Goal: Participate in discussion

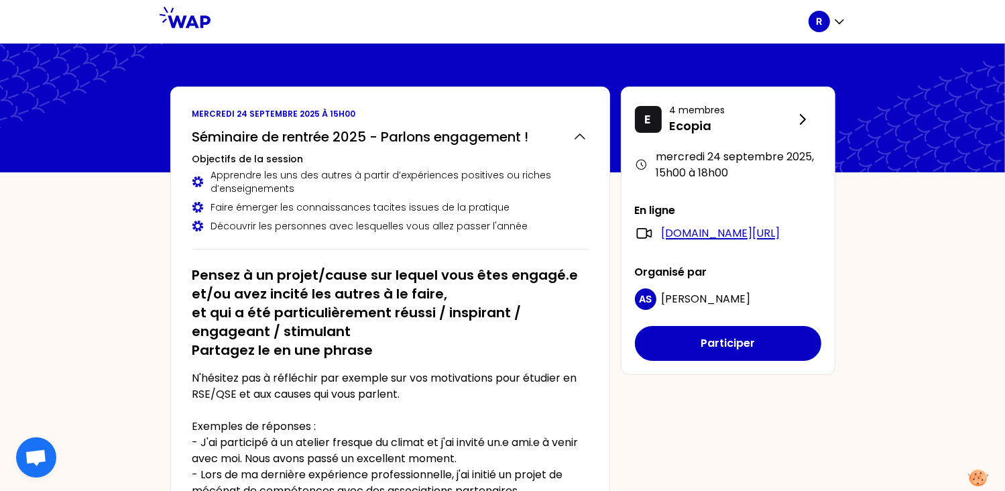
click at [721, 229] on link "[DOMAIN_NAME][URL]" at bounding box center [720, 233] width 119 height 16
click at [674, 48] on div at bounding box center [502, 108] width 1005 height 129
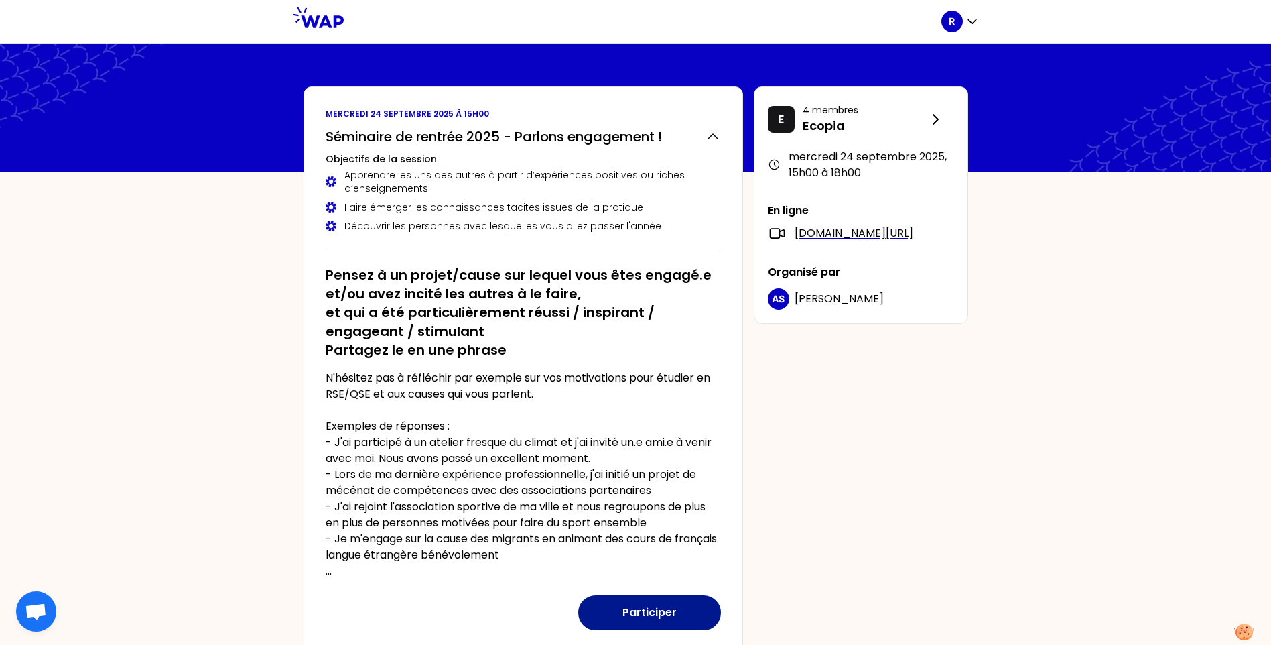
click at [655, 490] on button "Participer" at bounding box center [649, 612] width 143 height 35
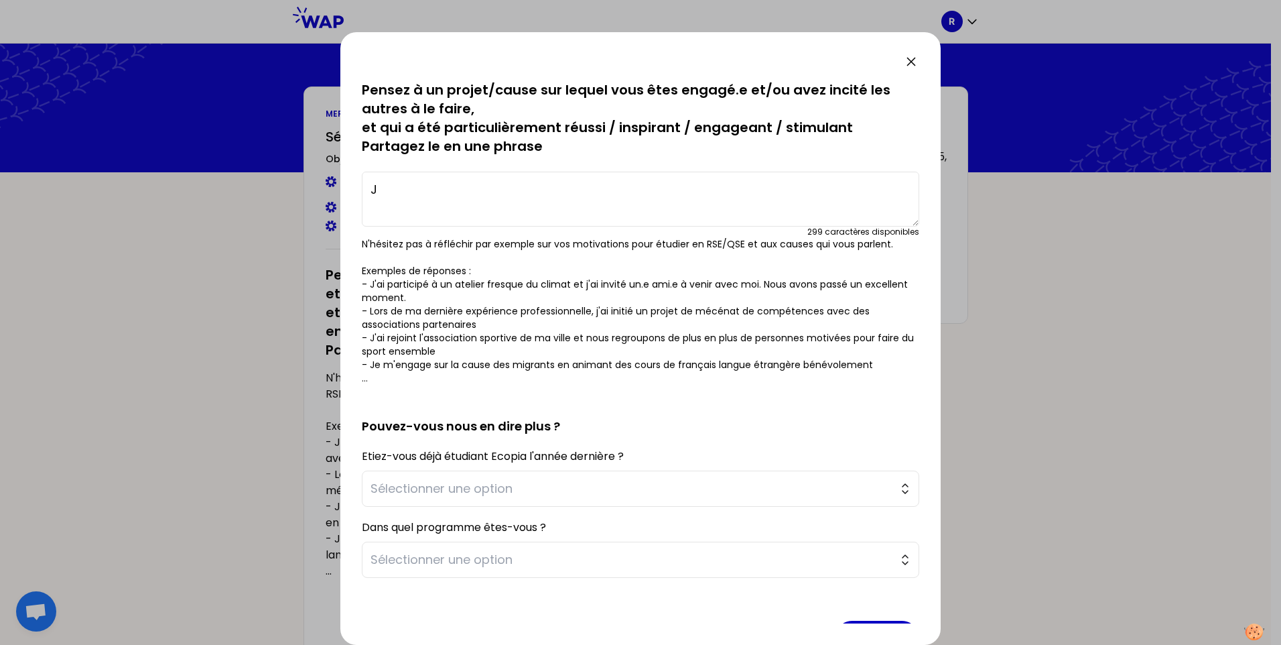
click at [385, 192] on textarea "J" at bounding box center [641, 199] width 558 height 55
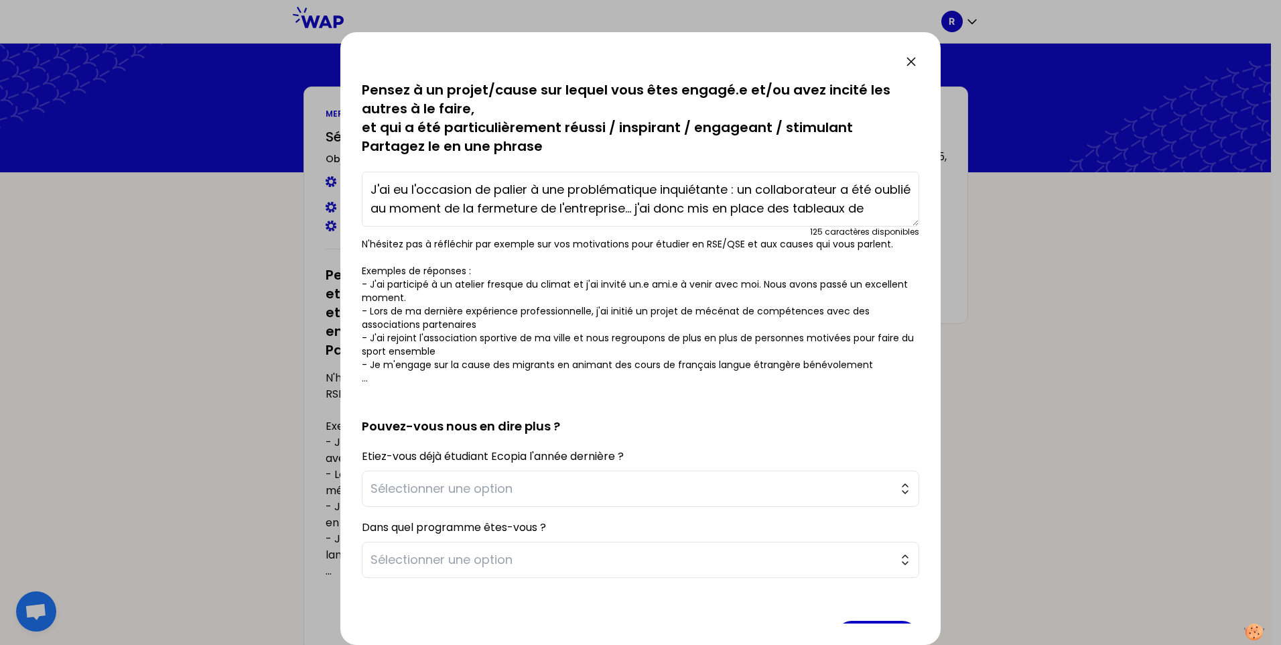
scroll to position [9, 0]
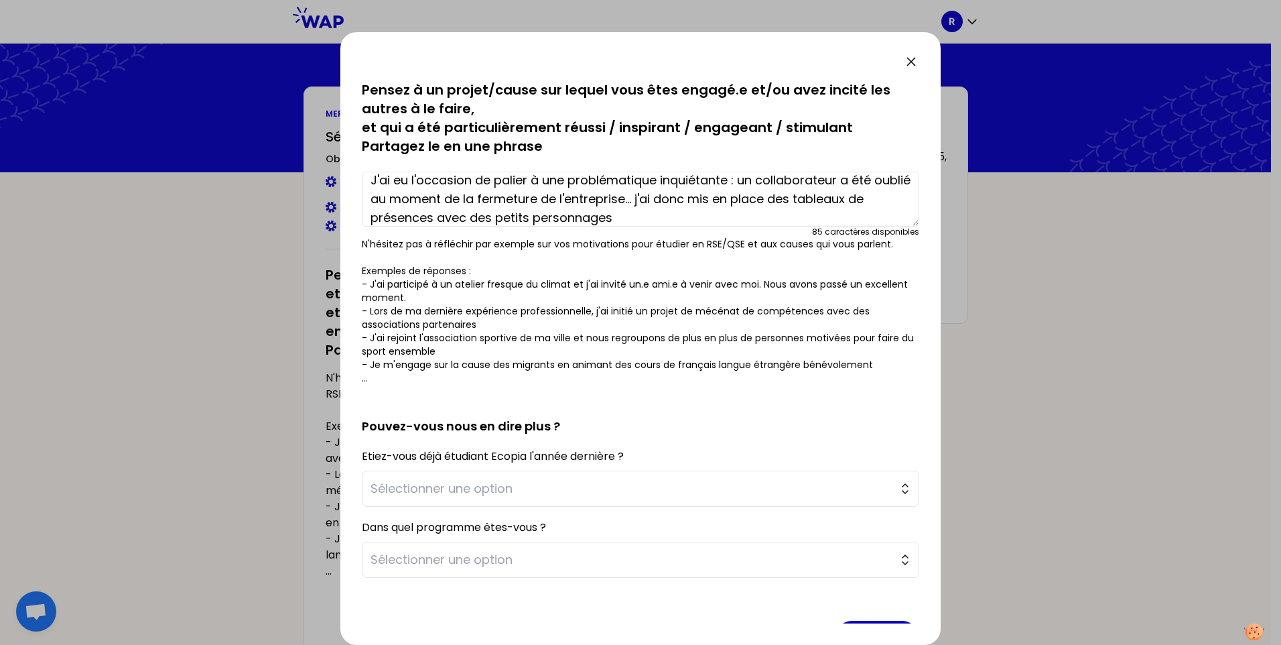
click at [656, 212] on textarea "J'ai eu l'occasion de palier à une problématique inquiétante : un collaborateur…" at bounding box center [641, 199] width 558 height 55
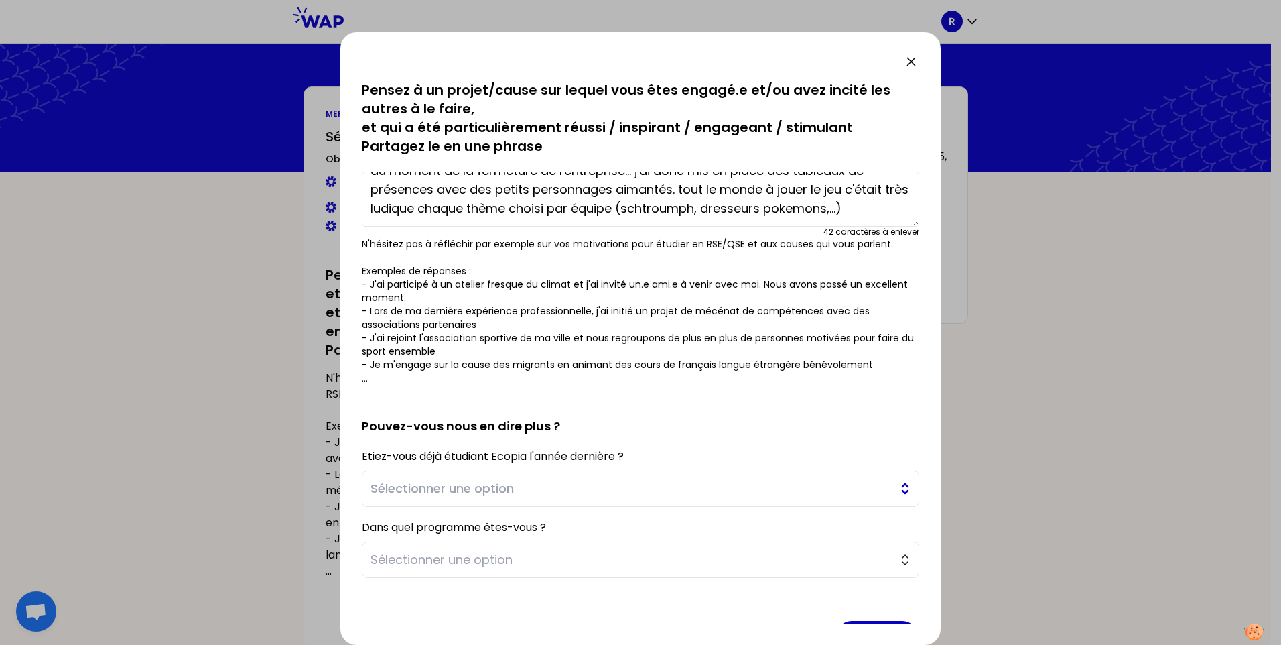
click at [753, 483] on button "Sélectionner une option" at bounding box center [641, 488] width 558 height 36
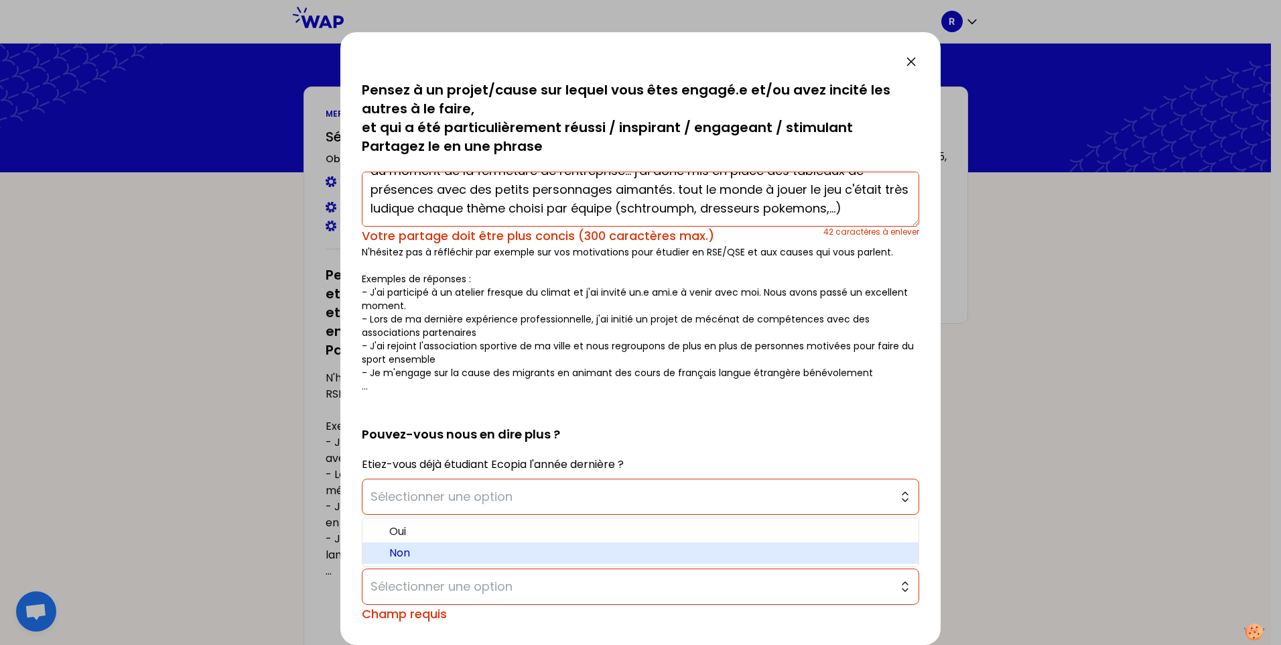
click at [663, 490] on span "Non" at bounding box center [648, 553] width 519 height 16
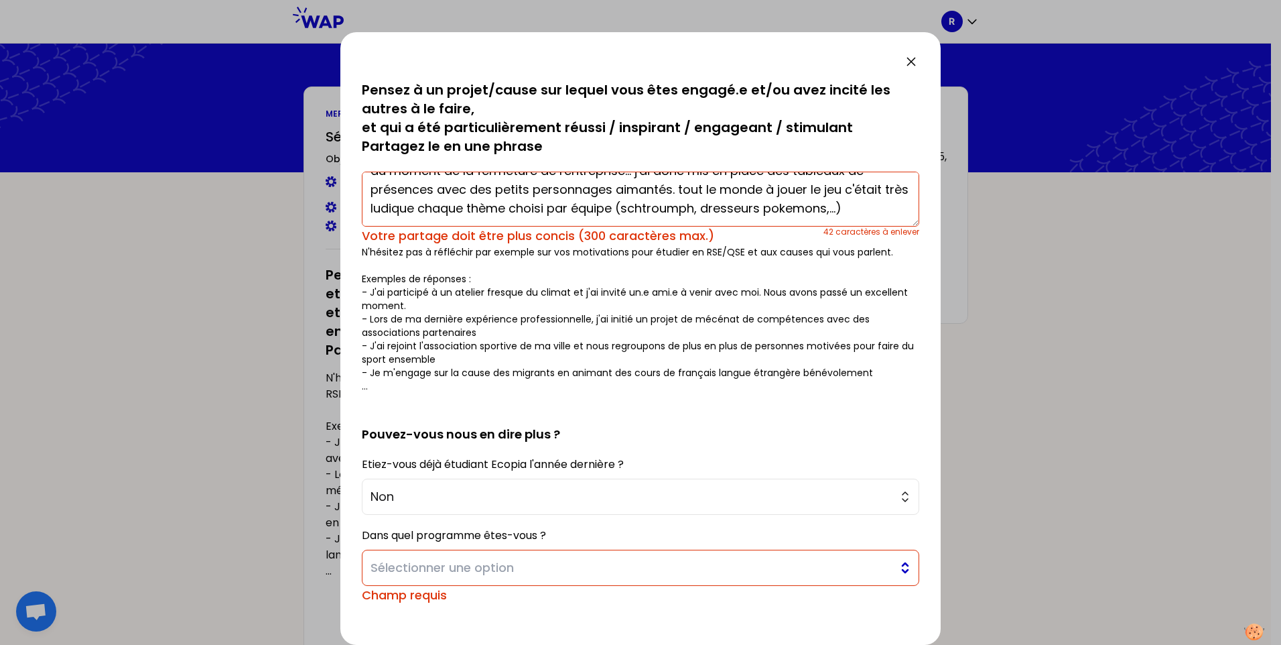
click at [645, 490] on span "Sélectionner une option" at bounding box center [631, 567] width 521 height 19
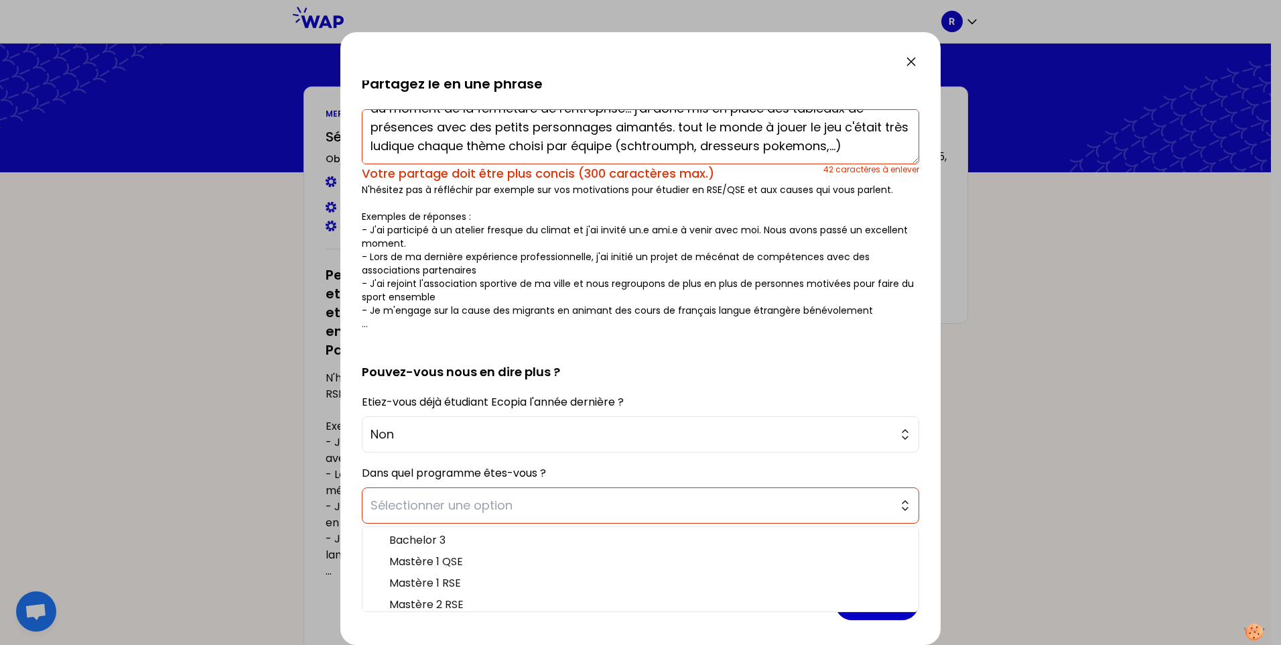
scroll to position [68, 0]
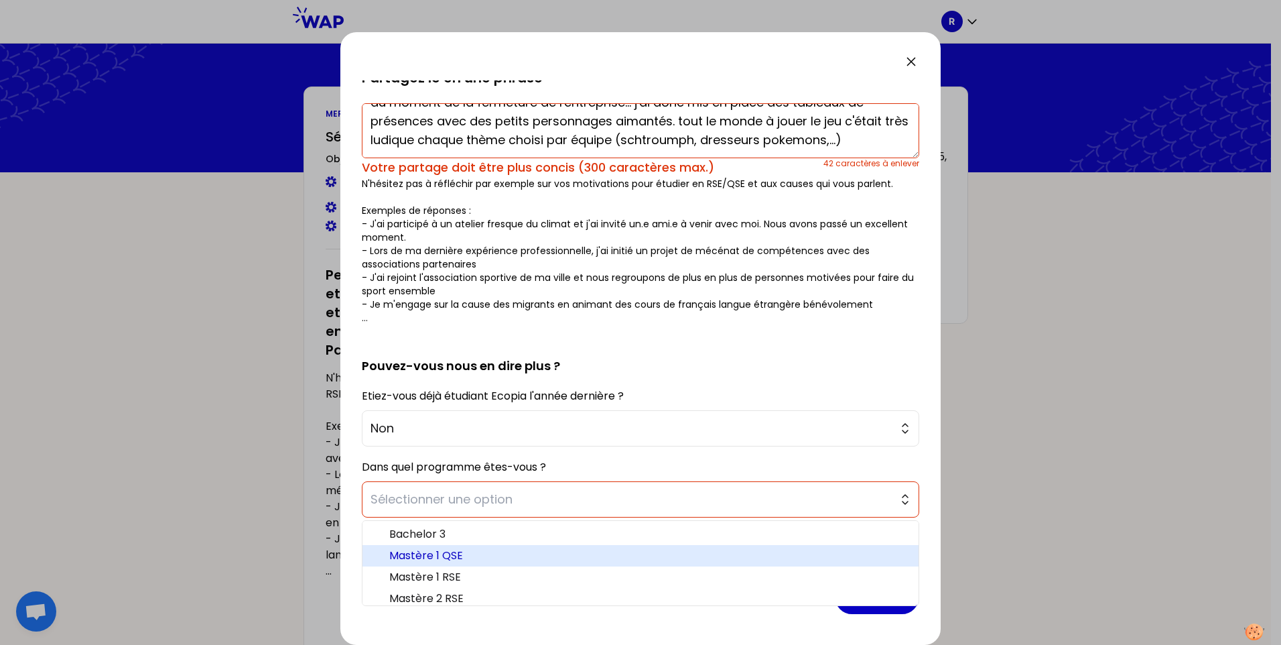
click at [645, 490] on span "Mastère 1 QSE" at bounding box center [648, 555] width 519 height 16
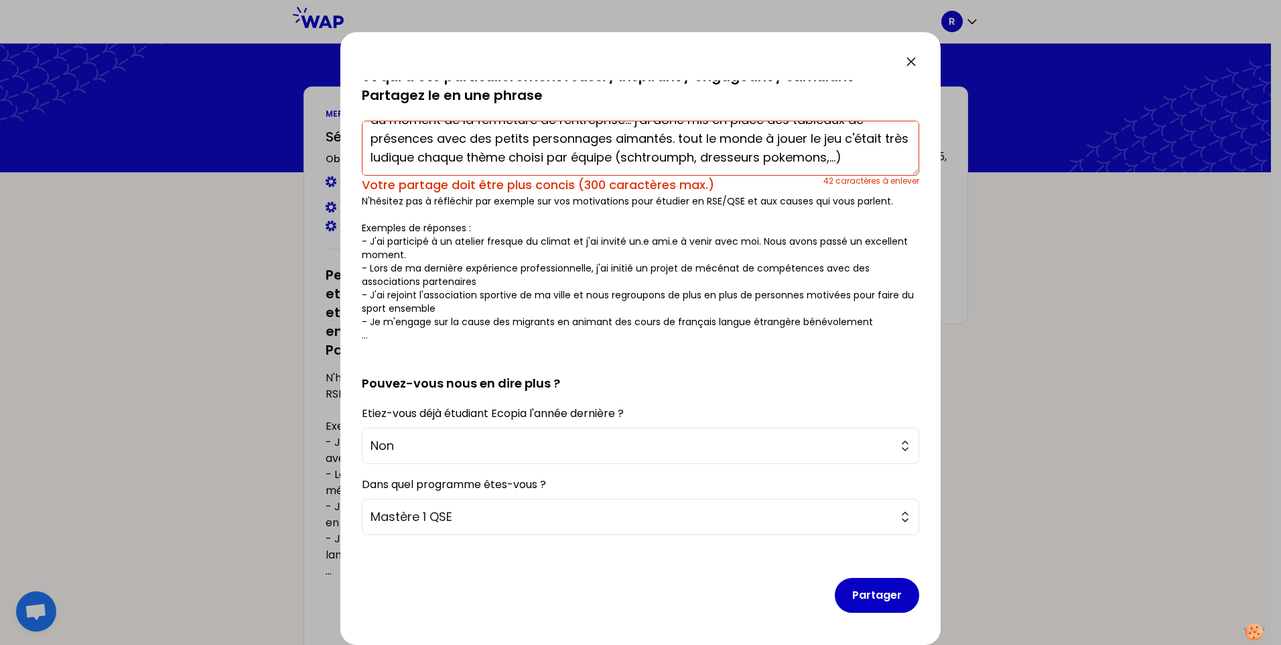
scroll to position [51, 0]
click at [860, 490] on button "Partager" at bounding box center [877, 595] width 84 height 35
click at [869, 490] on button "Partager" at bounding box center [877, 595] width 84 height 35
click at [882, 490] on button "Partager" at bounding box center [877, 595] width 84 height 35
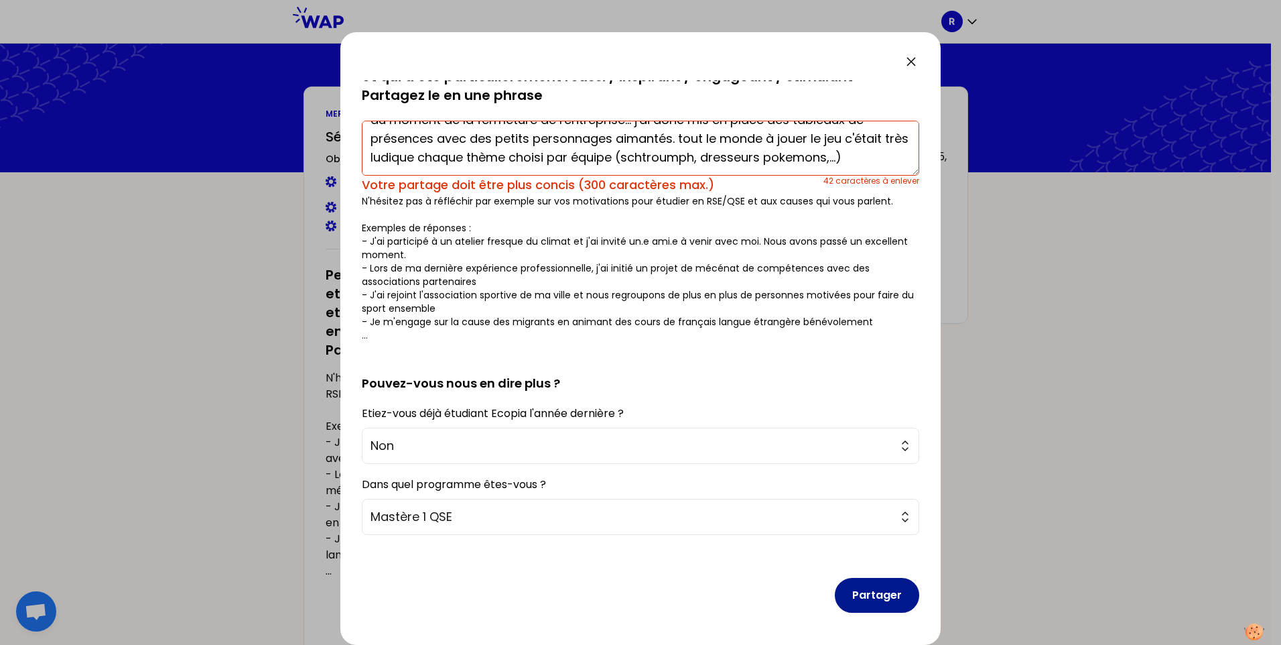
click at [870, 490] on button "Partager" at bounding box center [877, 595] width 84 height 35
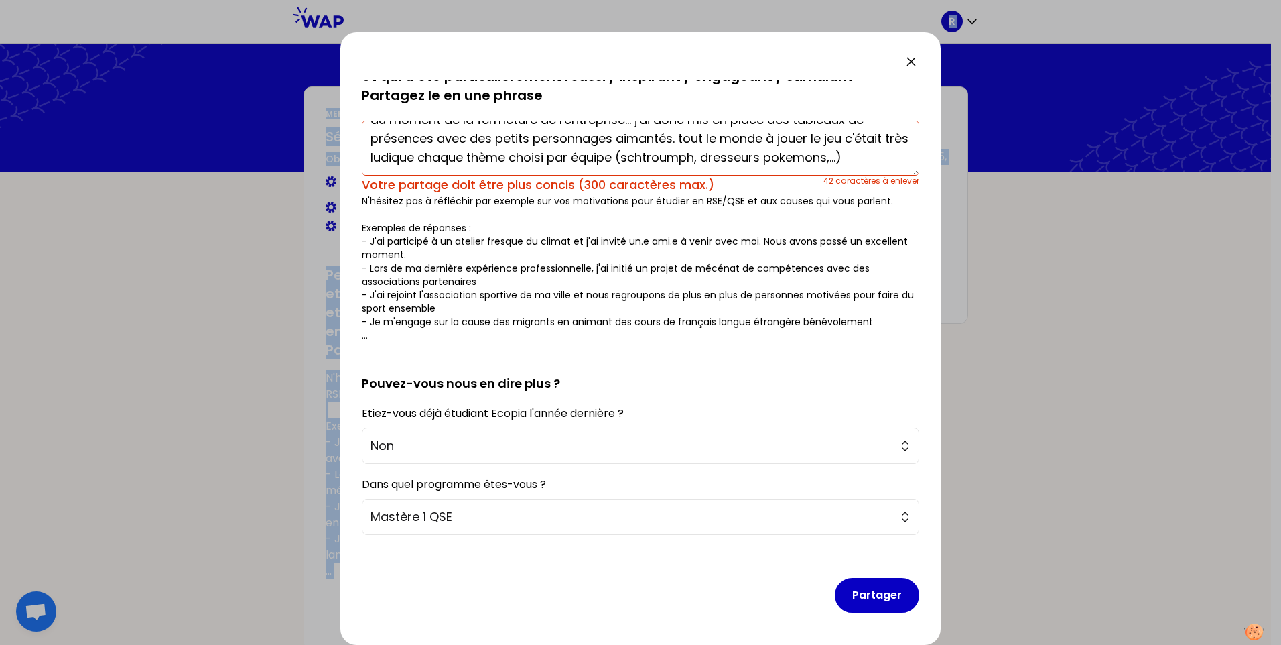
drag, startPoint x: 706, startPoint y: 52, endPoint x: 621, endPoint y: -6, distance: 102.6
click at [621, 0] on html "R [DATE] 15h00 Séminaire de rentrée 2025 - Parlons engagement ! Objectifs de la…" at bounding box center [640, 322] width 1281 height 645
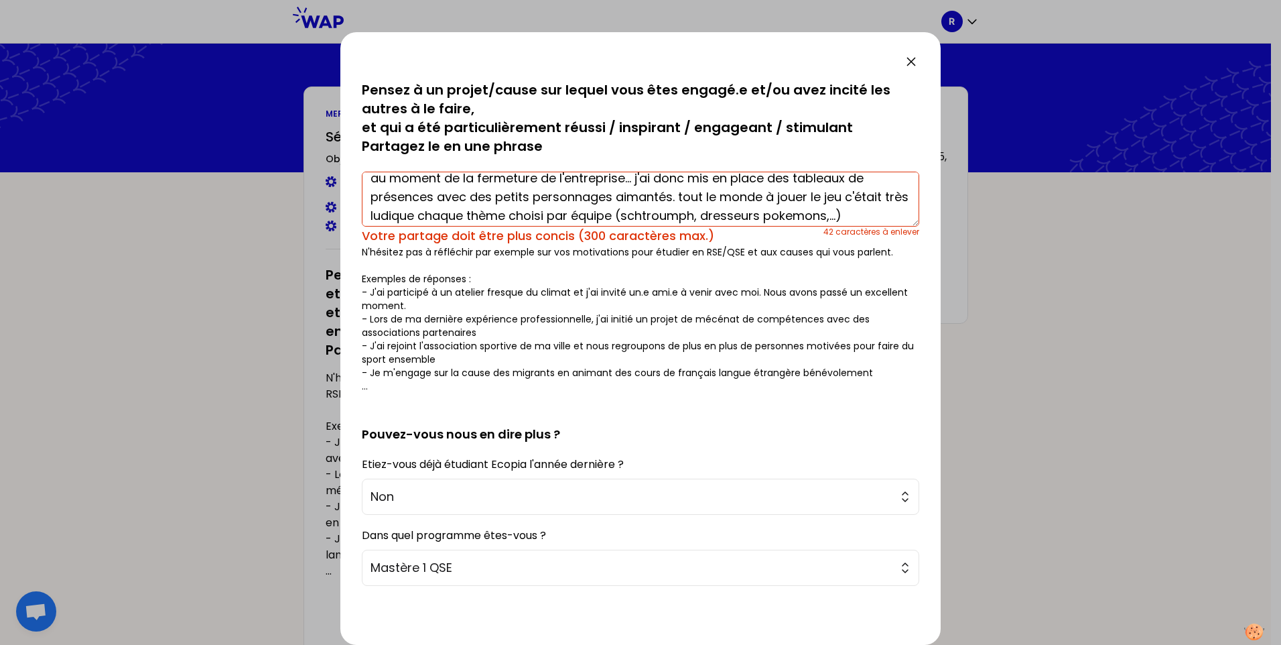
scroll to position [56, 0]
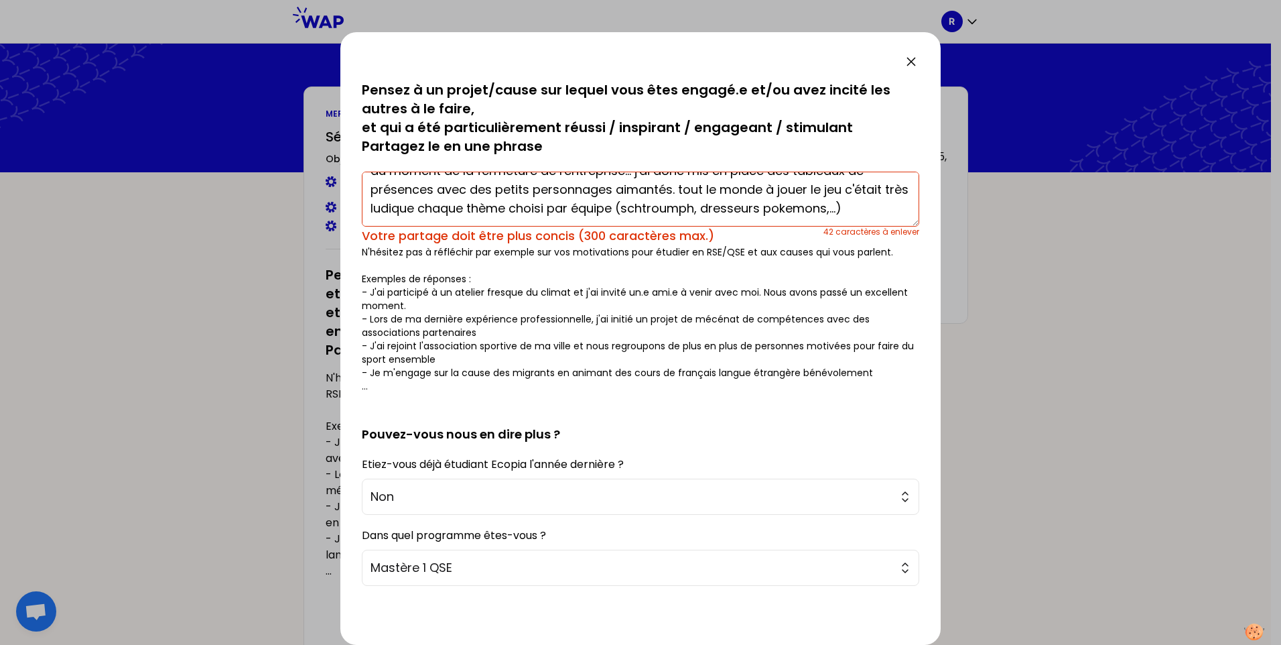
drag, startPoint x: 481, startPoint y: 204, endPoint x: 684, endPoint y: 190, distance: 203.5
click at [685, 191] on textarea "J'ai eu l'occasion de palier à une problématique inquiétante : un collaborateur…" at bounding box center [641, 199] width 558 height 55
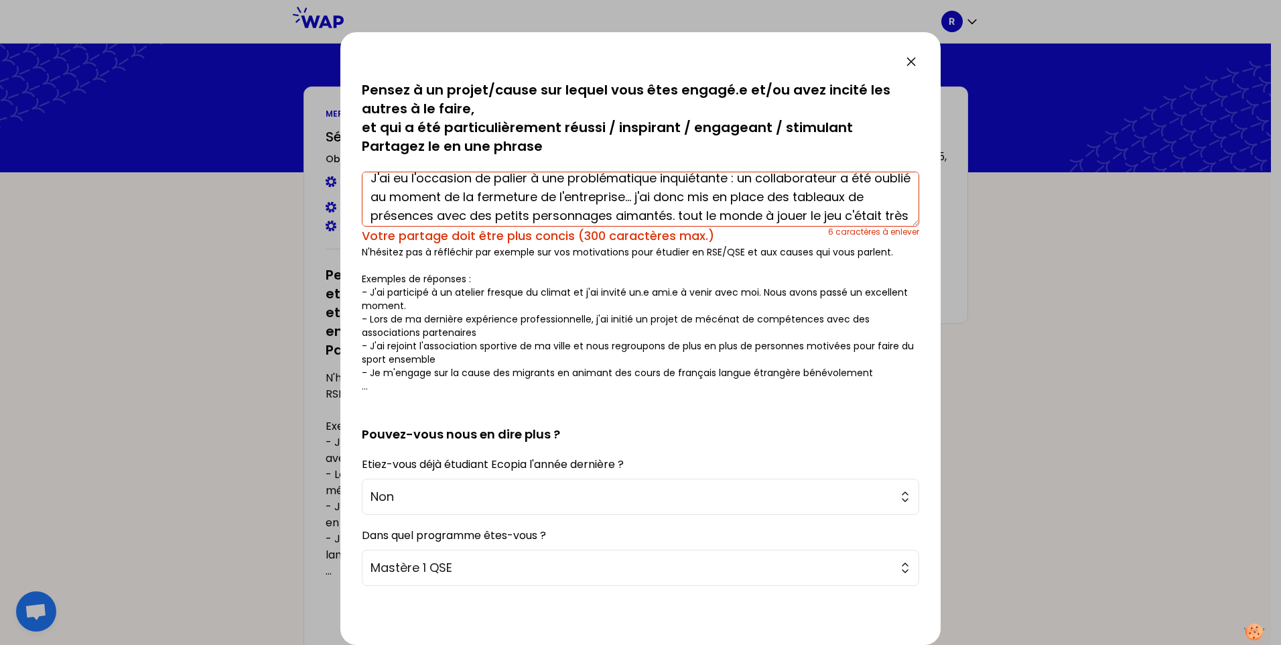
scroll to position [0, 0]
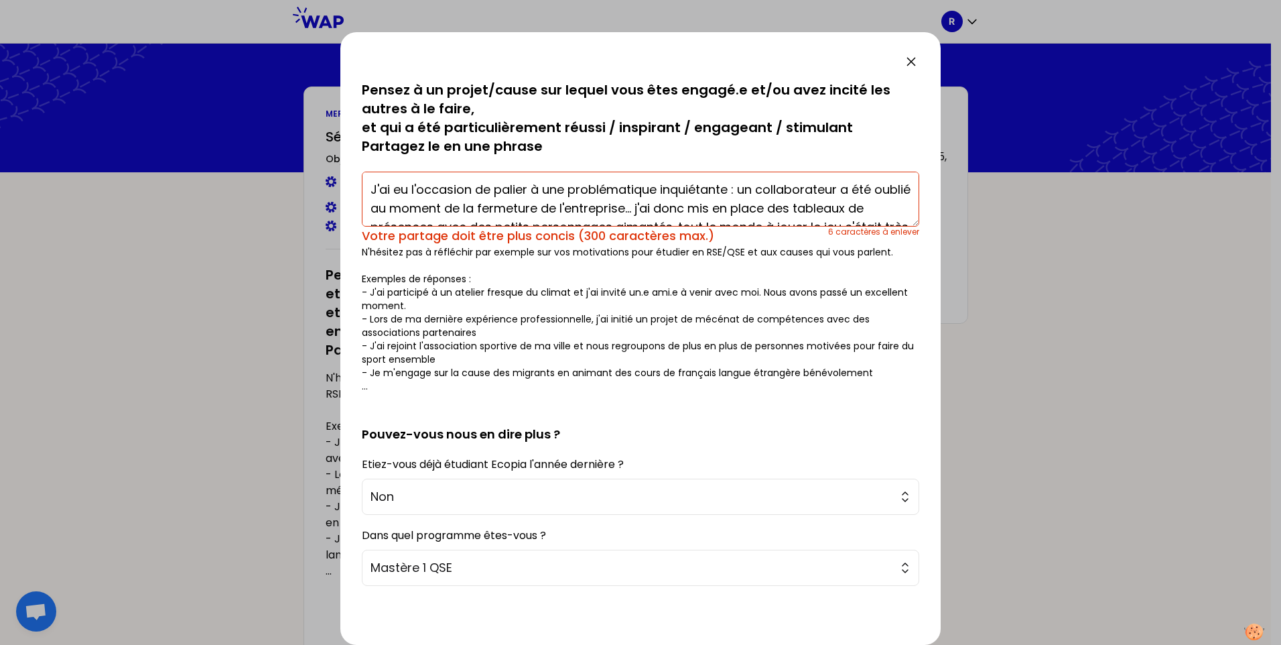
drag, startPoint x: 726, startPoint y: 208, endPoint x: 700, endPoint y: 210, distance: 26.2
click at [700, 210] on textarea "J'ai eu l'occasion de palier à une problématique inquiétante : un collaborateur…" at bounding box center [641, 199] width 558 height 55
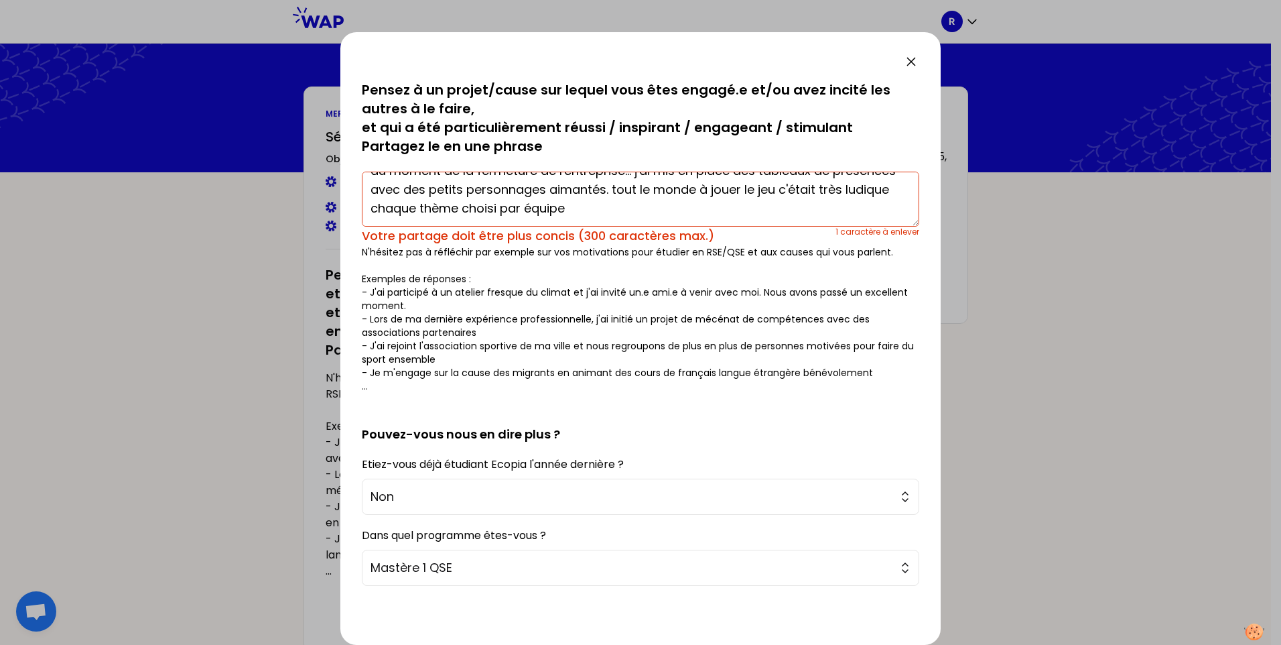
click at [672, 192] on textarea "J'ai eu l'occasion de palier à une problématique inquiétante : un collaborateur…" at bounding box center [641, 199] width 558 height 55
click at [675, 191] on textarea "J'ai eu l'occasion de palier à une problématique inquiétante : un collaborateur…" at bounding box center [641, 199] width 558 height 55
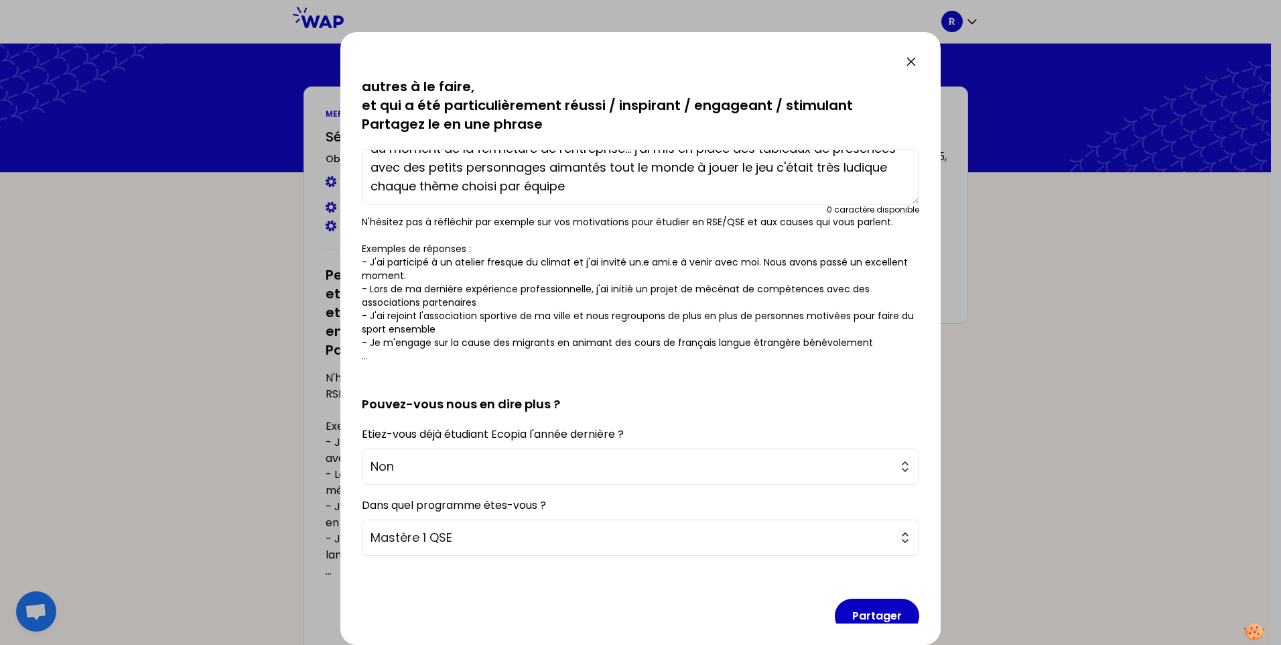
scroll to position [43, 0]
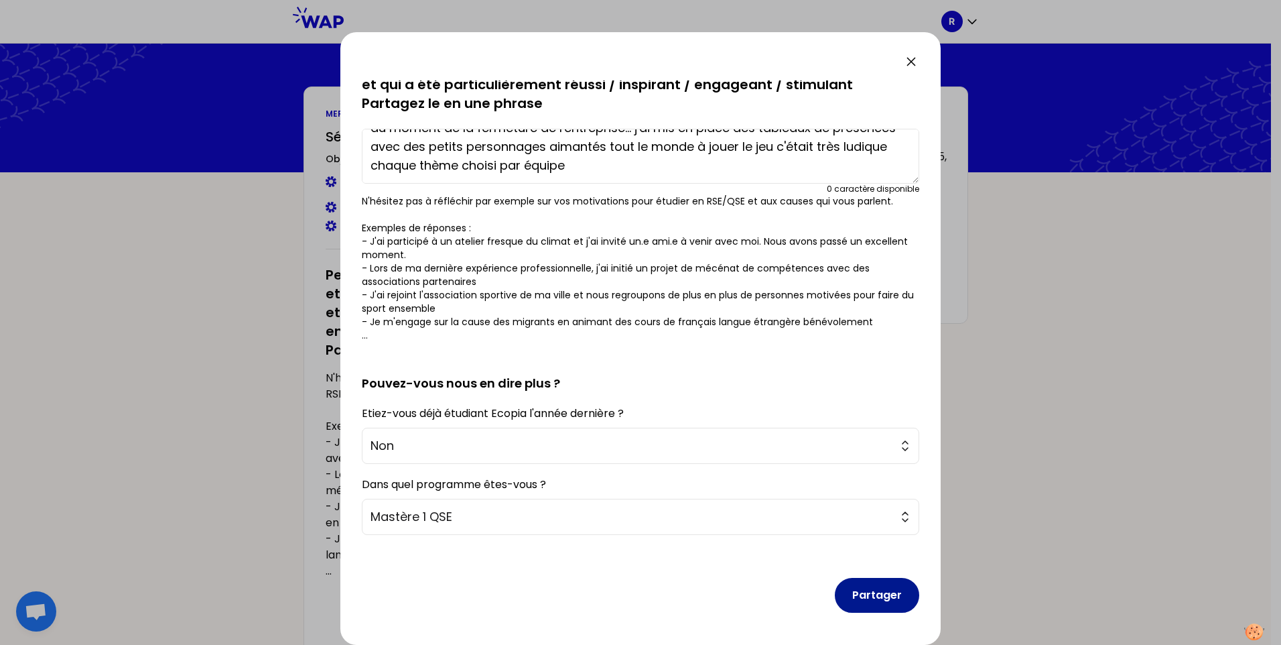
type textarea "J'ai eu l'occasion de palier à une problématique inquiétante : un collaborateur…"
click at [870, 490] on button "Partager" at bounding box center [877, 595] width 84 height 35
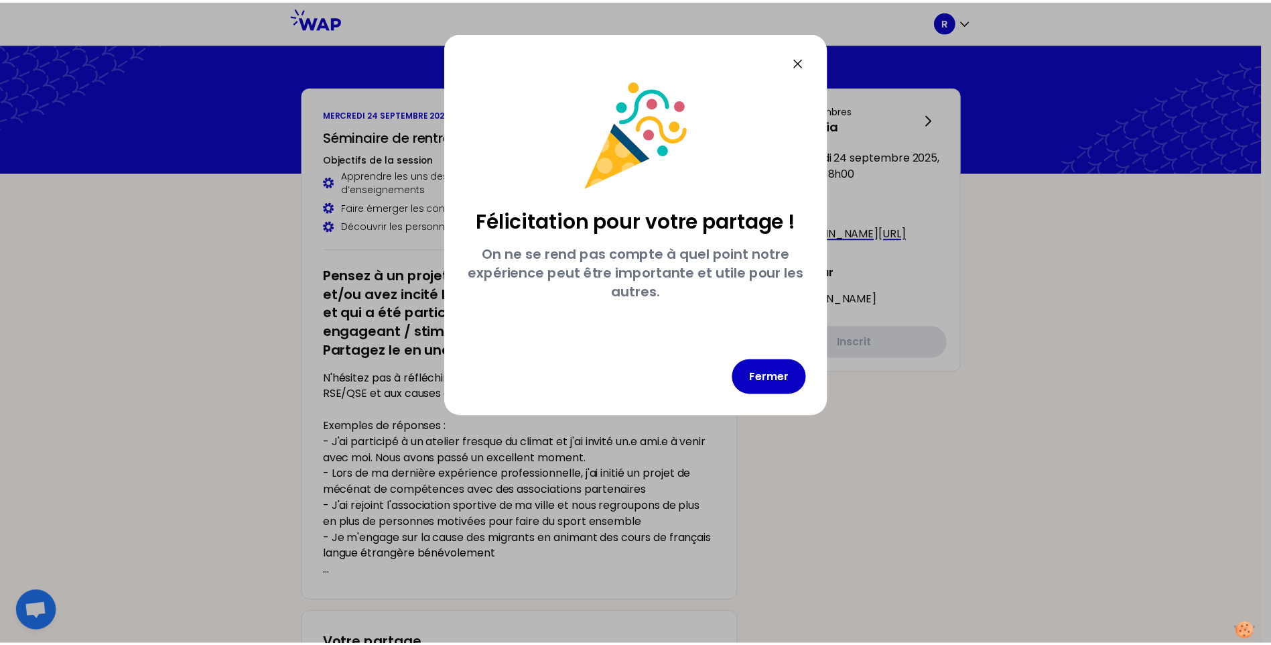
scroll to position [0, 0]
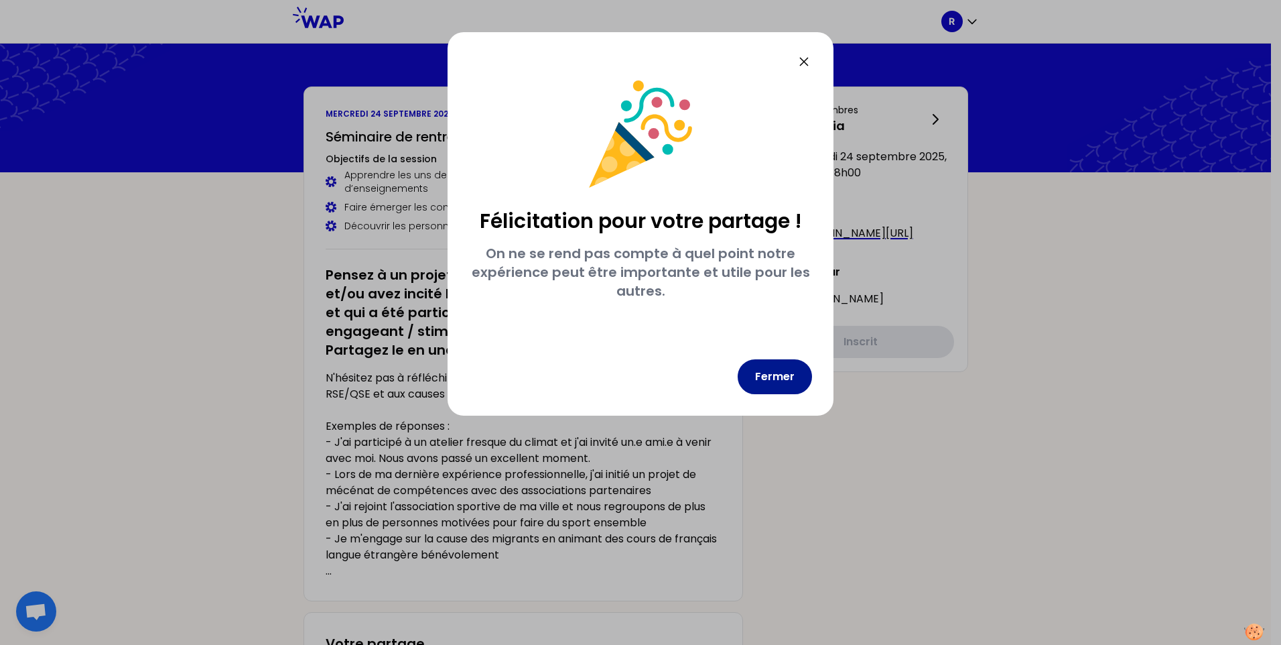
click at [777, 382] on button "Fermer" at bounding box center [775, 376] width 74 height 35
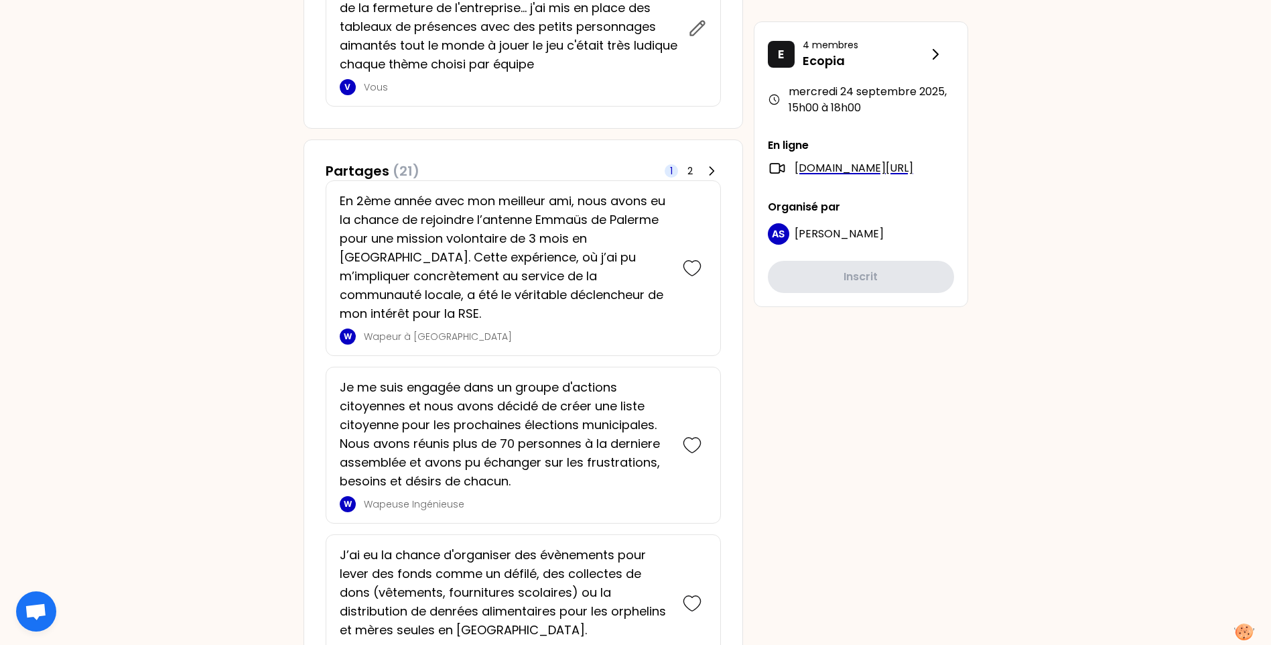
scroll to position [737, 0]
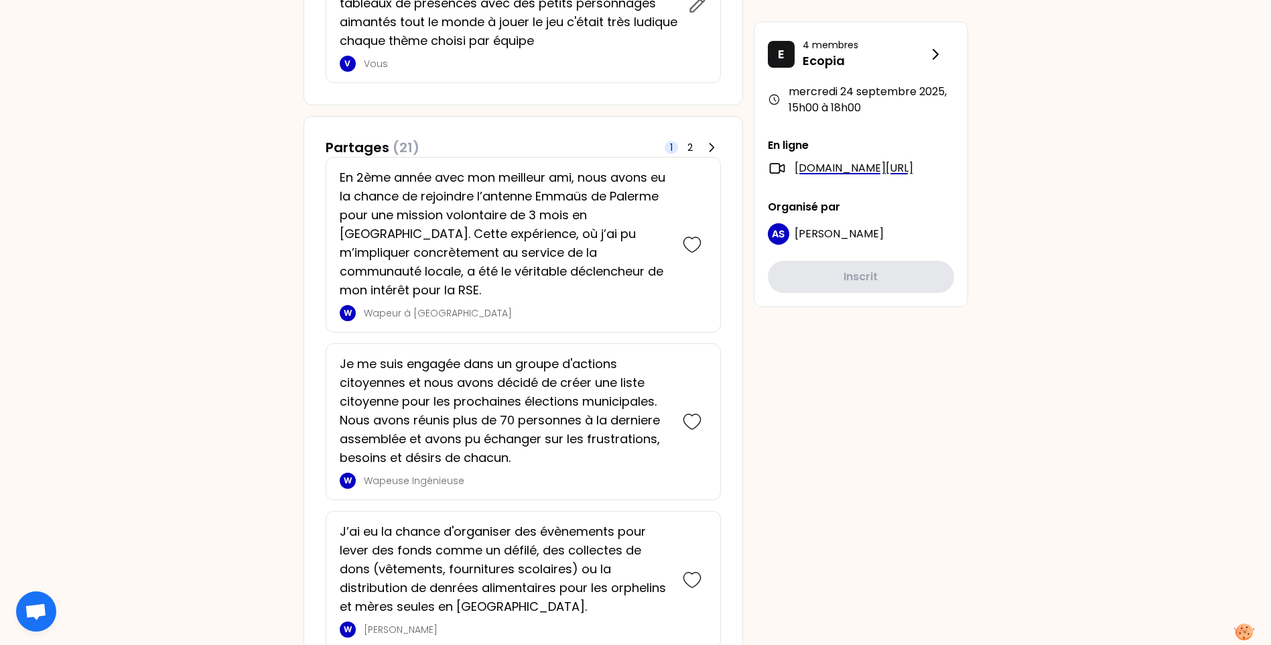
drag, startPoint x: 829, startPoint y: 381, endPoint x: 838, endPoint y: 381, distance: 9.4
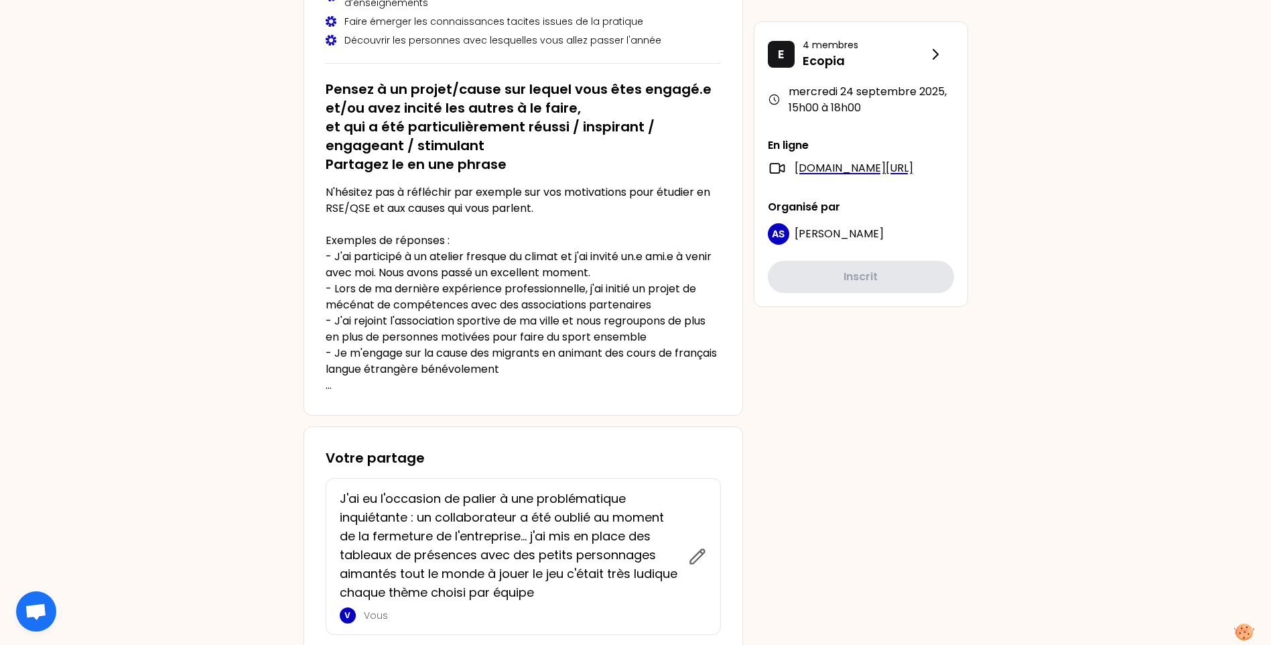
scroll to position [0, 0]
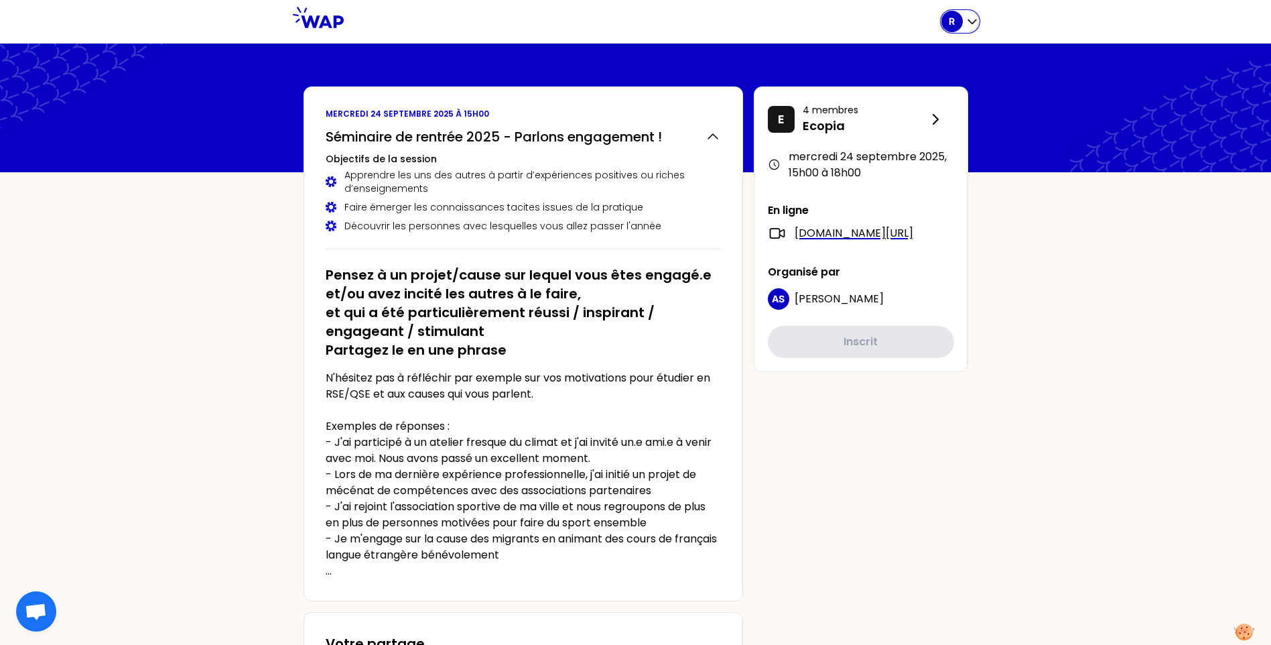
click at [967, 20] on icon "button" at bounding box center [972, 21] width 13 height 13
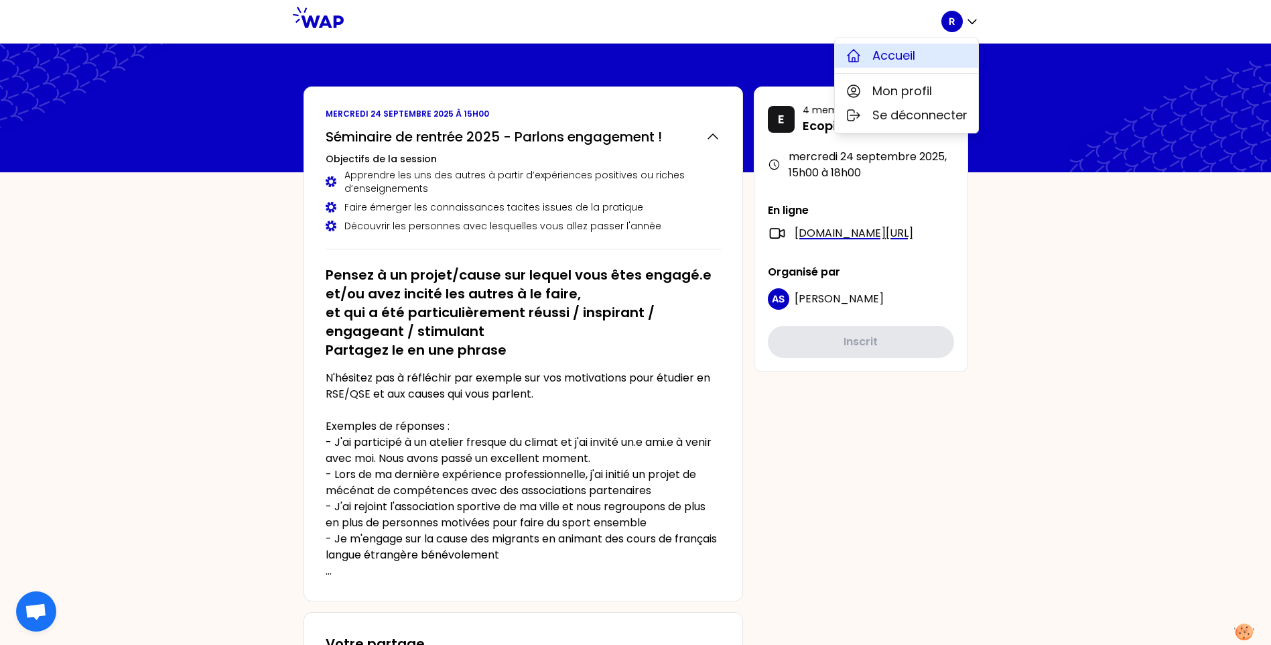
click at [940, 59] on button "Accueil" at bounding box center [906, 56] width 143 height 24
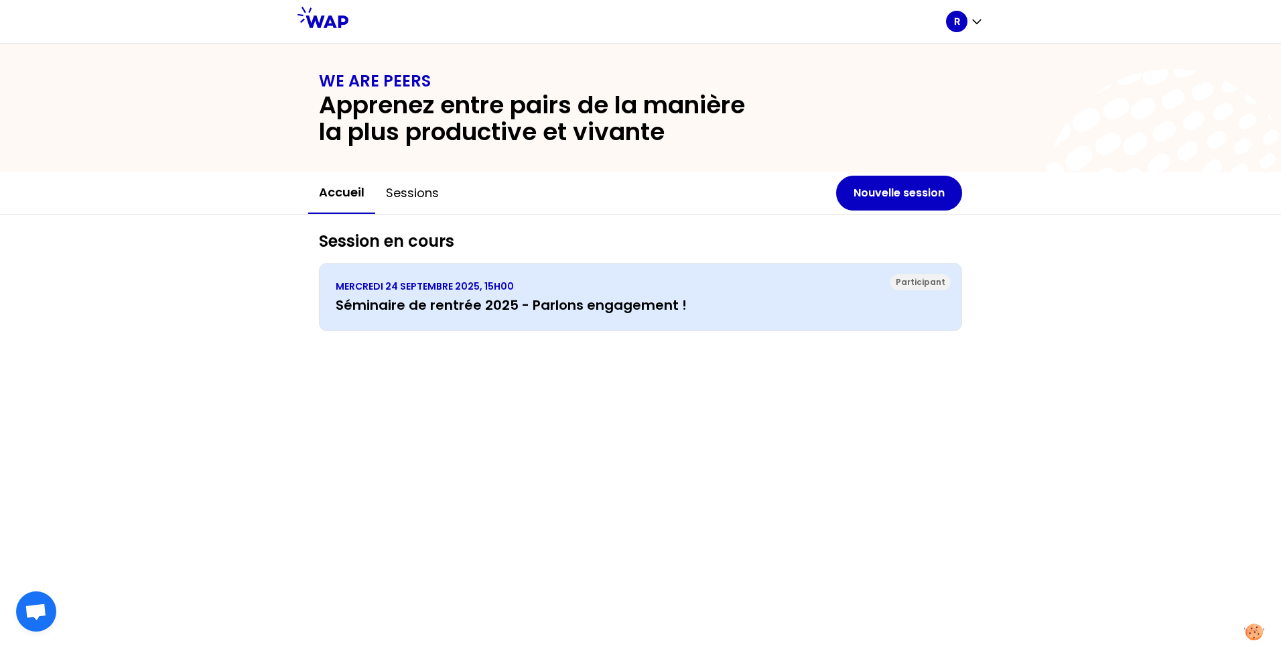
click at [641, 327] on div "Participant [DATE] 15H00 Séminaire de rentrée 2025 - Parlons engagement !" at bounding box center [640, 297] width 643 height 68
click at [635, 316] on div "Participant [DATE] 15H00 Séminaire de rentrée 2025 - Parlons engagement !" at bounding box center [640, 297] width 643 height 68
click at [468, 300] on h3 "Séminaire de rentrée 2025 - Parlons engagement !" at bounding box center [641, 305] width 610 height 19
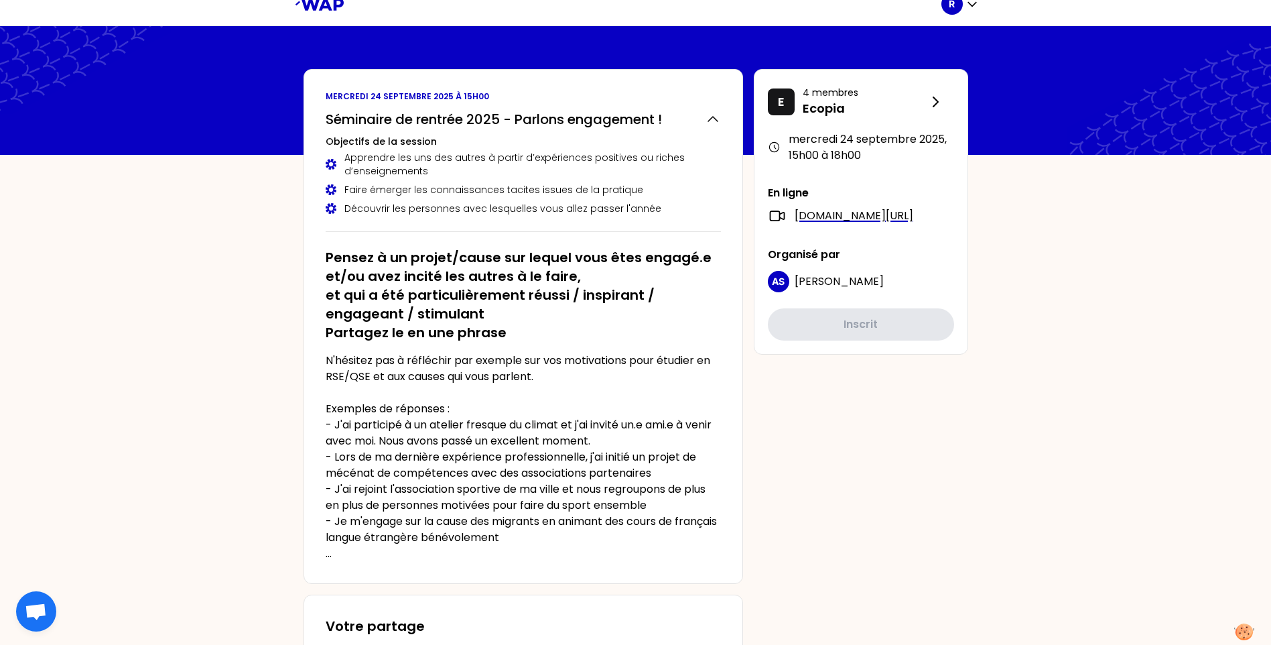
scroll to position [9, 0]
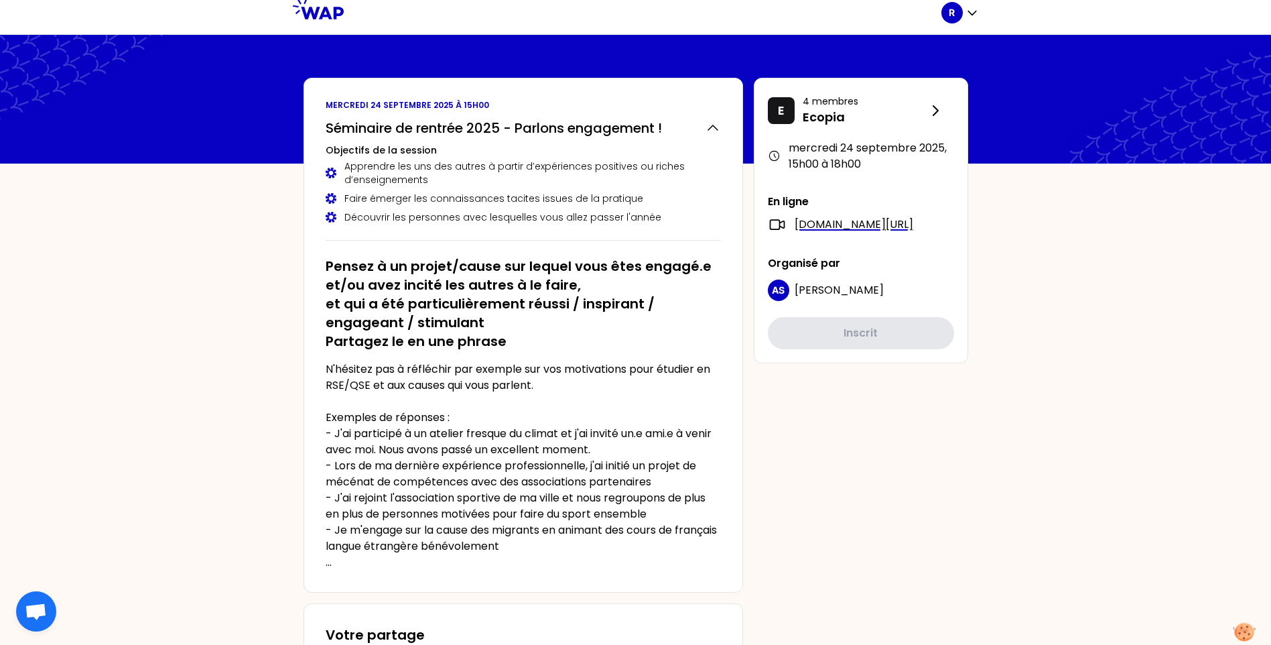
click at [1014, 490] on img at bounding box center [1245, 632] width 22 height 19
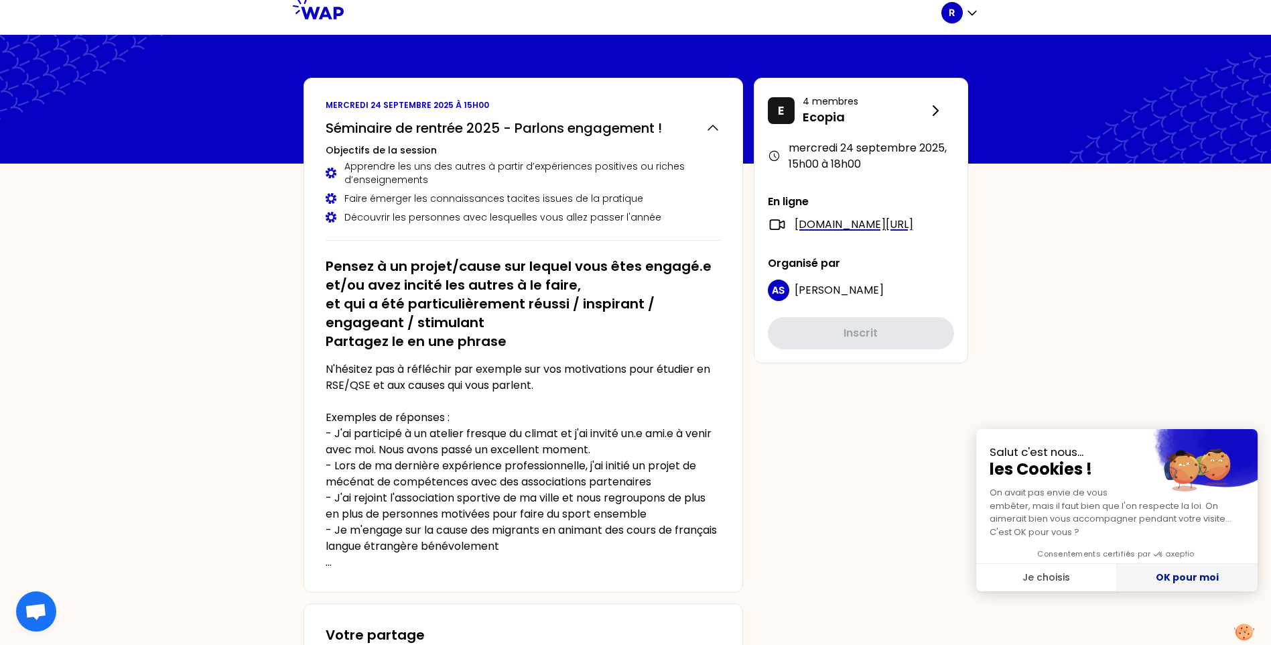
click at [1014, 490] on button "OK pour moi" at bounding box center [1187, 578] width 141 height 28
checkbox input "true"
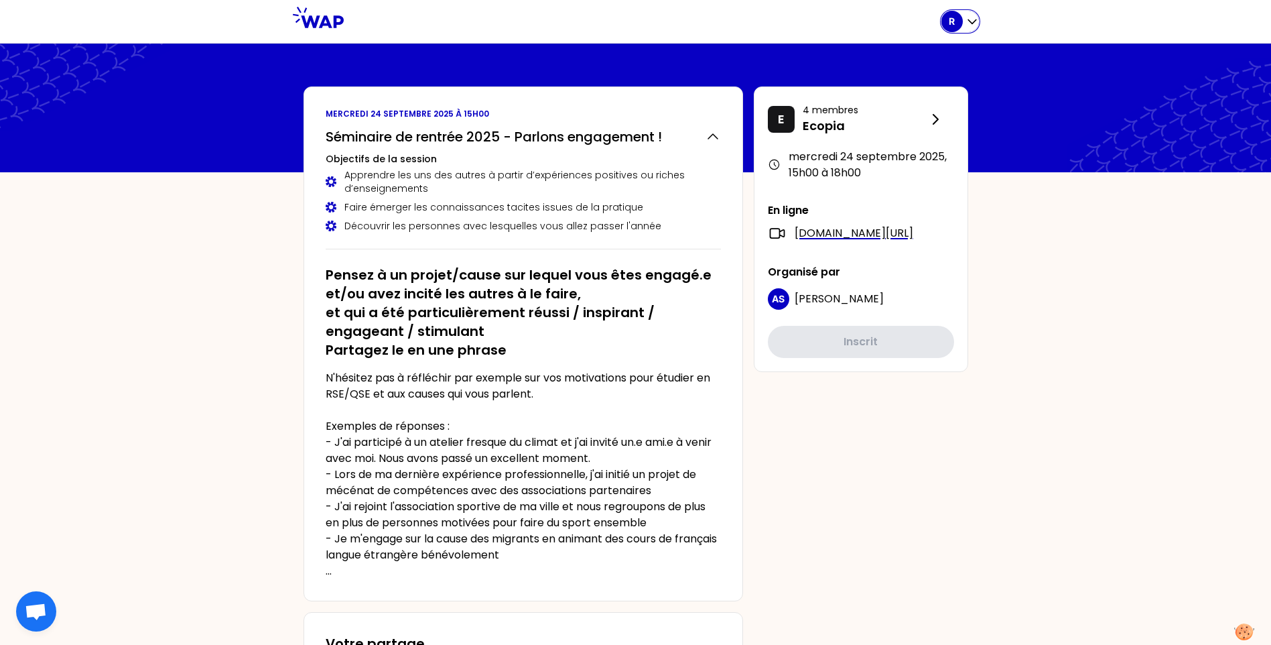
click at [974, 28] on div "R" at bounding box center [961, 21] width 38 height 21
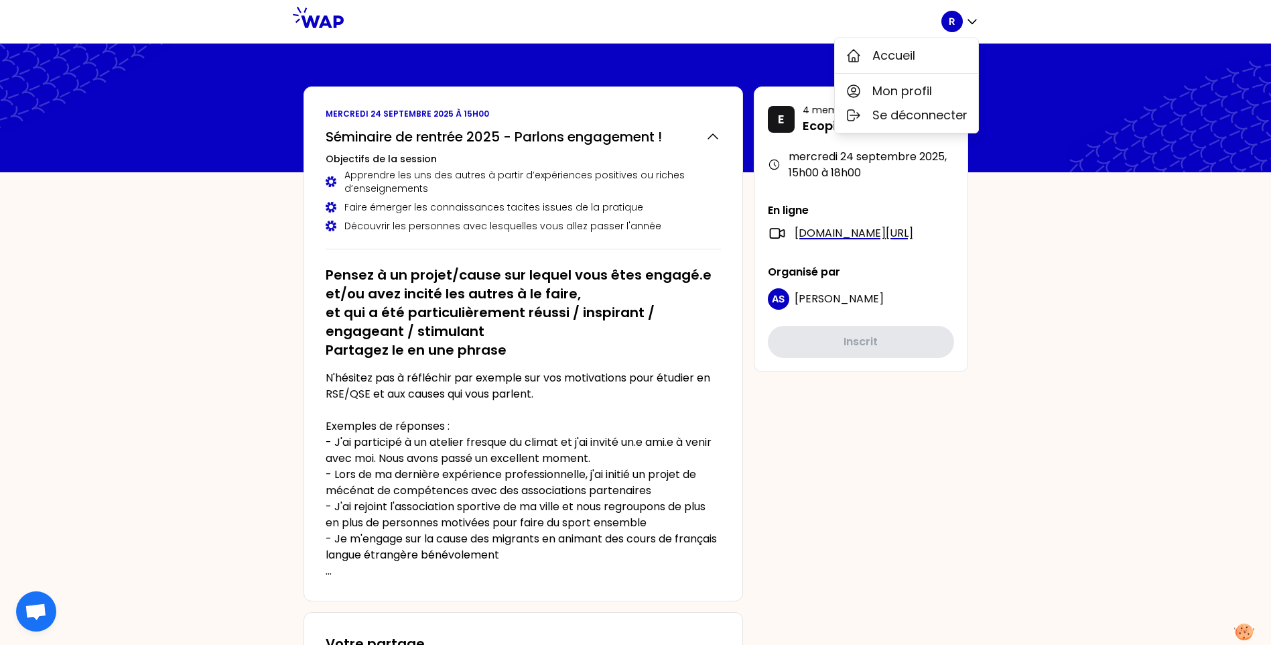
click at [974, 28] on div "R" at bounding box center [961, 21] width 38 height 21
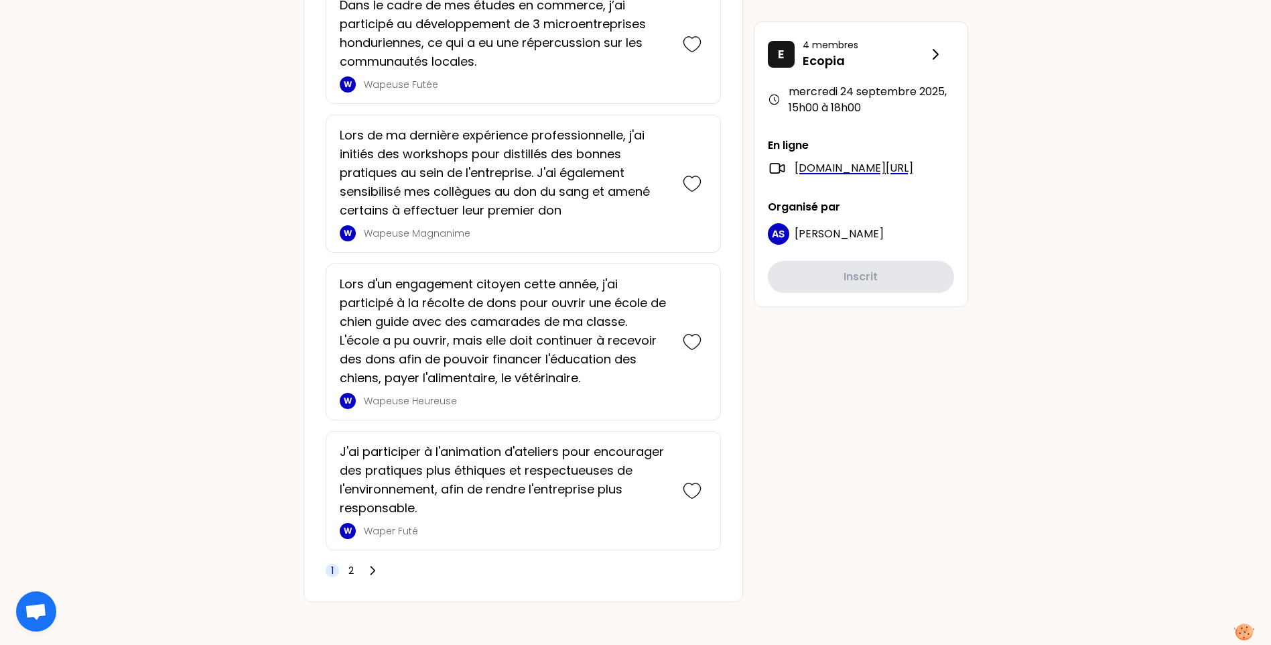
scroll to position [3196, 0]
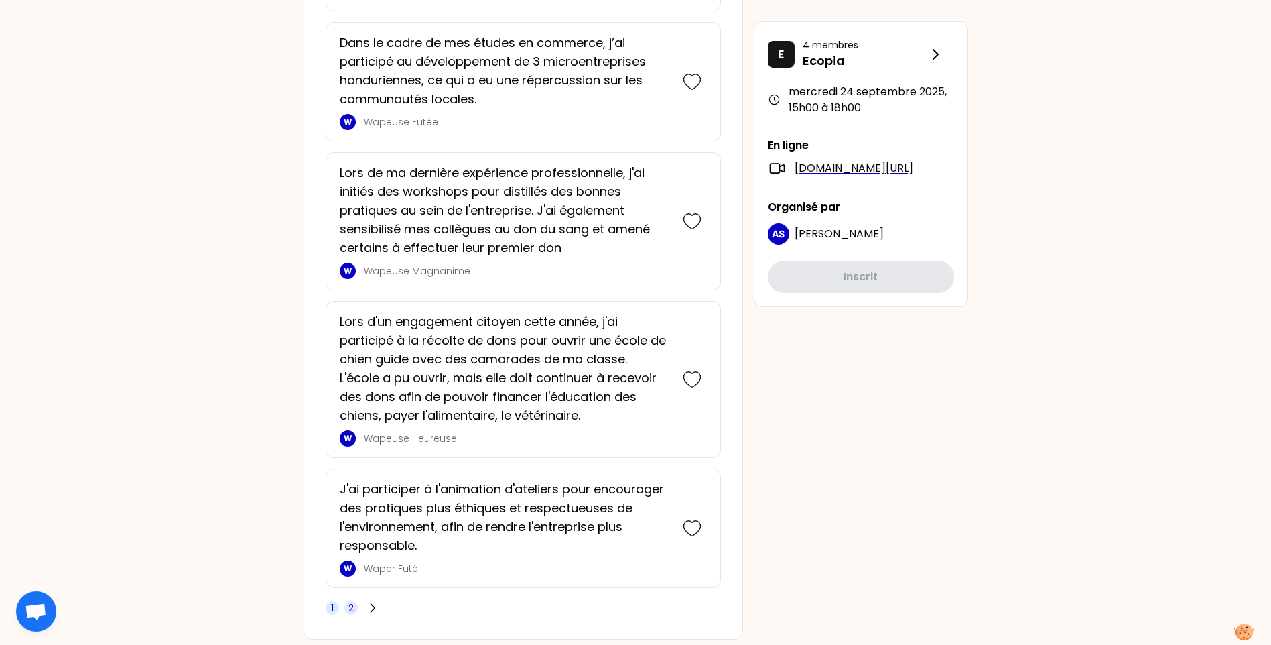
click at [350, 601] on span "2" at bounding box center [350, 607] width 5 height 13
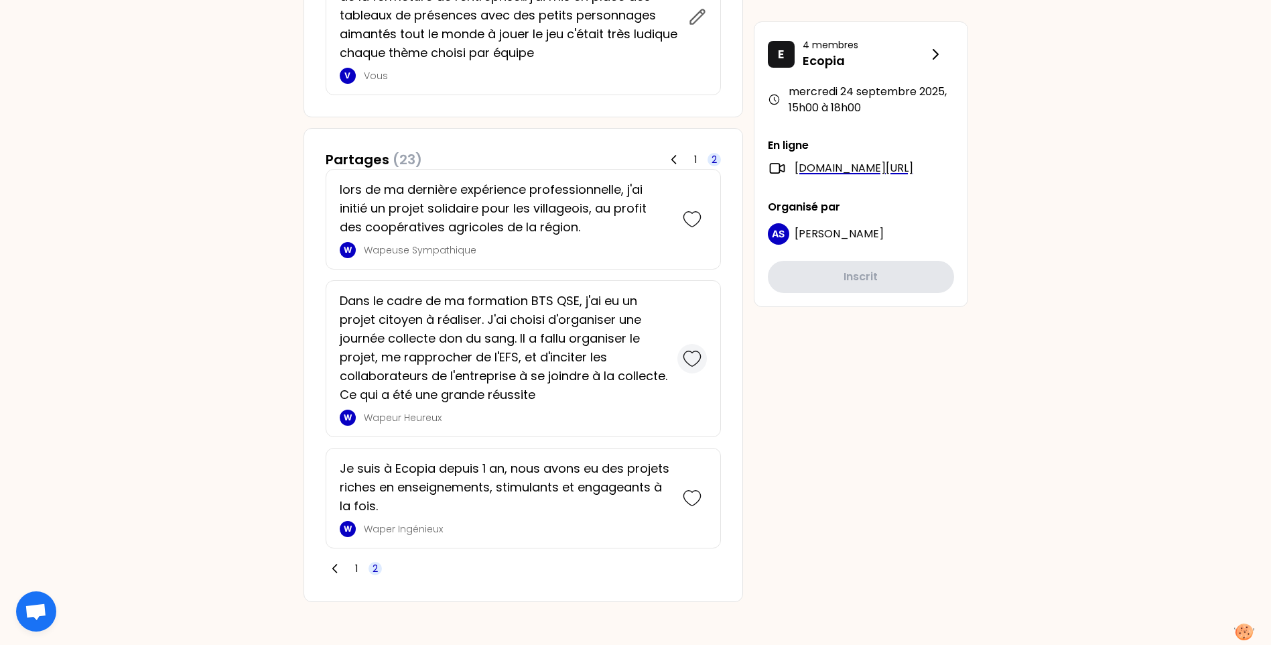
click at [684, 356] on icon at bounding box center [692, 358] width 19 height 19
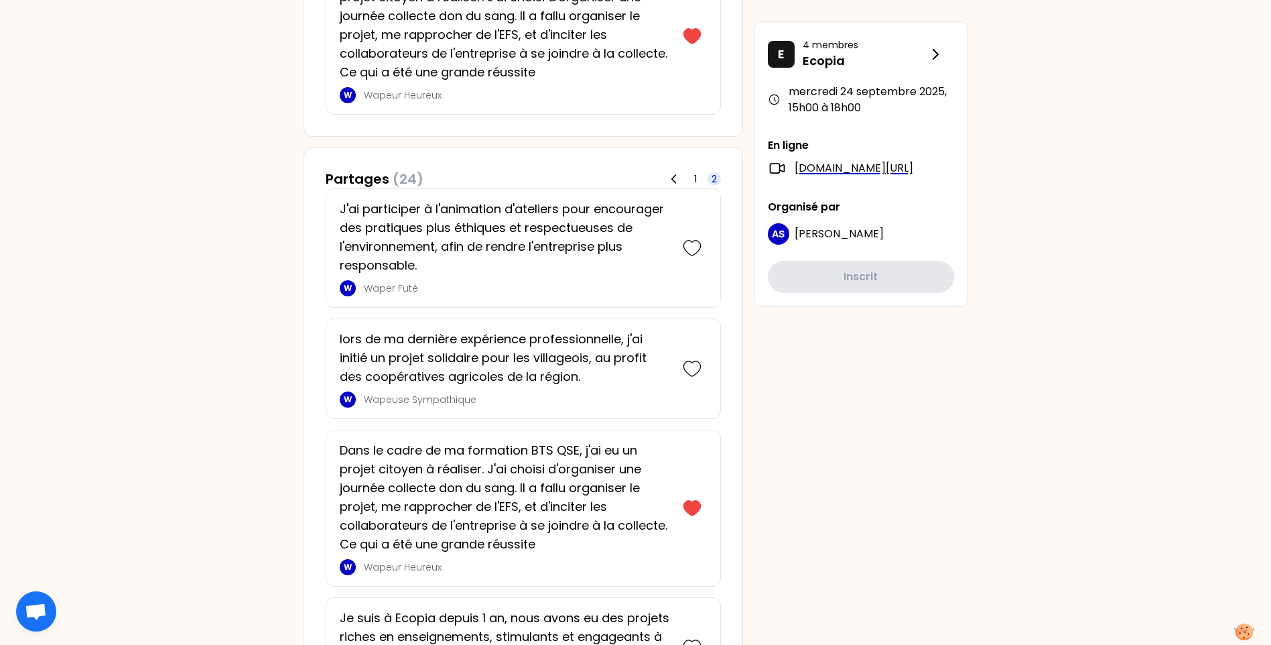
scroll to position [935, 0]
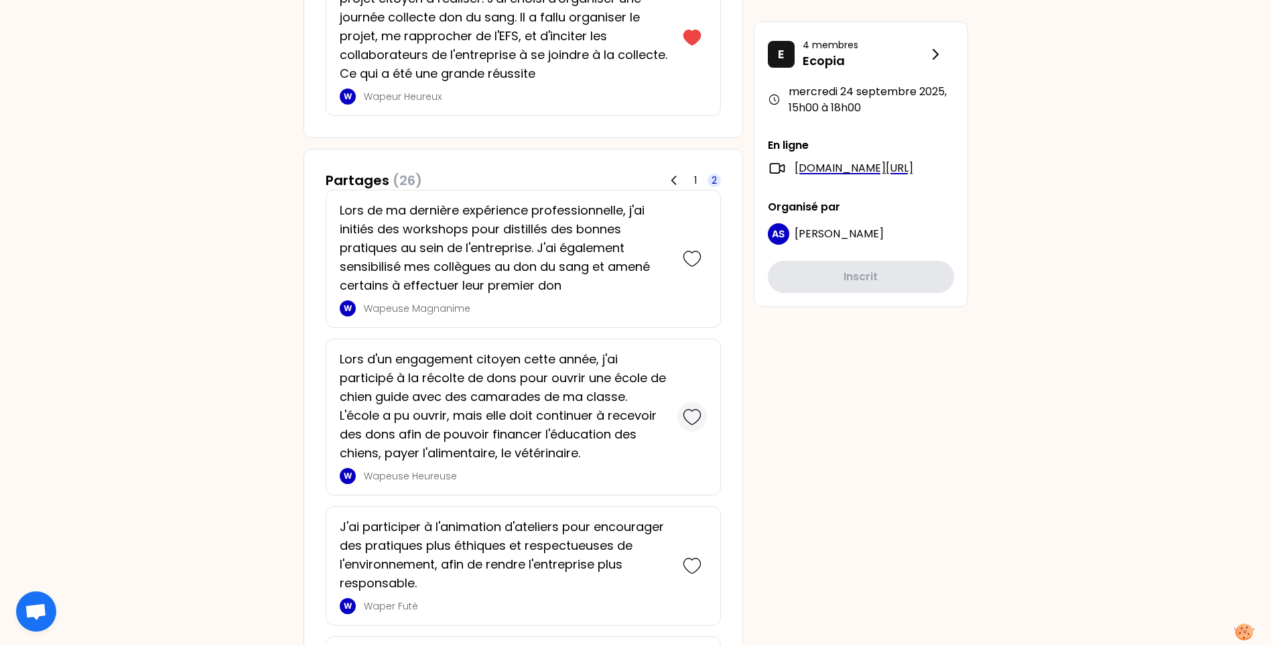
click at [694, 419] on icon at bounding box center [692, 416] width 19 height 19
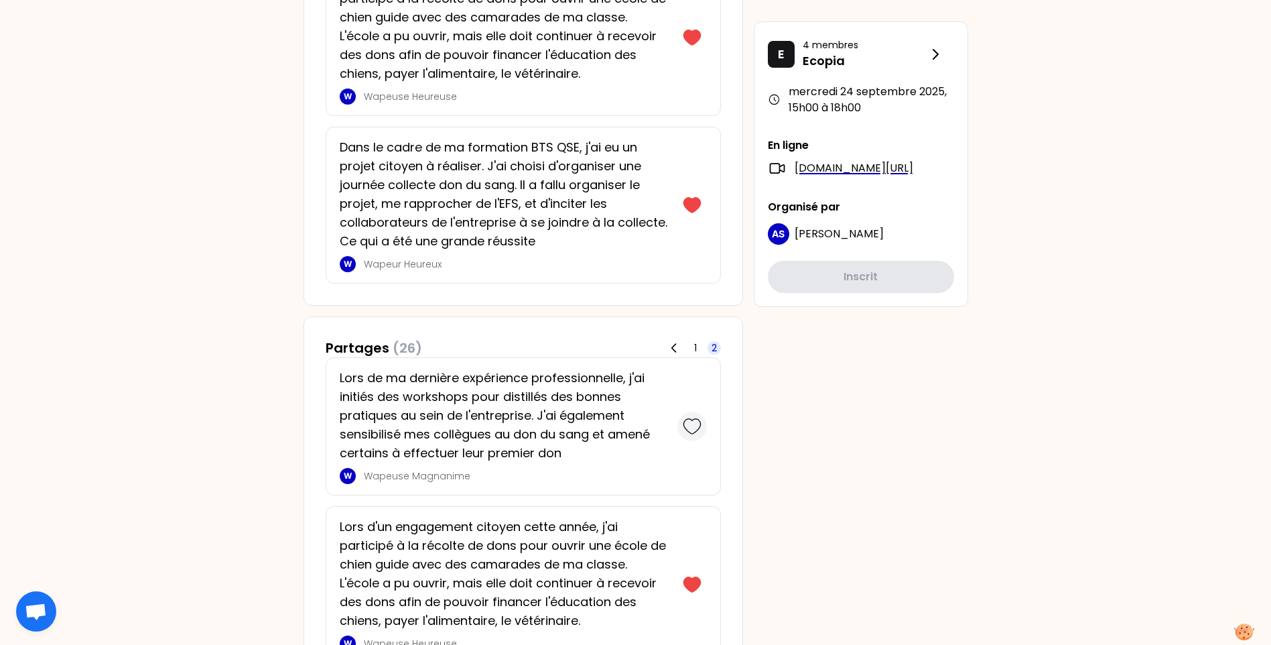
click at [691, 426] on icon at bounding box center [692, 426] width 19 height 19
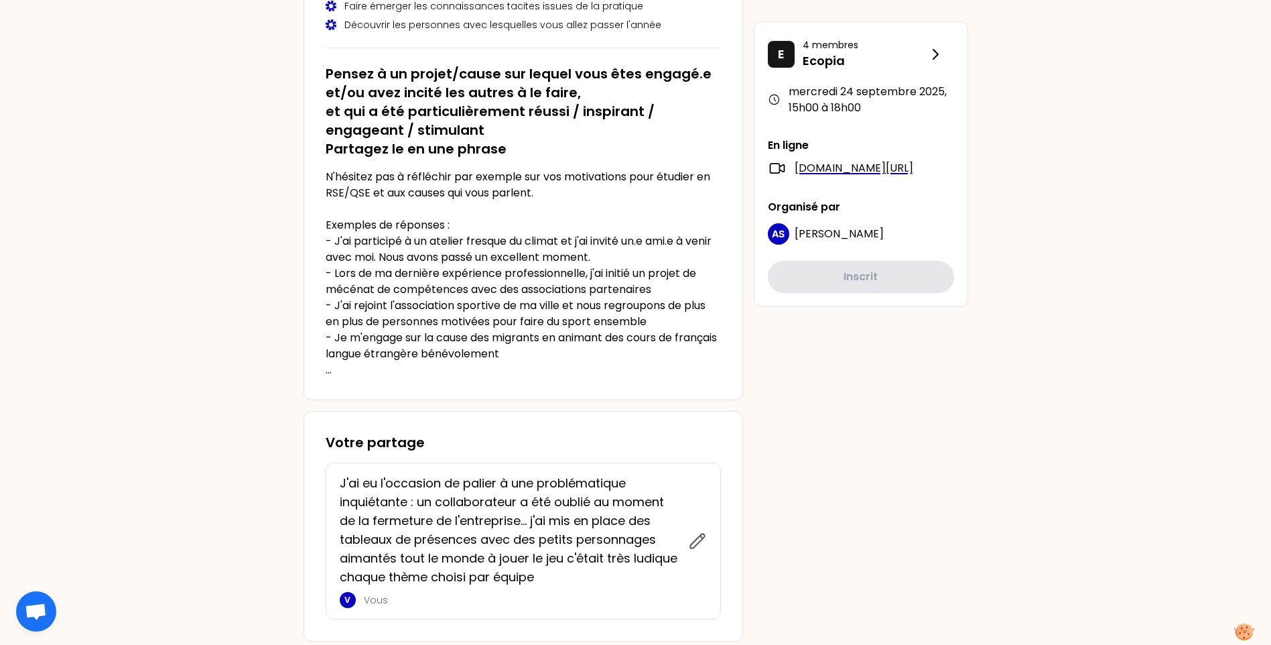
scroll to position [0, 0]
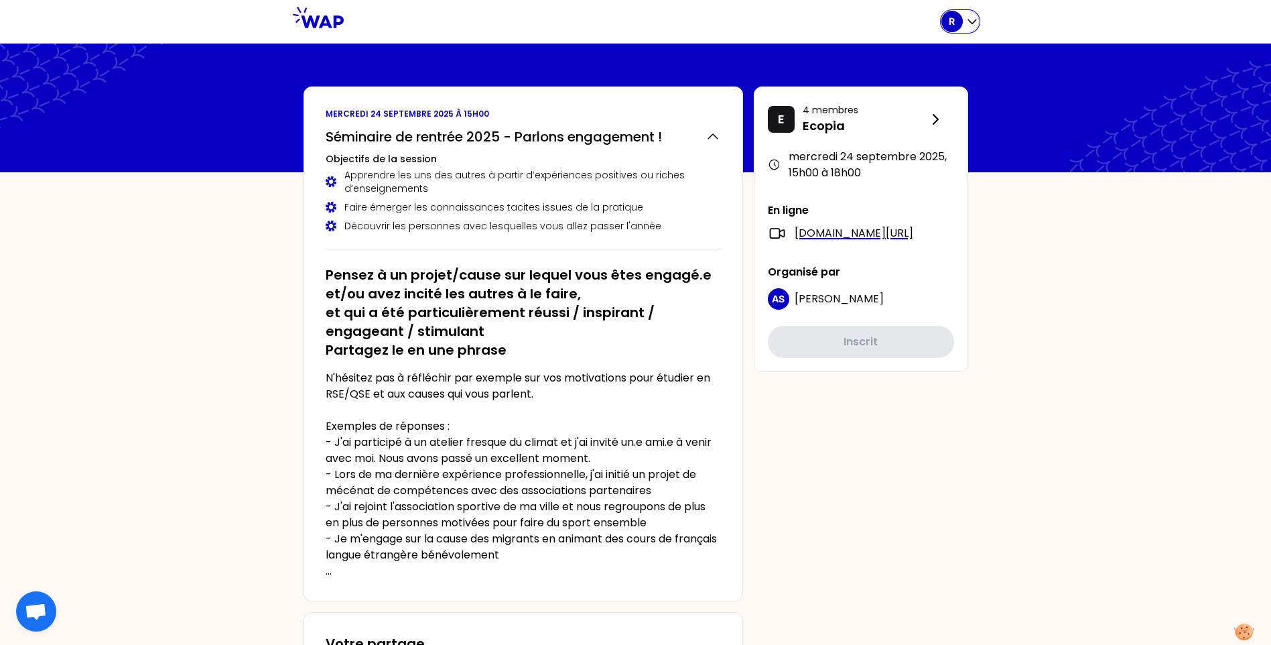
click at [969, 25] on icon "button" at bounding box center [972, 21] width 13 height 13
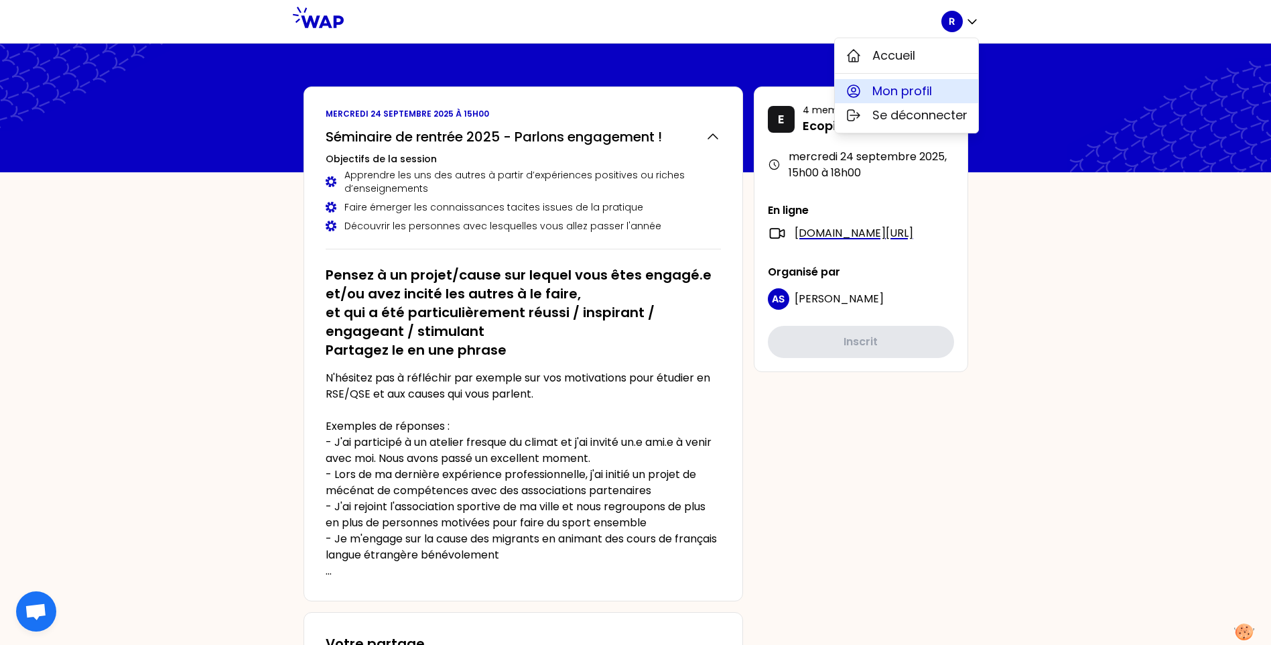
click at [953, 88] on button "Mon profil" at bounding box center [906, 91] width 143 height 24
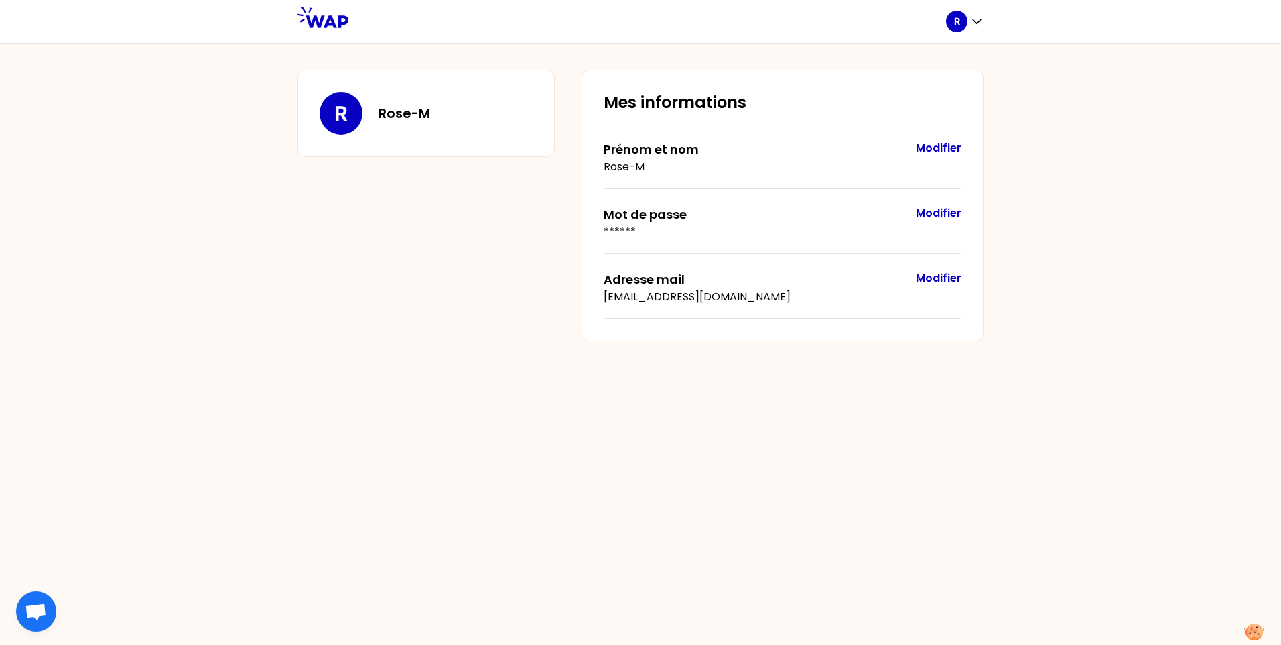
click at [342, 119] on p "R" at bounding box center [340, 113] width 13 height 24
click at [973, 22] on icon "button" at bounding box center [976, 21] width 13 height 13
click at [933, 60] on button "Accueil" at bounding box center [911, 56] width 143 height 24
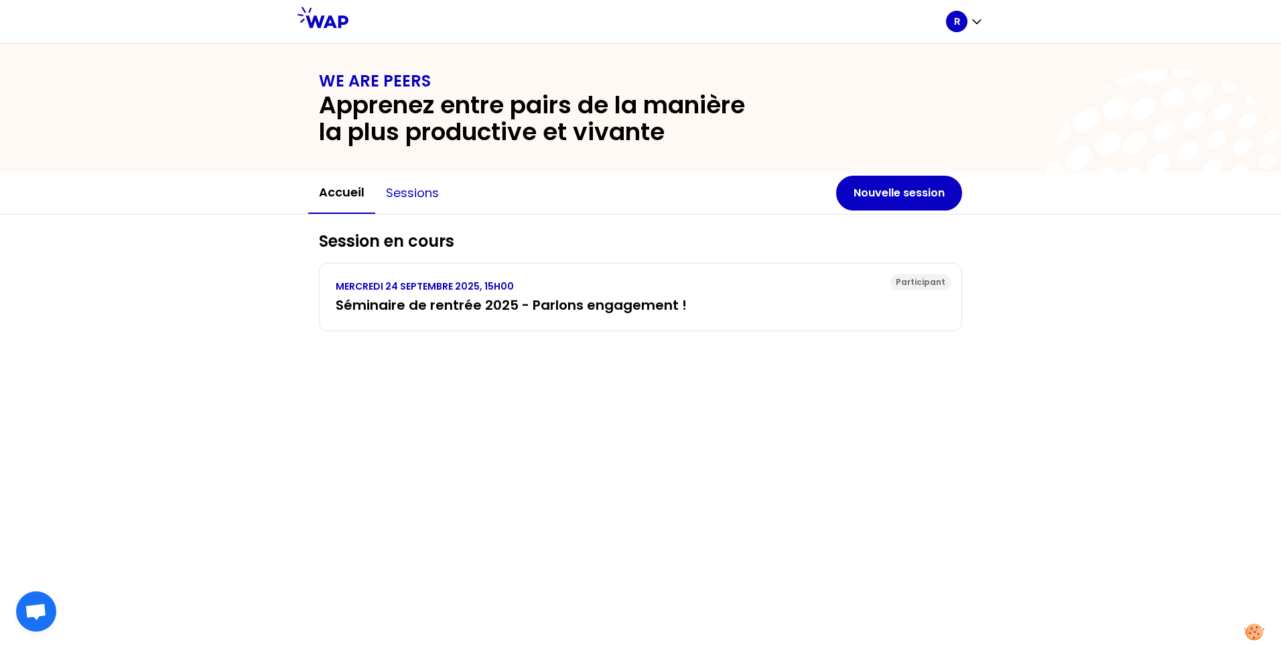
click at [418, 198] on button "Sessions" at bounding box center [412, 193] width 74 height 40
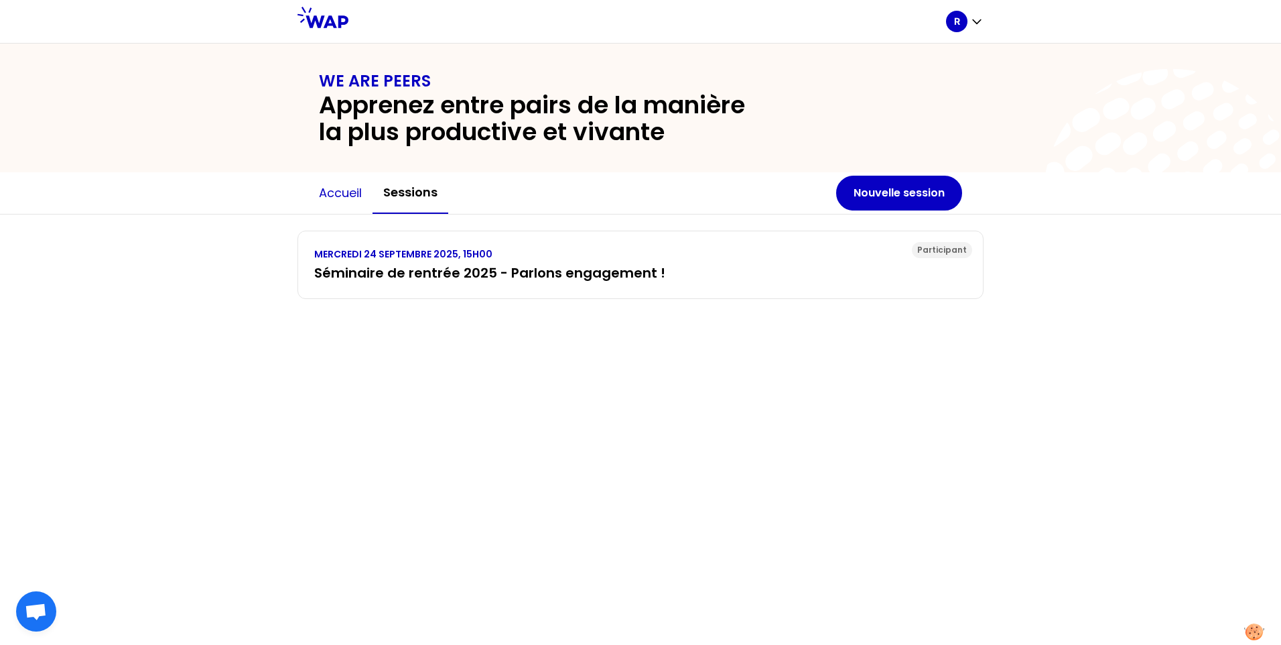
click at [345, 190] on button "Accueil" at bounding box center [340, 193] width 64 height 40
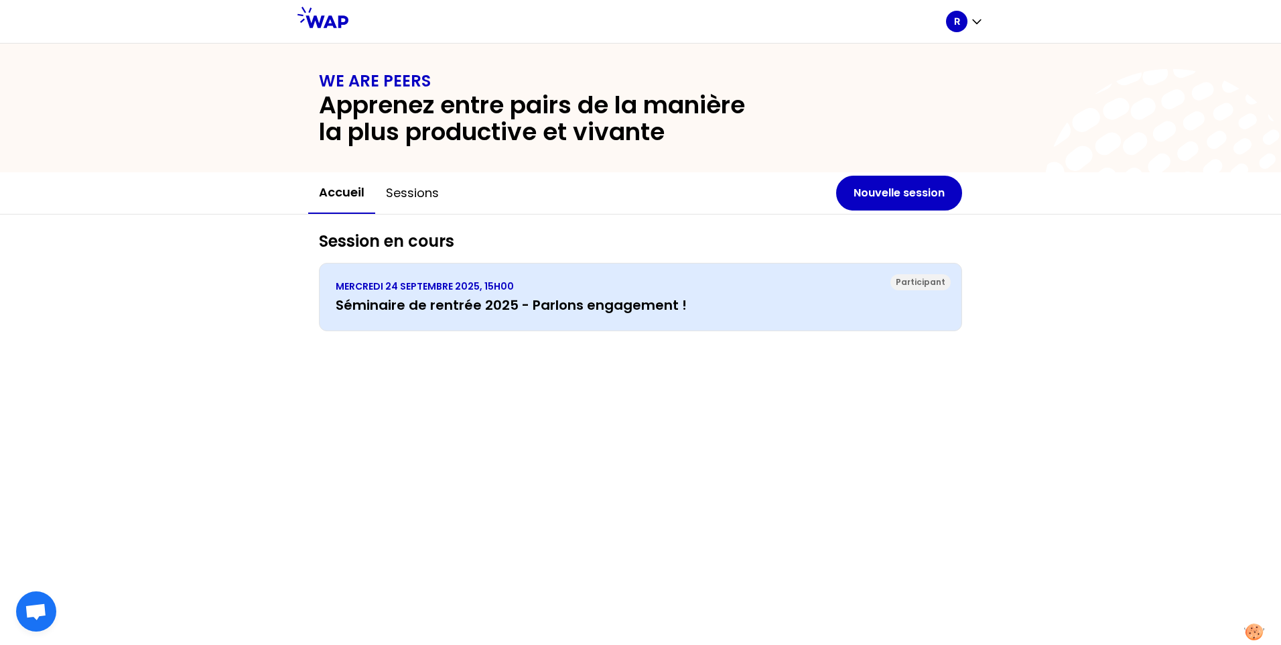
click at [521, 294] on div "[DATE] 15H00 Séminaire de rentrée 2025 - Parlons engagement !" at bounding box center [641, 296] width 610 height 35
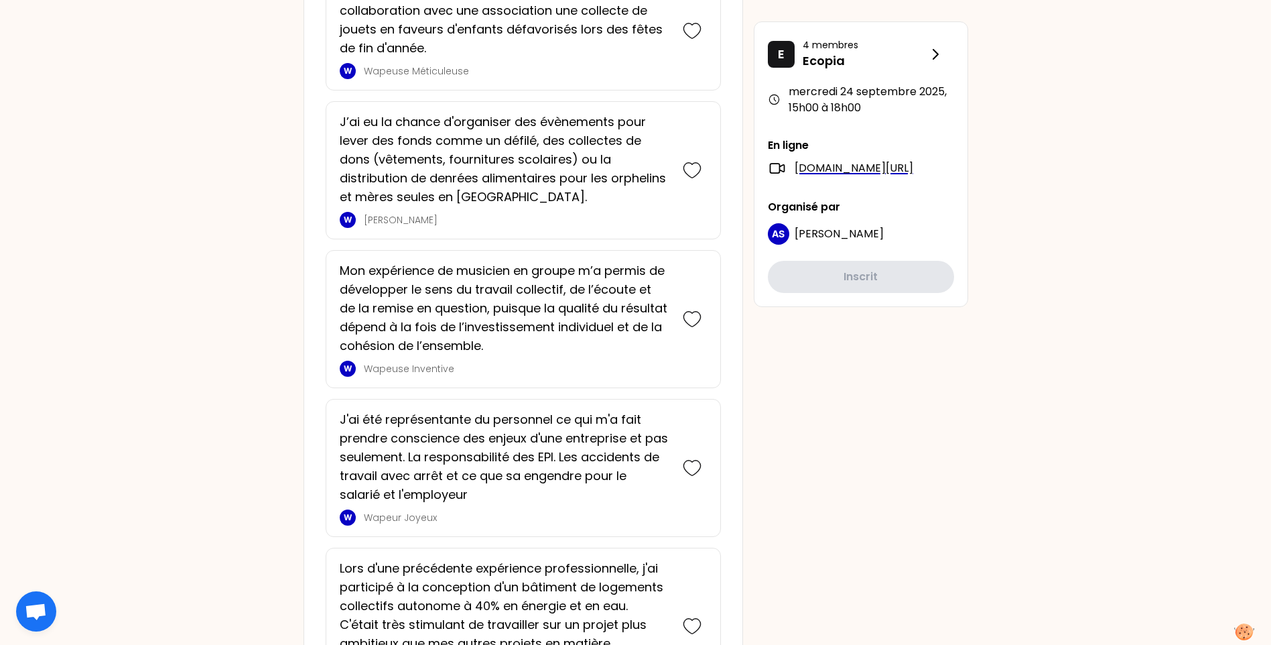
scroll to position [1876, 0]
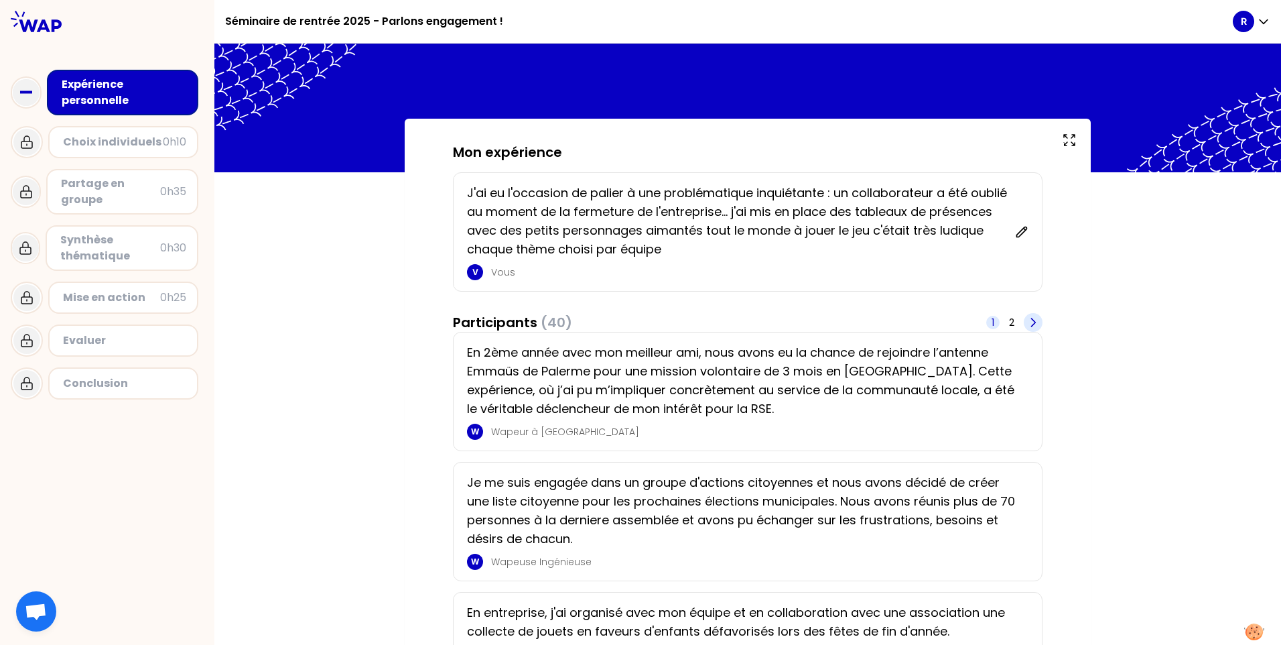
click at [1027, 321] on icon at bounding box center [1033, 322] width 13 height 13
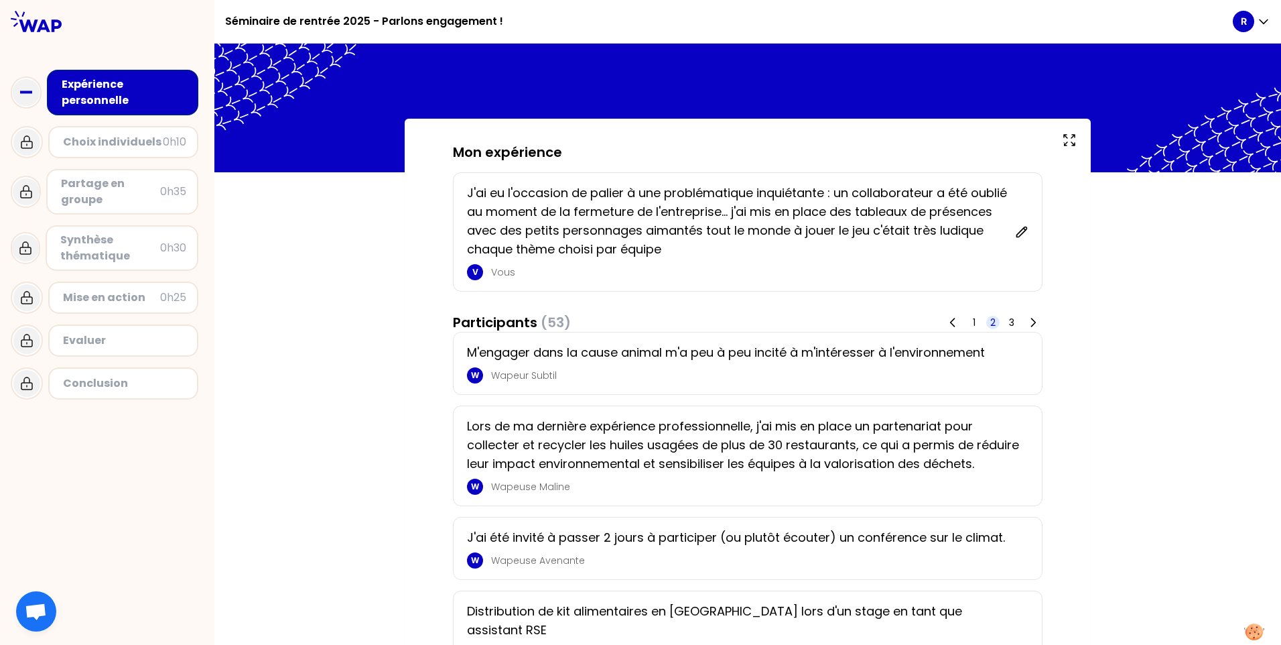
click at [104, 192] on div "Partage en groupe" at bounding box center [110, 192] width 99 height 32
click at [116, 144] on div "Choix individuels" at bounding box center [113, 142] width 100 height 16
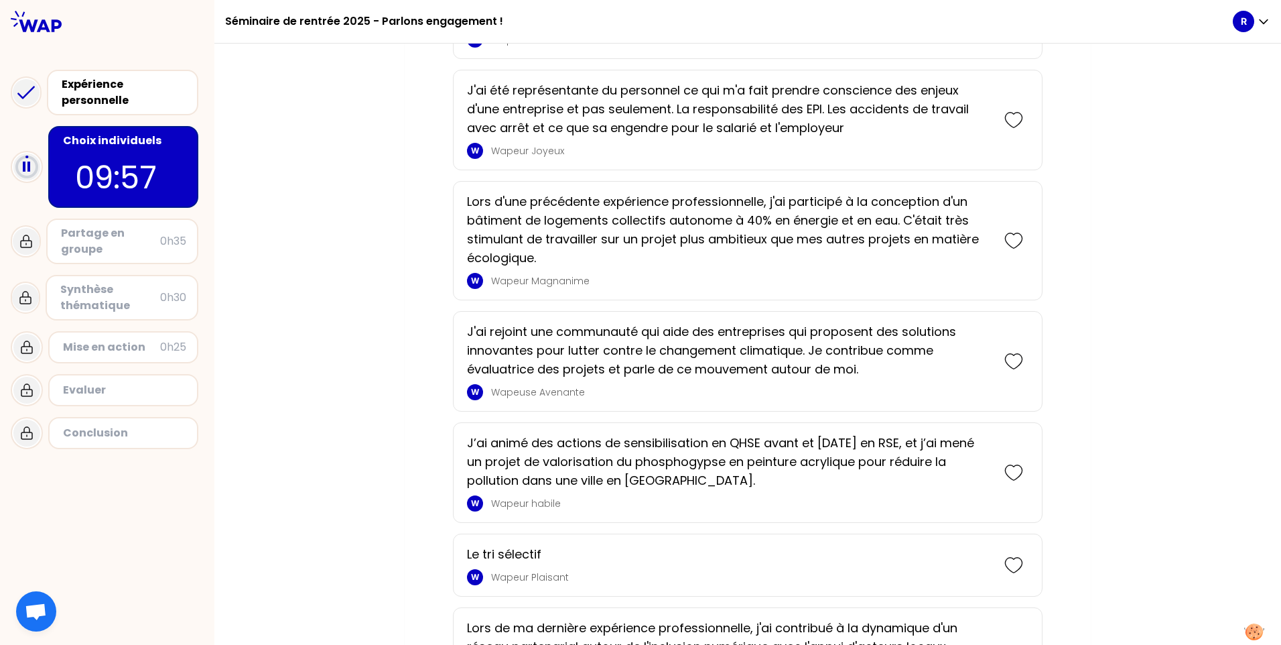
scroll to position [1340, 0]
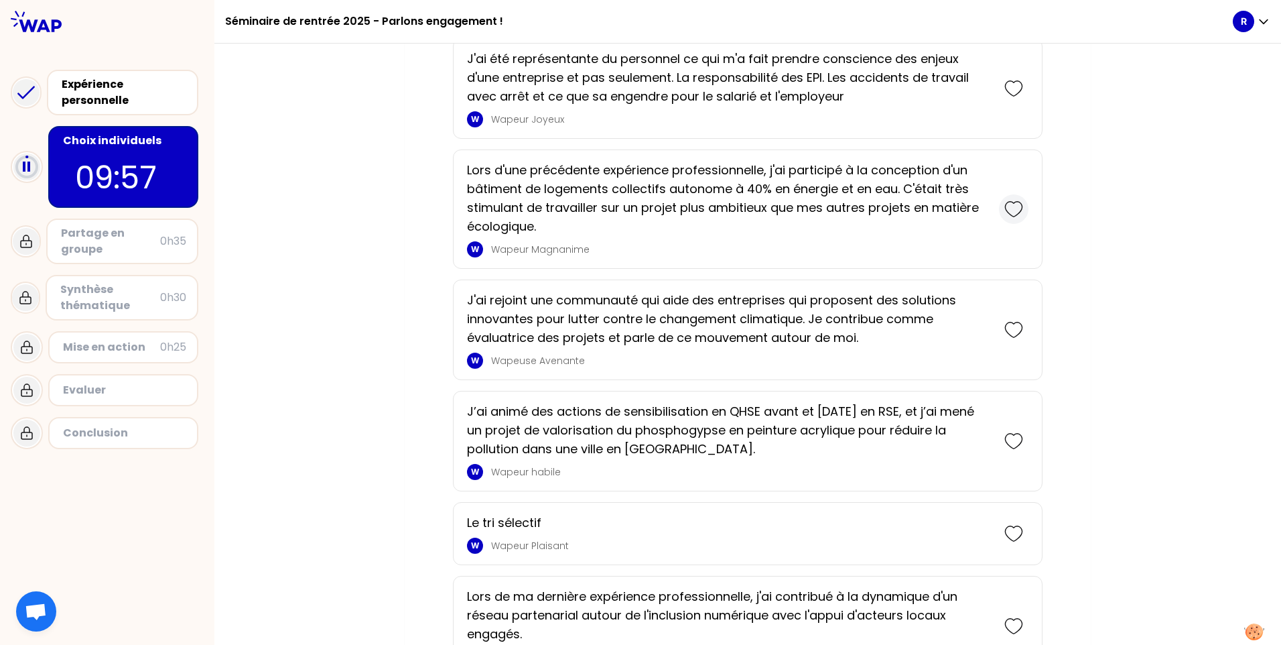
click at [1009, 218] on icon at bounding box center [1014, 209] width 19 height 19
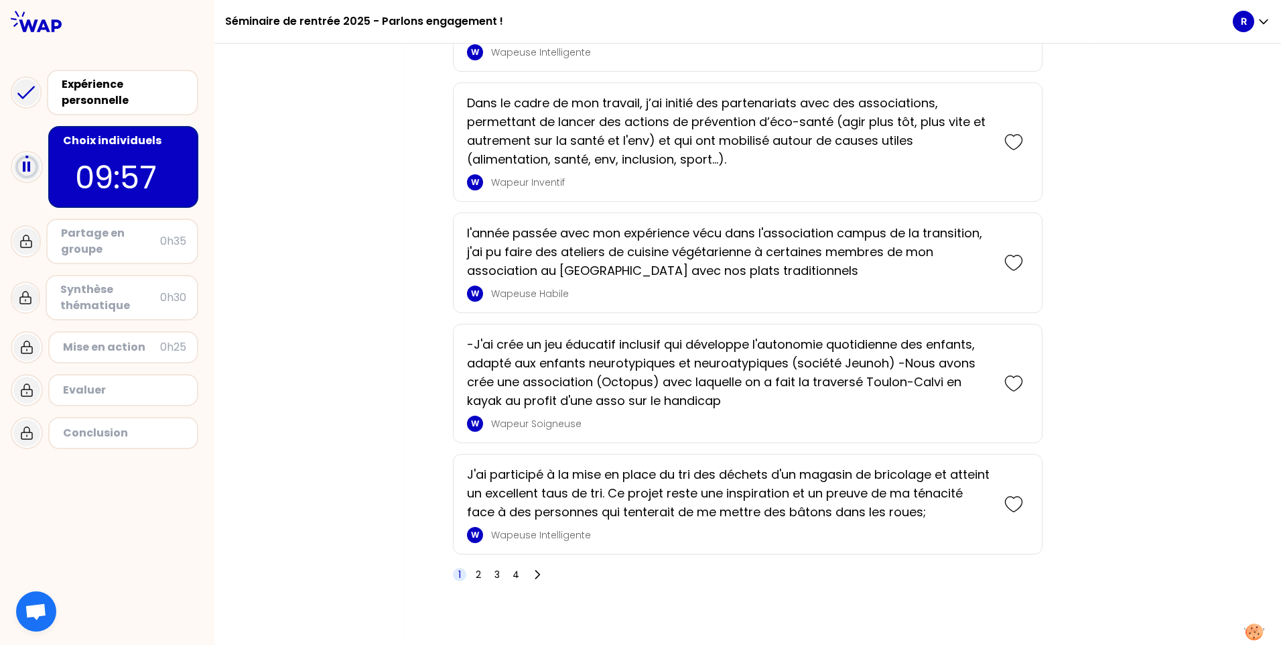
scroll to position [2436, 0]
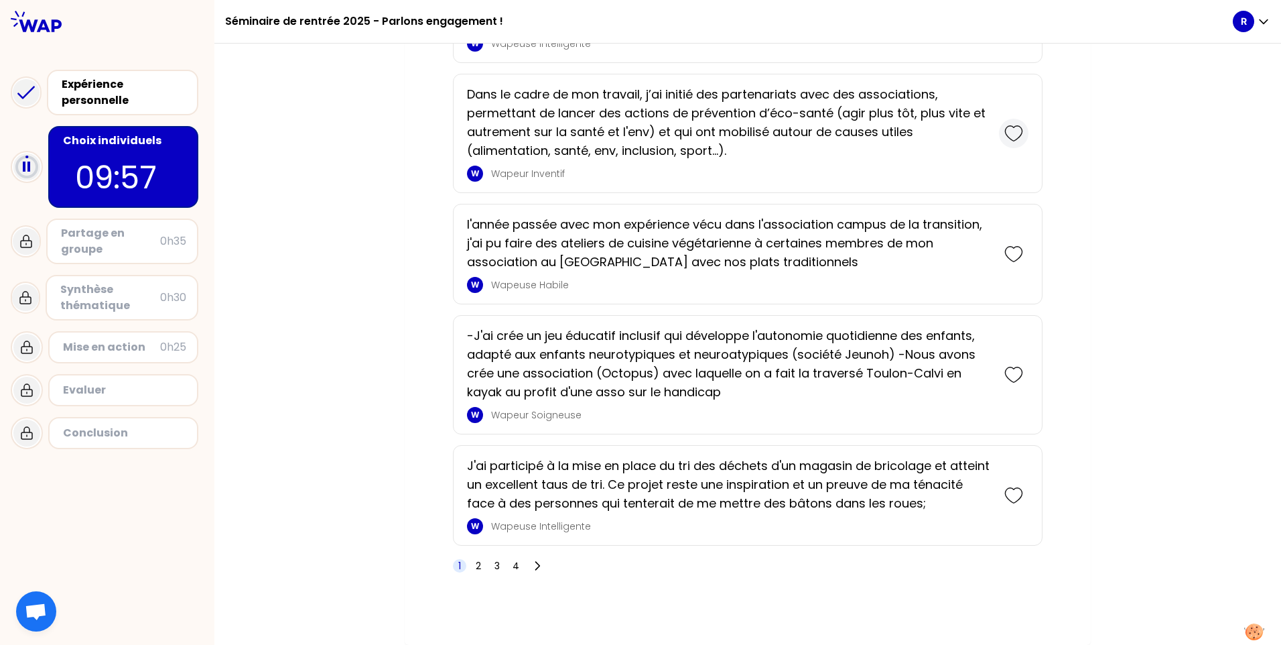
click at [1011, 130] on icon at bounding box center [1014, 133] width 19 height 19
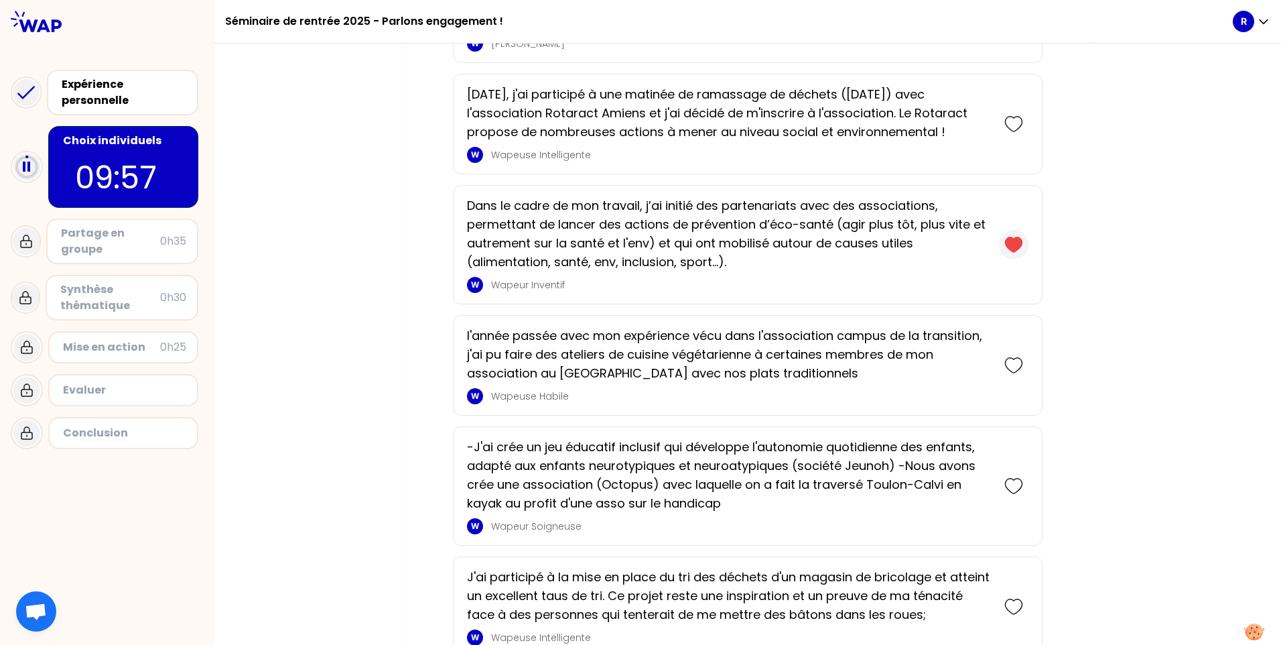
scroll to position [2566, 0]
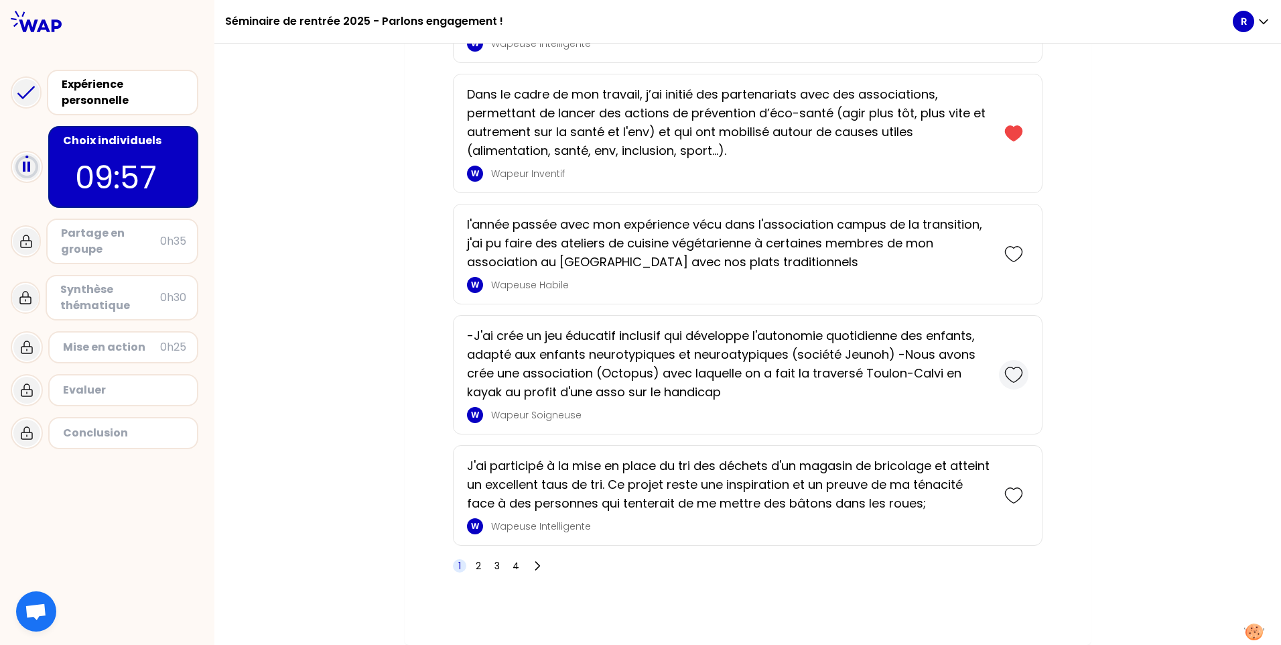
click at [1009, 380] on icon at bounding box center [1014, 374] width 19 height 19
click at [476, 562] on span "2" at bounding box center [478, 565] width 5 height 13
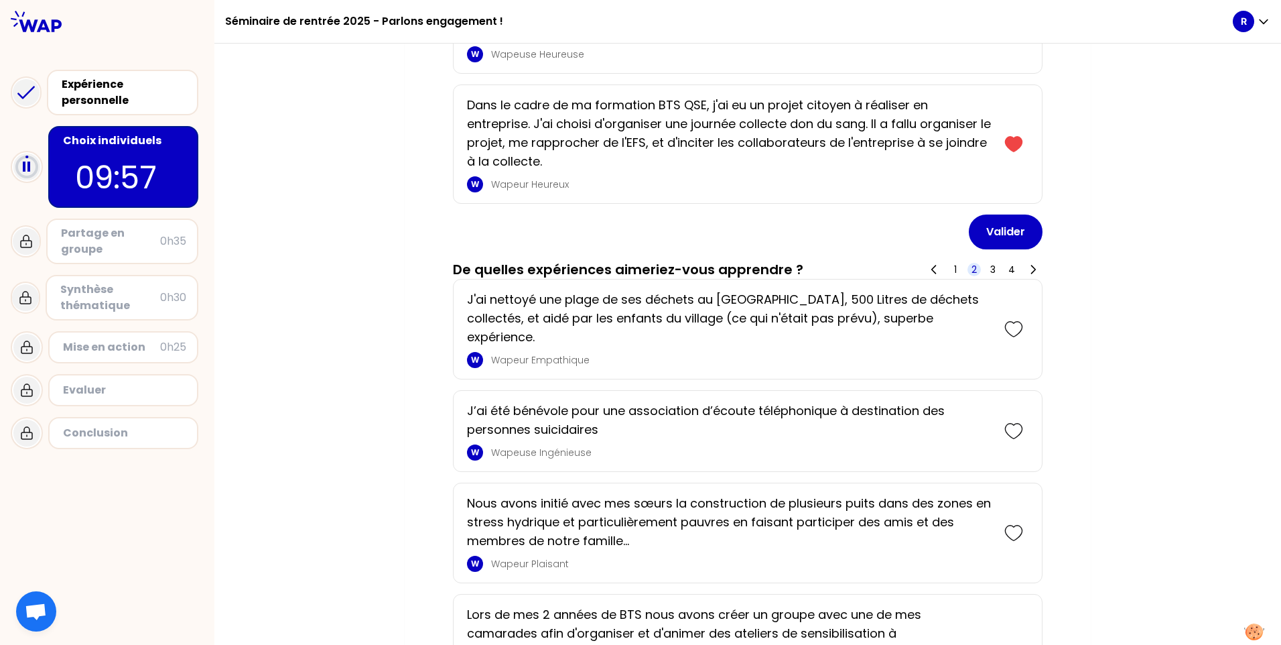
scroll to position [793, 0]
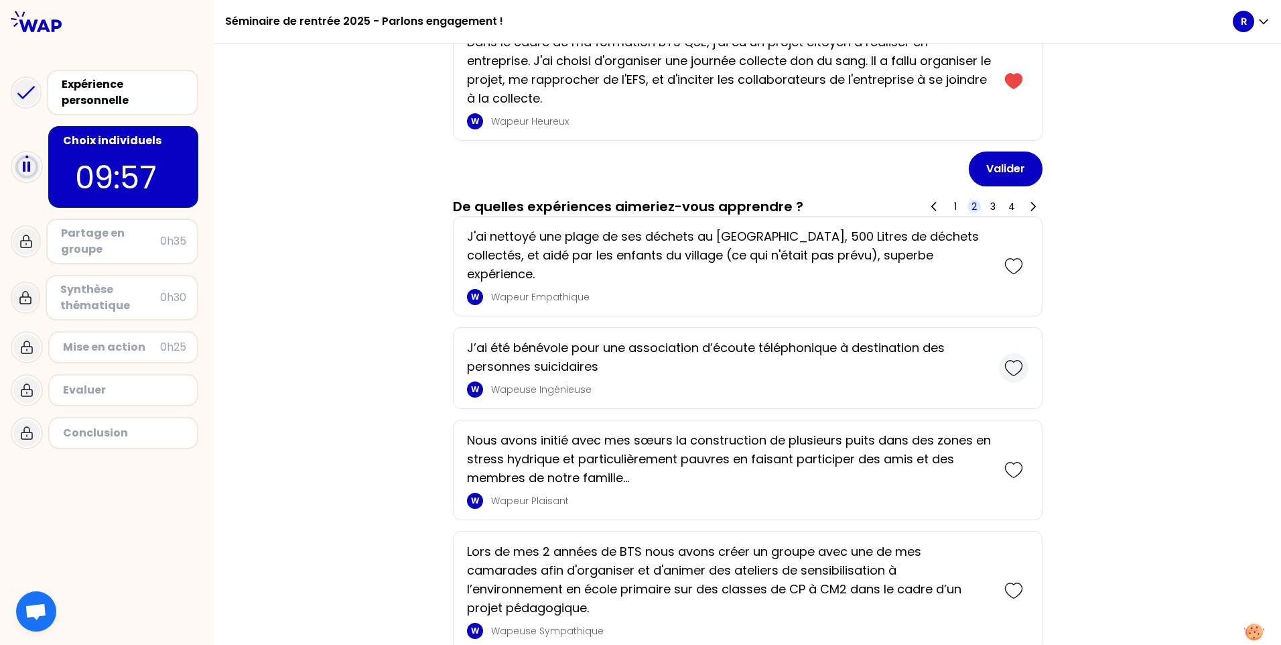
click at [1012, 359] on icon at bounding box center [1014, 368] width 19 height 19
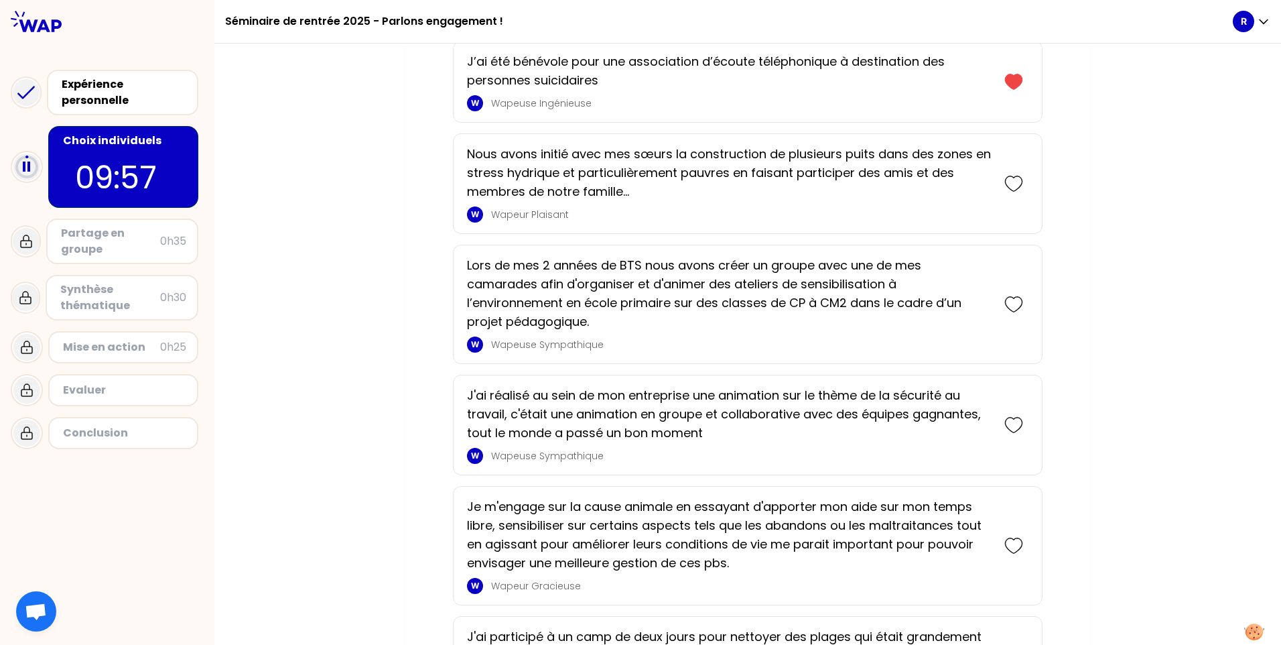
scroll to position [1224, 0]
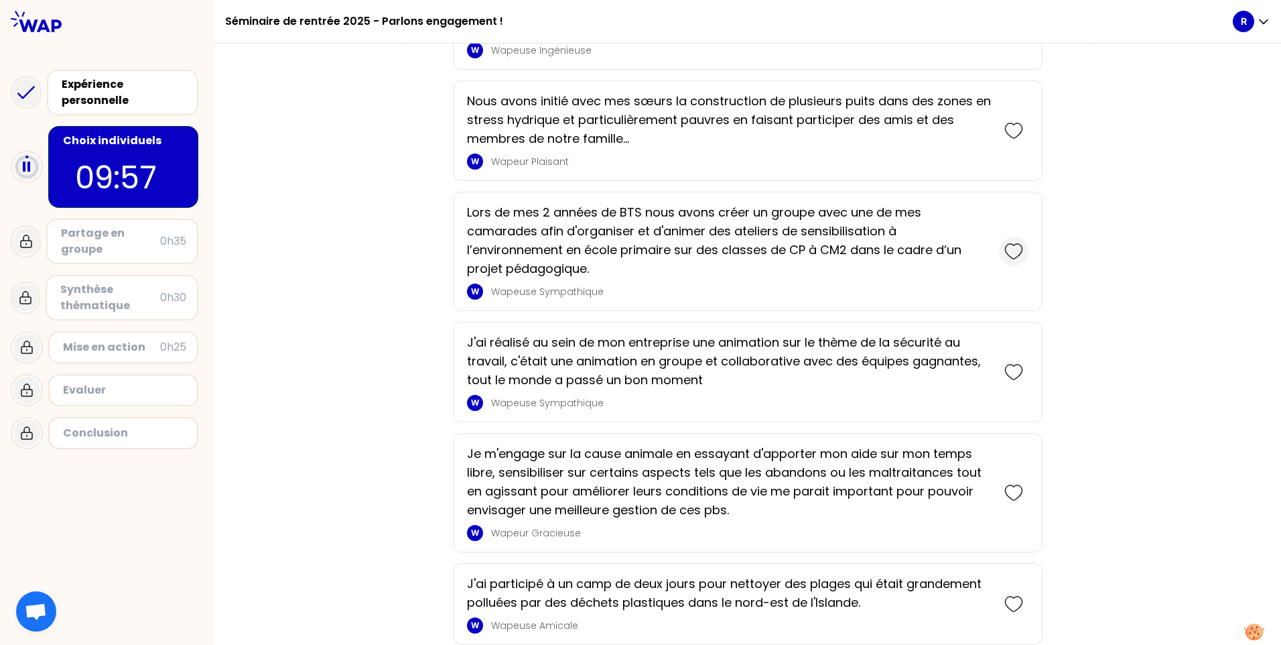
click at [1008, 242] on icon at bounding box center [1014, 251] width 19 height 19
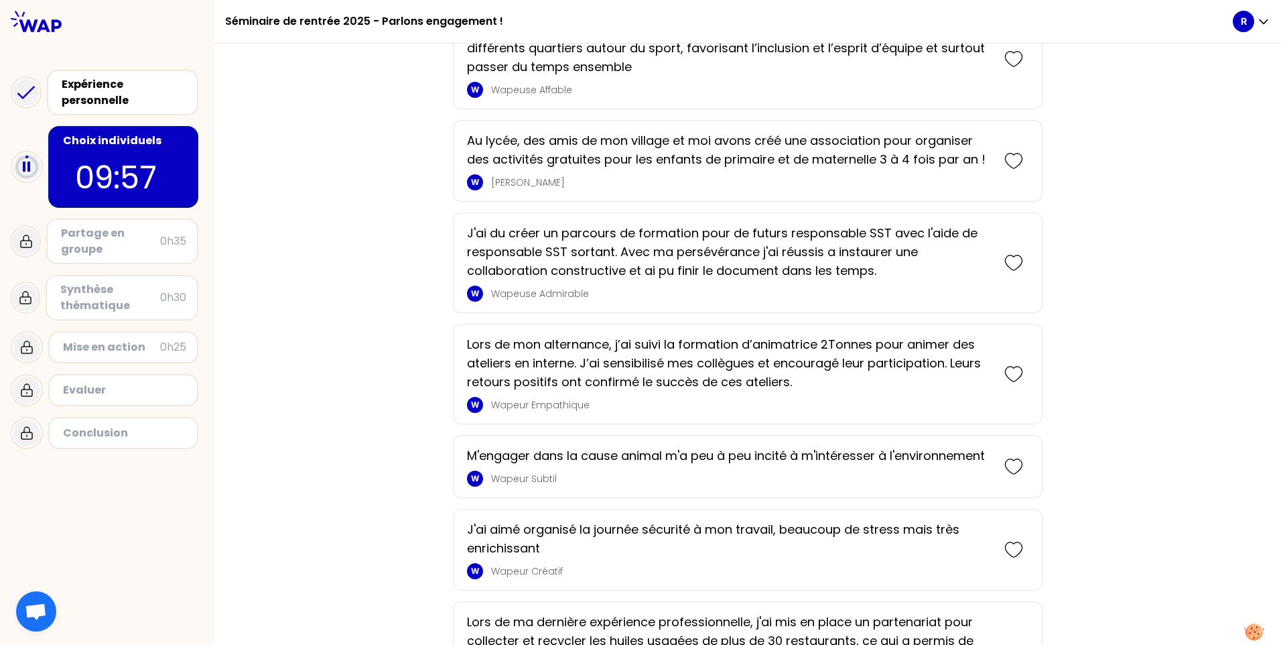
scroll to position [2024, 0]
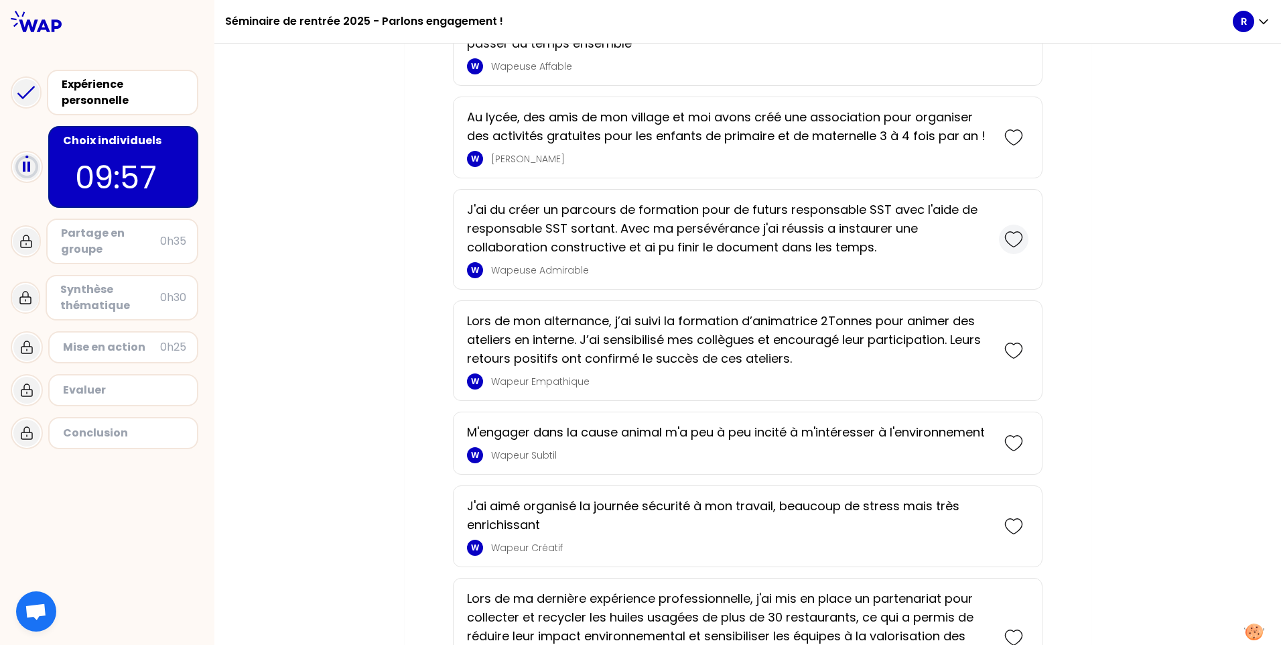
click at [1007, 231] on div at bounding box center [1013, 238] width 29 height 29
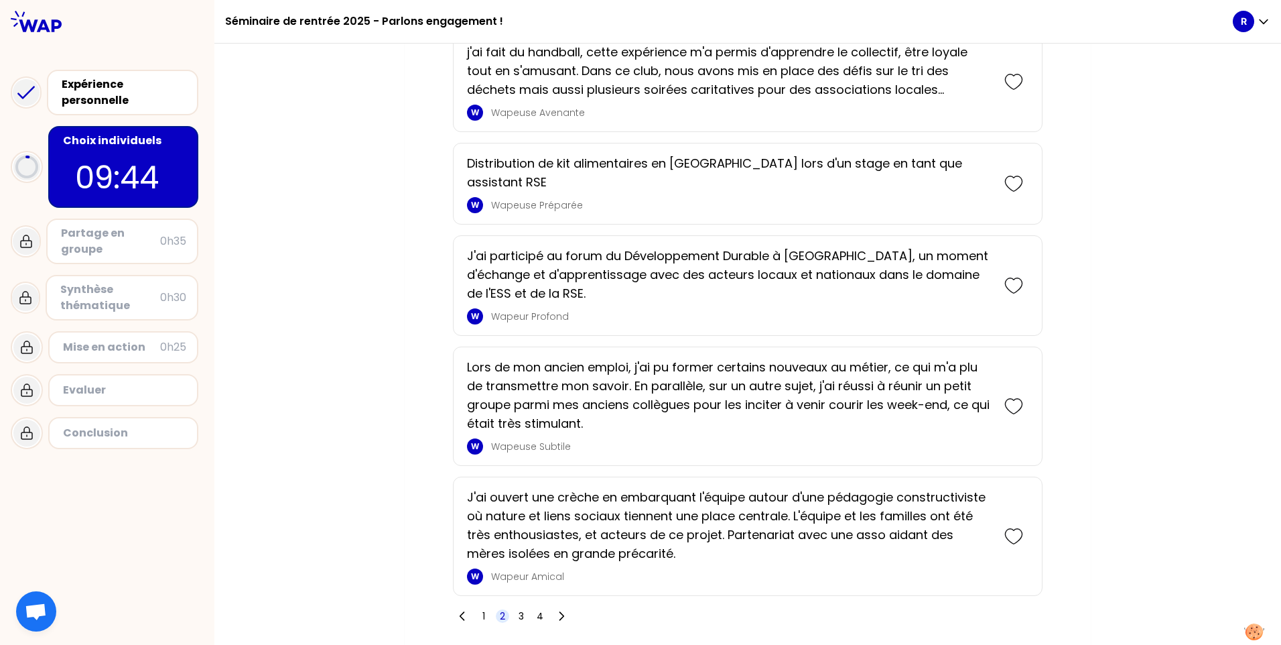
scroll to position [2938, 0]
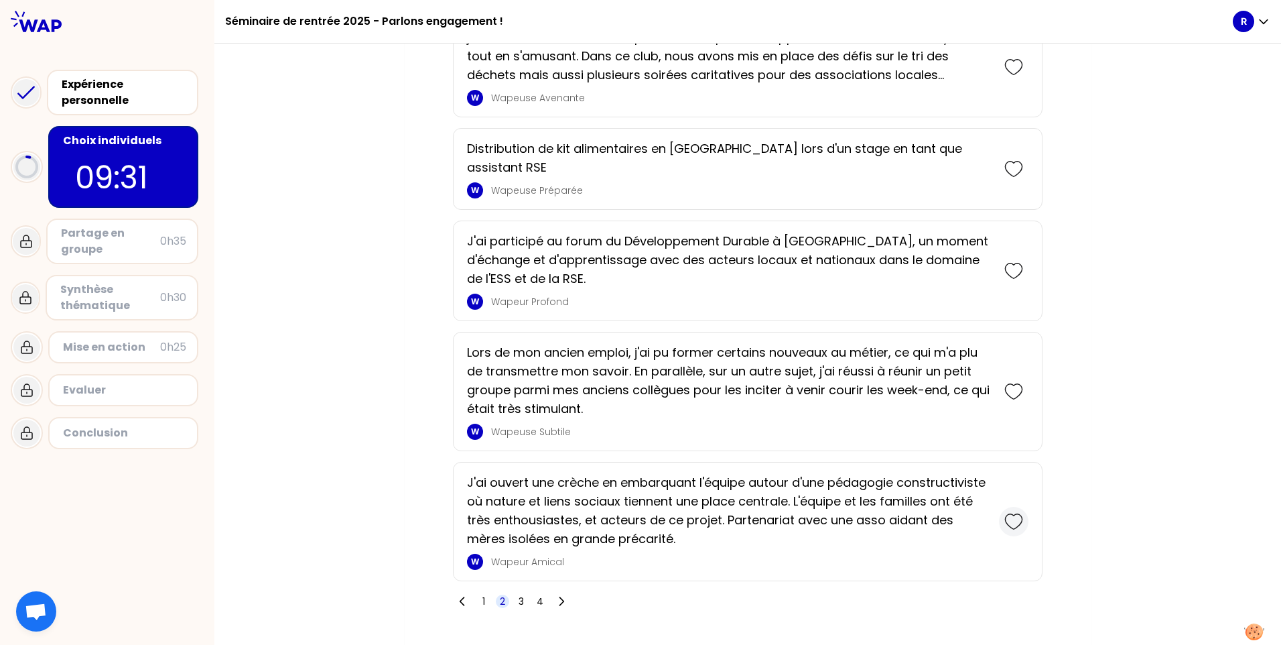
click at [1015, 512] on icon at bounding box center [1014, 521] width 19 height 19
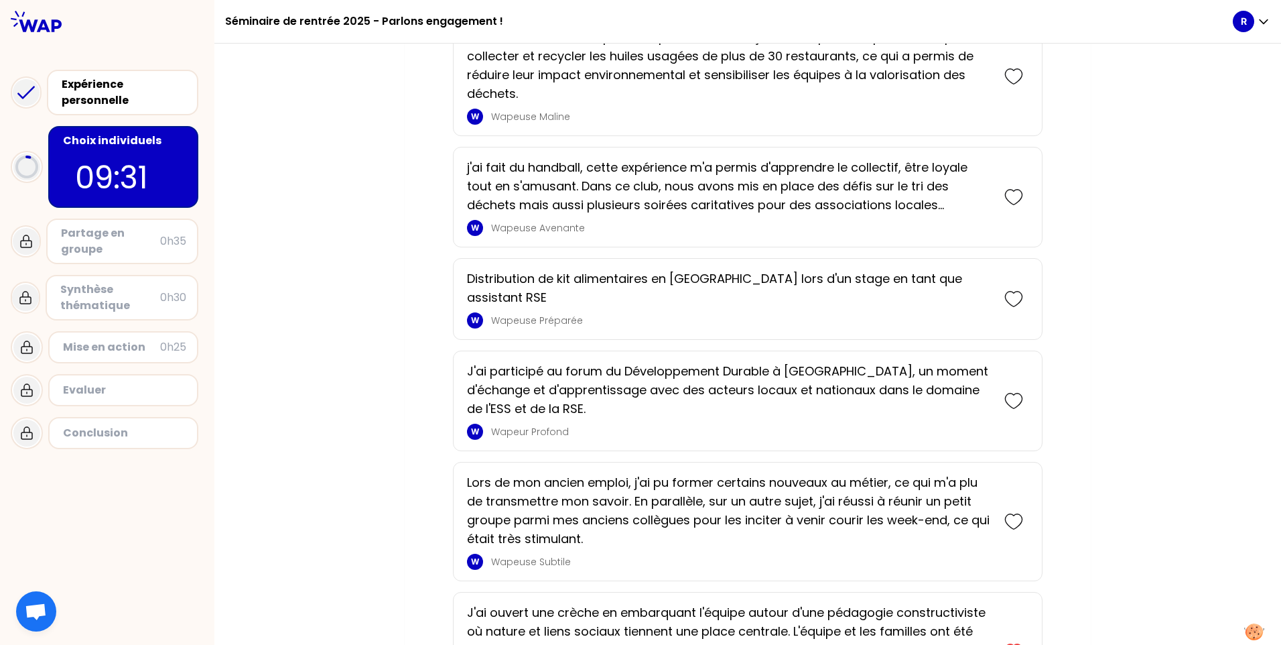
scroll to position [3068, 0]
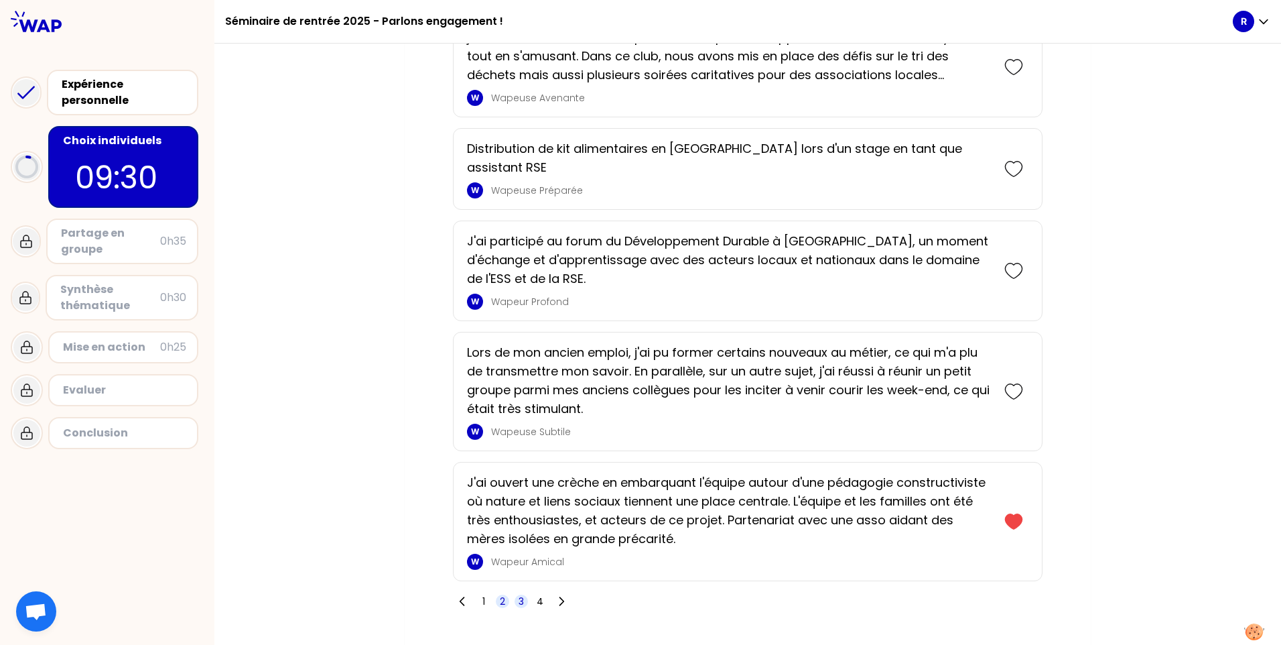
click at [519, 594] on span "3" at bounding box center [521, 600] width 5 height 13
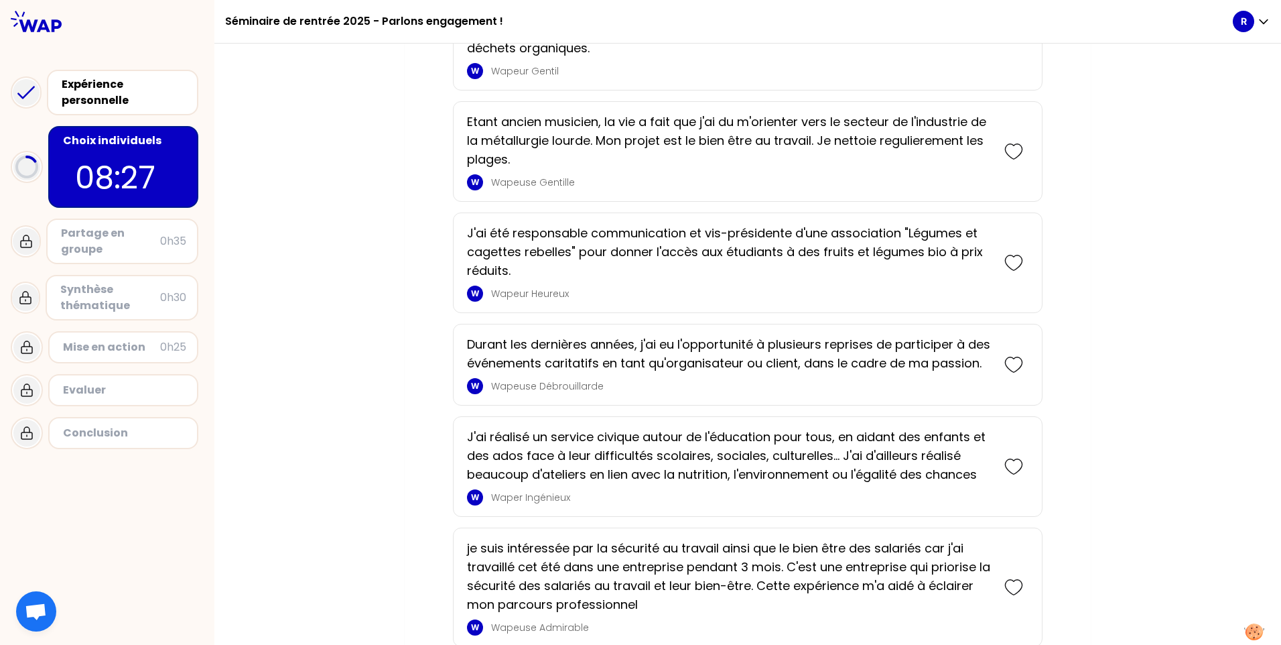
scroll to position [2398, 0]
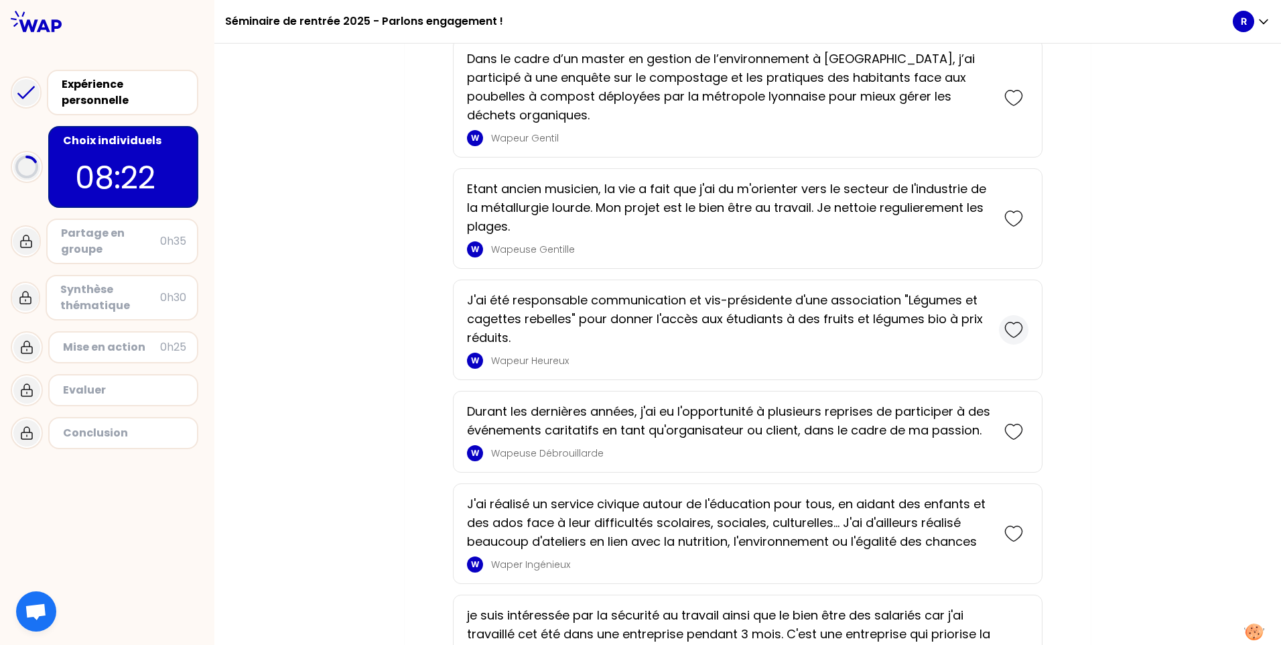
click at [1011, 330] on icon at bounding box center [1014, 329] width 19 height 19
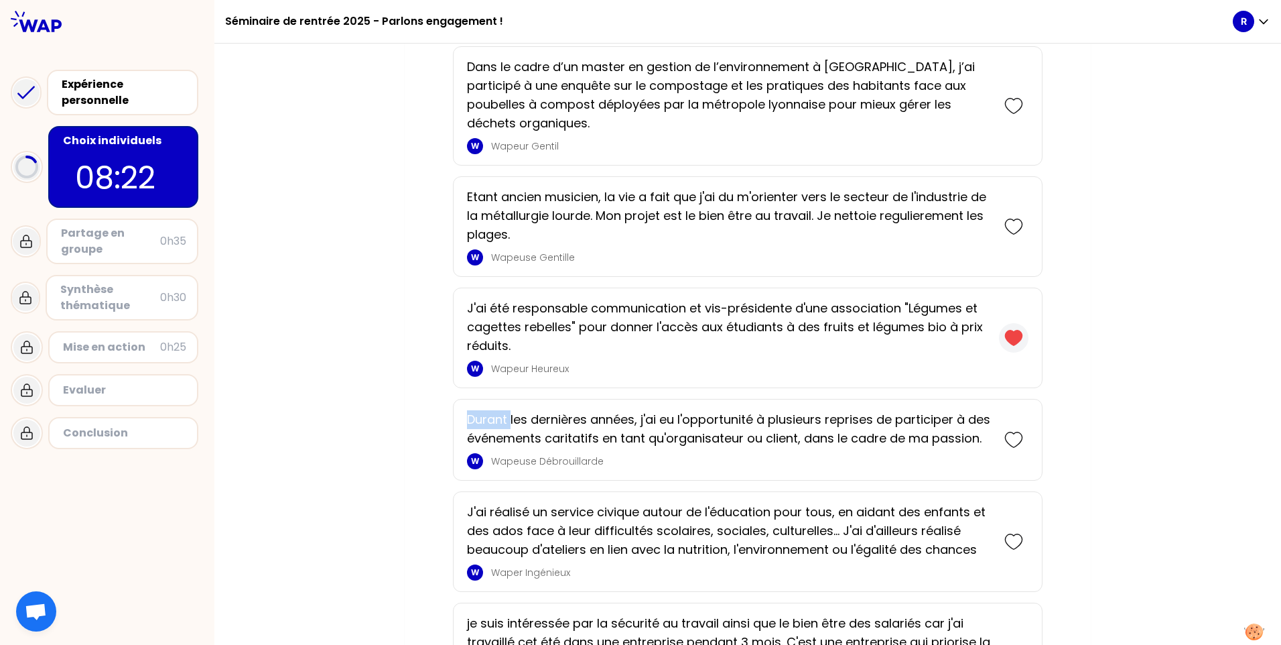
click at [1011, 330] on icon at bounding box center [1013, 337] width 17 height 15
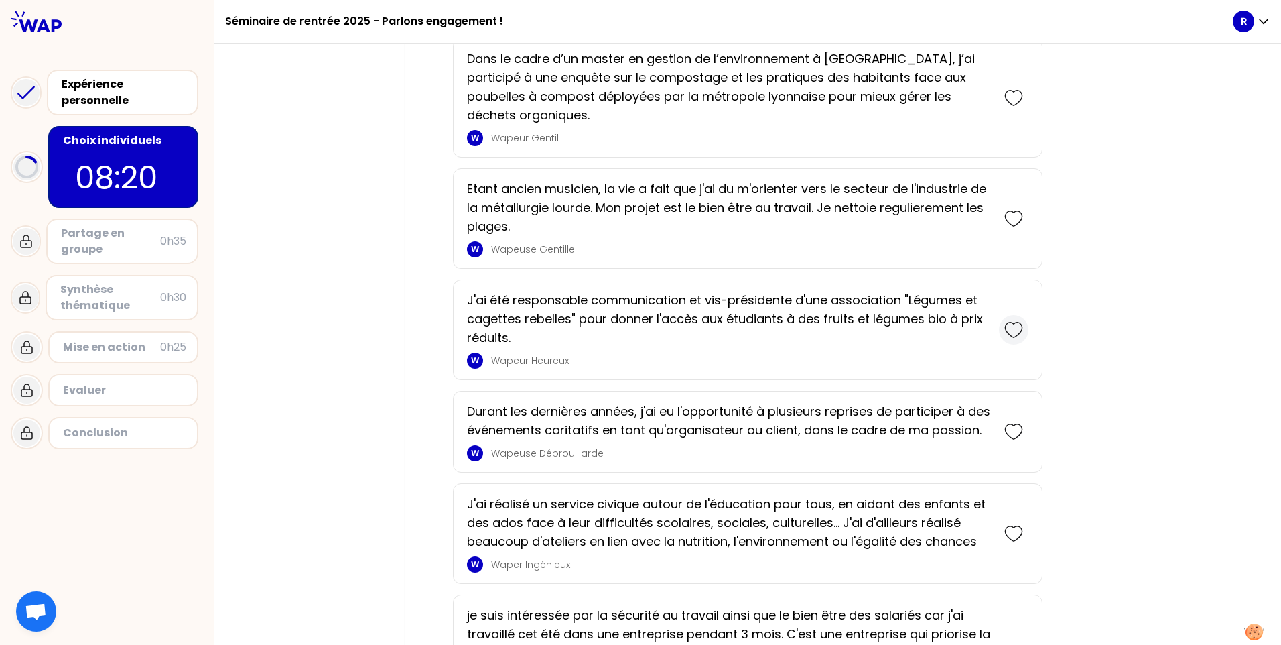
click at [1007, 324] on icon at bounding box center [1014, 329] width 19 height 19
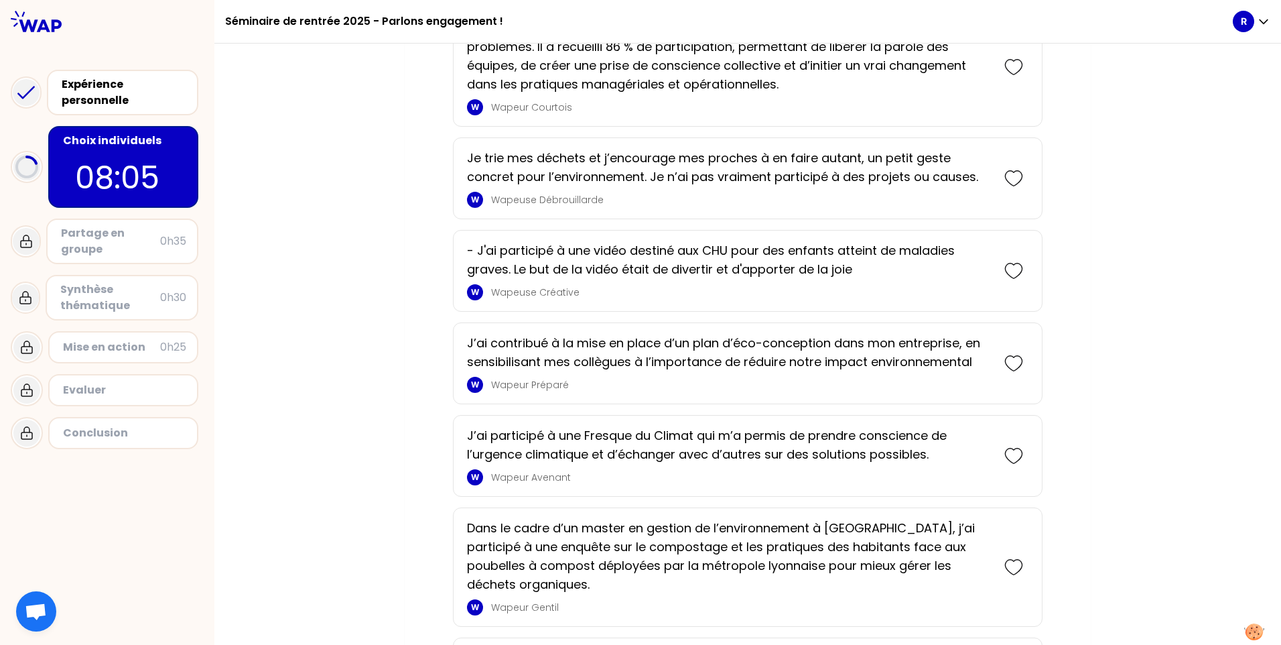
scroll to position [1973, 0]
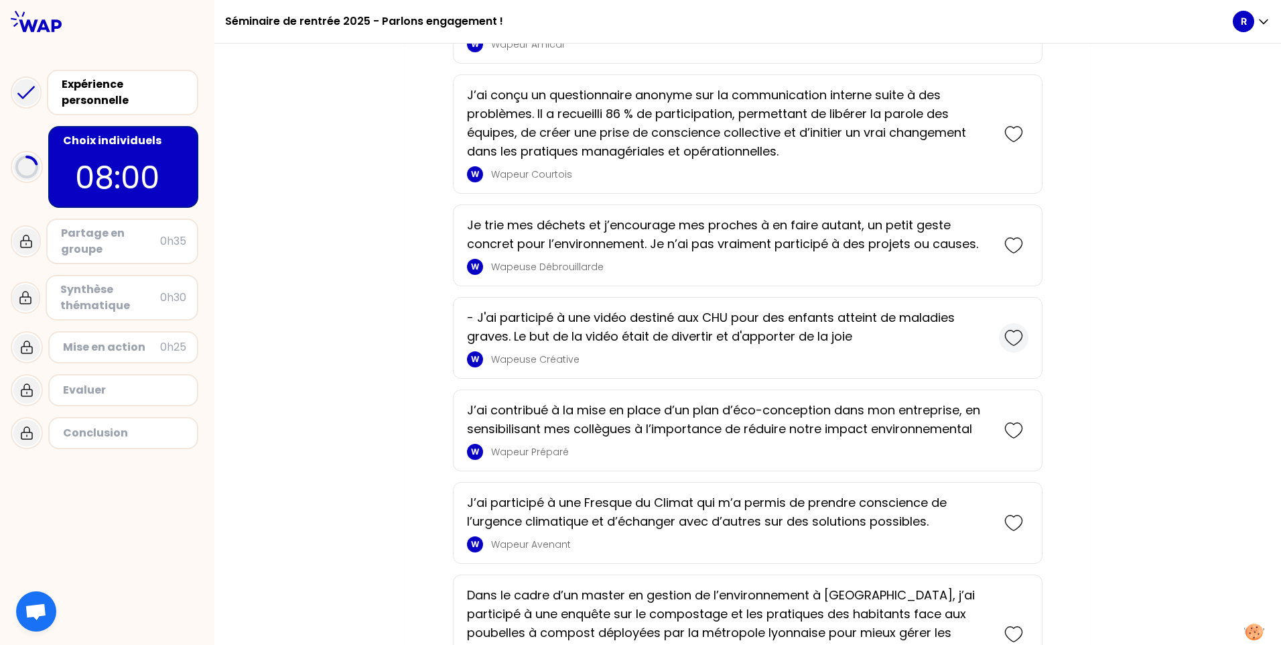
click at [1012, 333] on icon at bounding box center [1014, 337] width 19 height 19
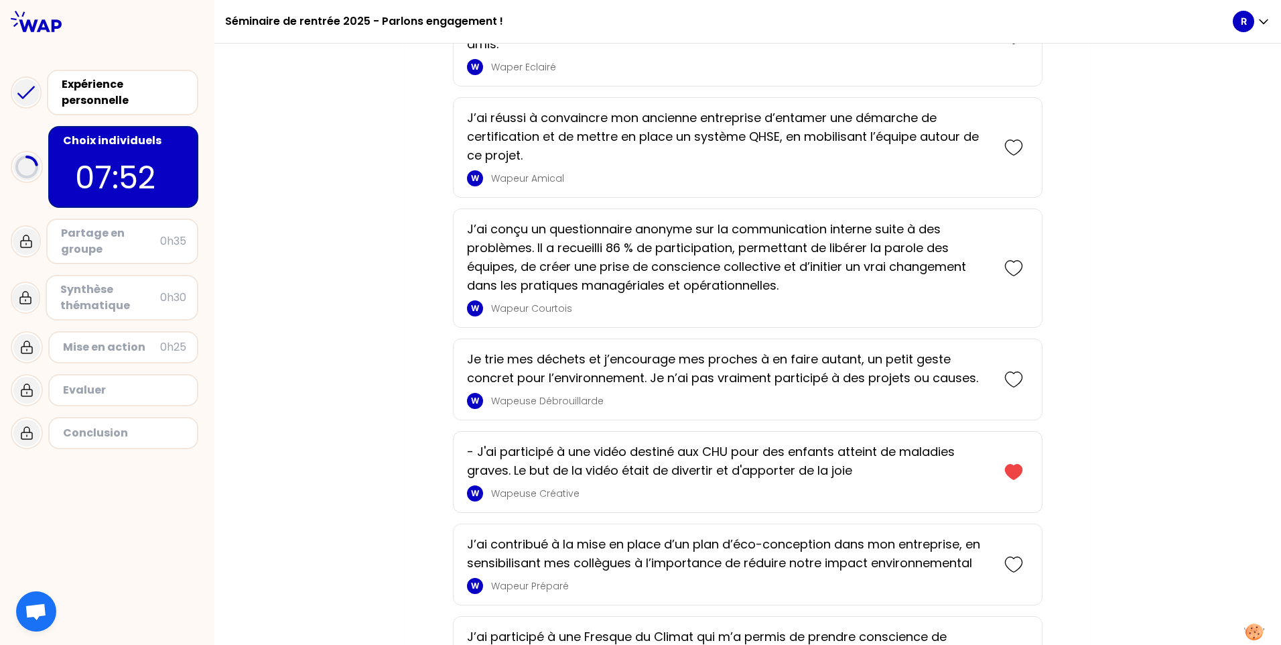
scroll to position [1864, 0]
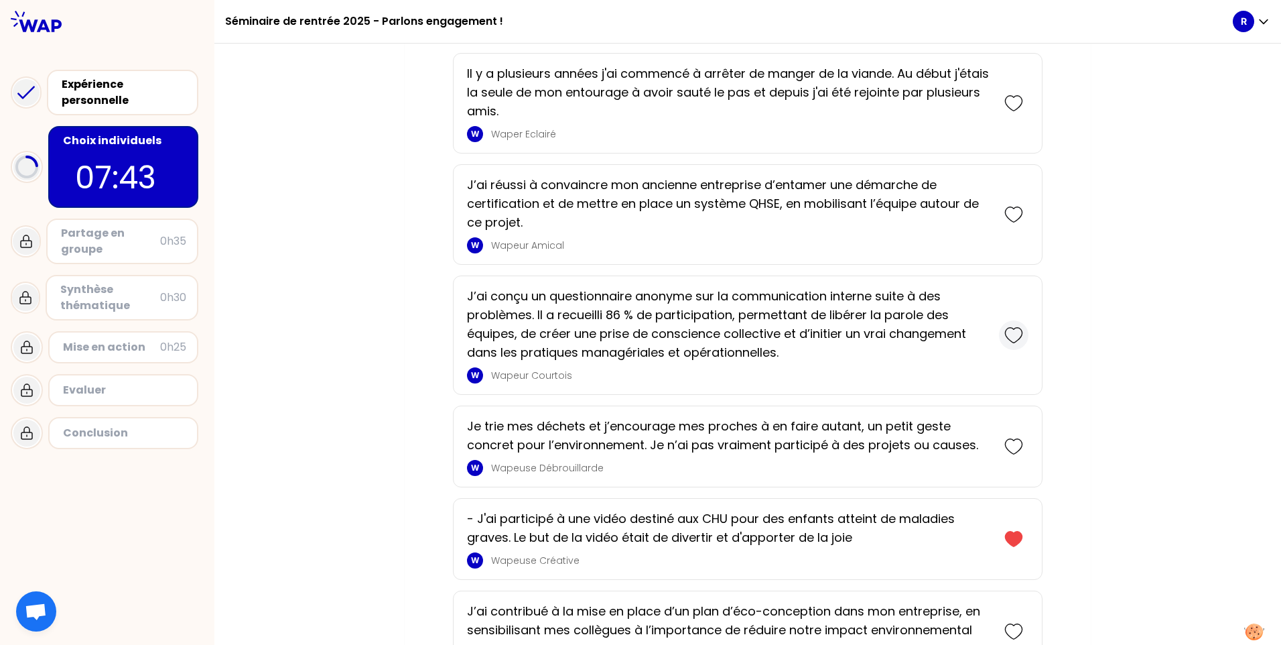
click at [1013, 337] on icon at bounding box center [1014, 335] width 19 height 19
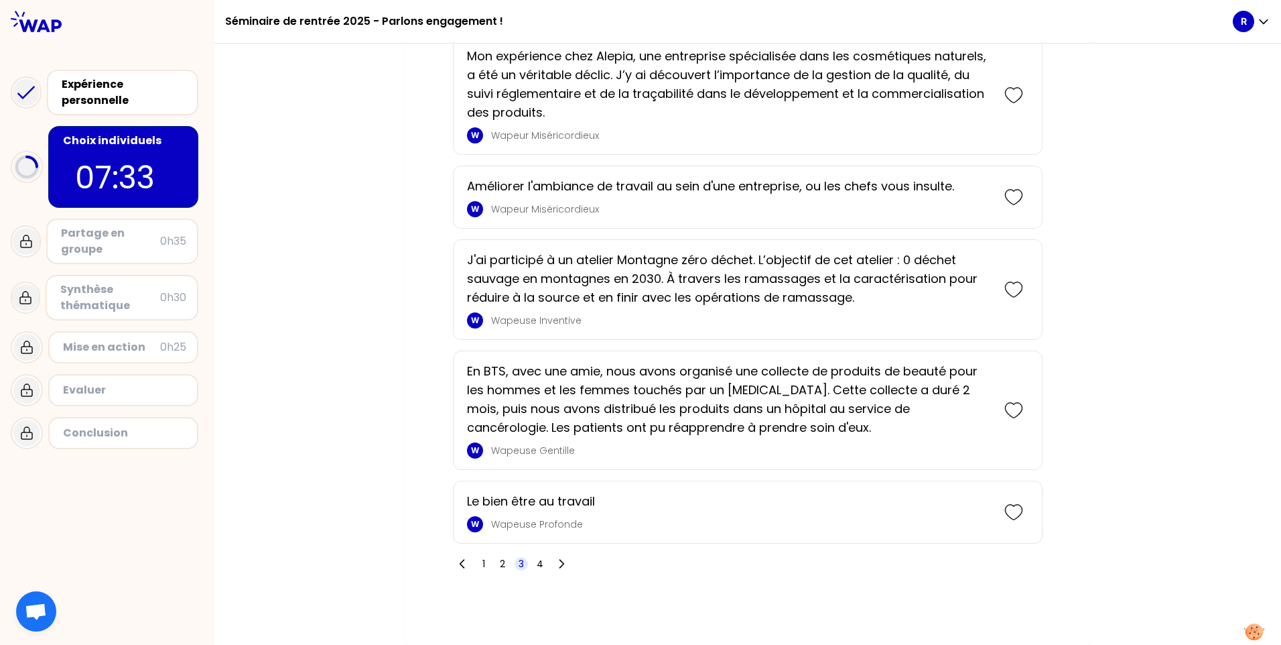
scroll to position [3439, 0]
click at [477, 563] on span "1" at bounding box center [483, 563] width 13 height 13
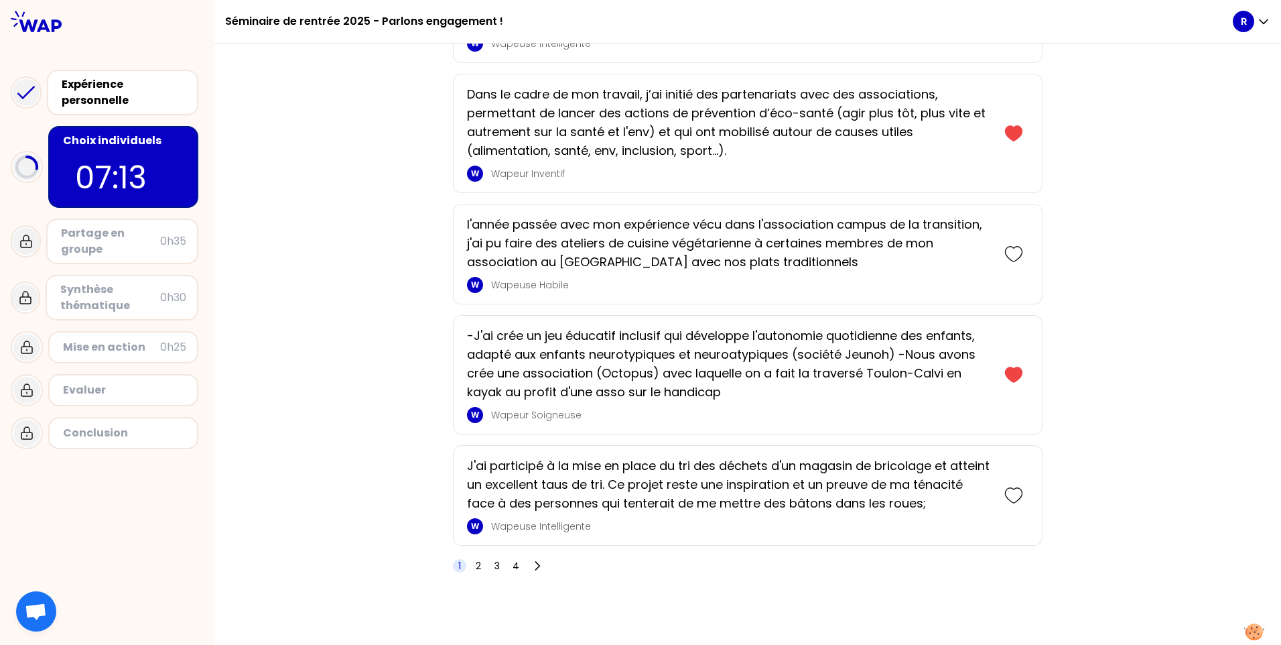
scroll to position [3493, 0]
click at [513, 562] on span "4" at bounding box center [516, 565] width 7 height 13
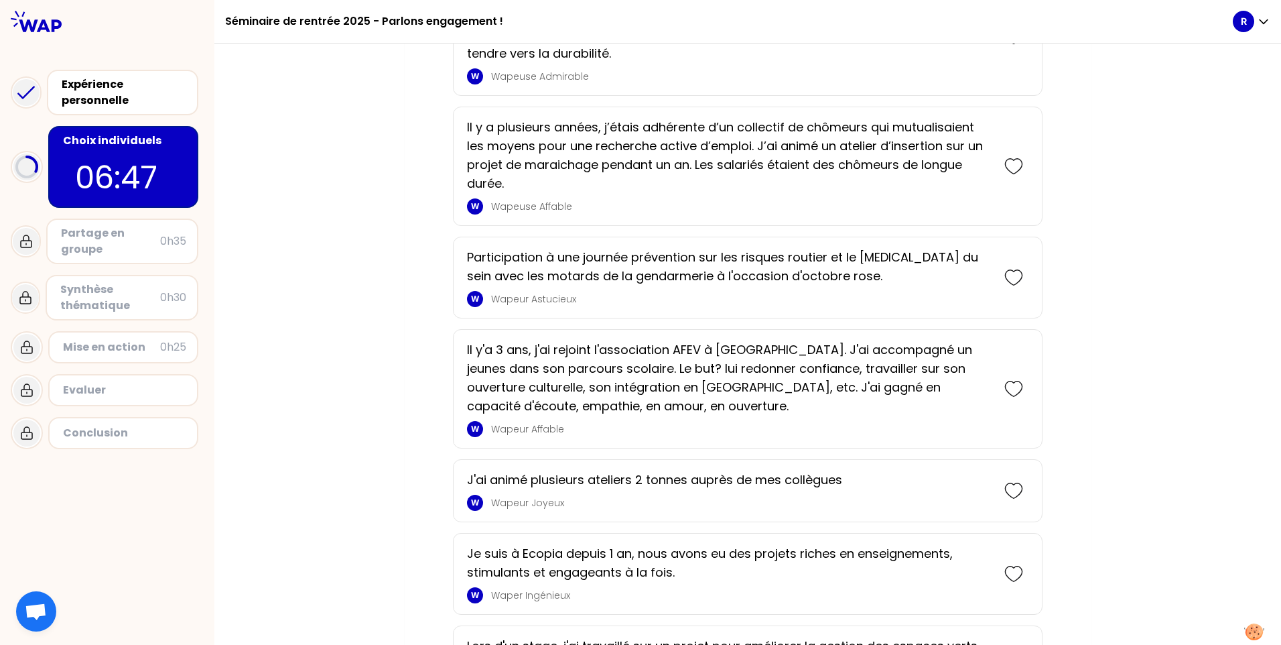
scroll to position [3310, 0]
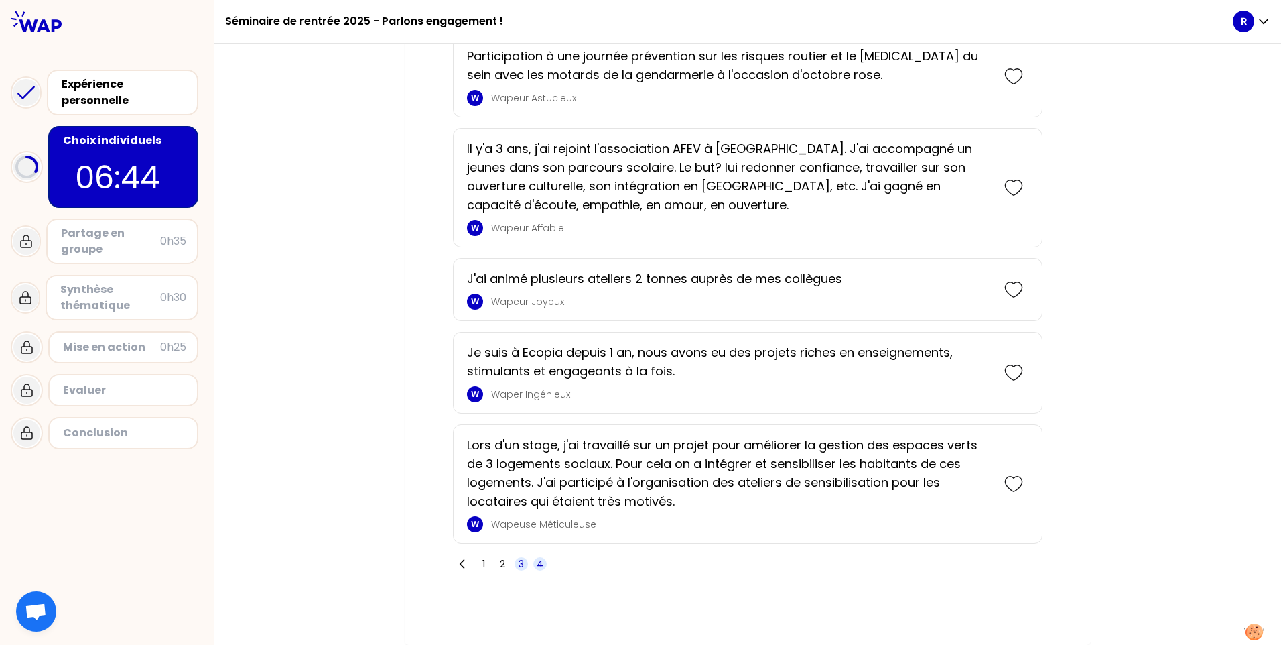
click at [519, 567] on span "3" at bounding box center [521, 563] width 5 height 13
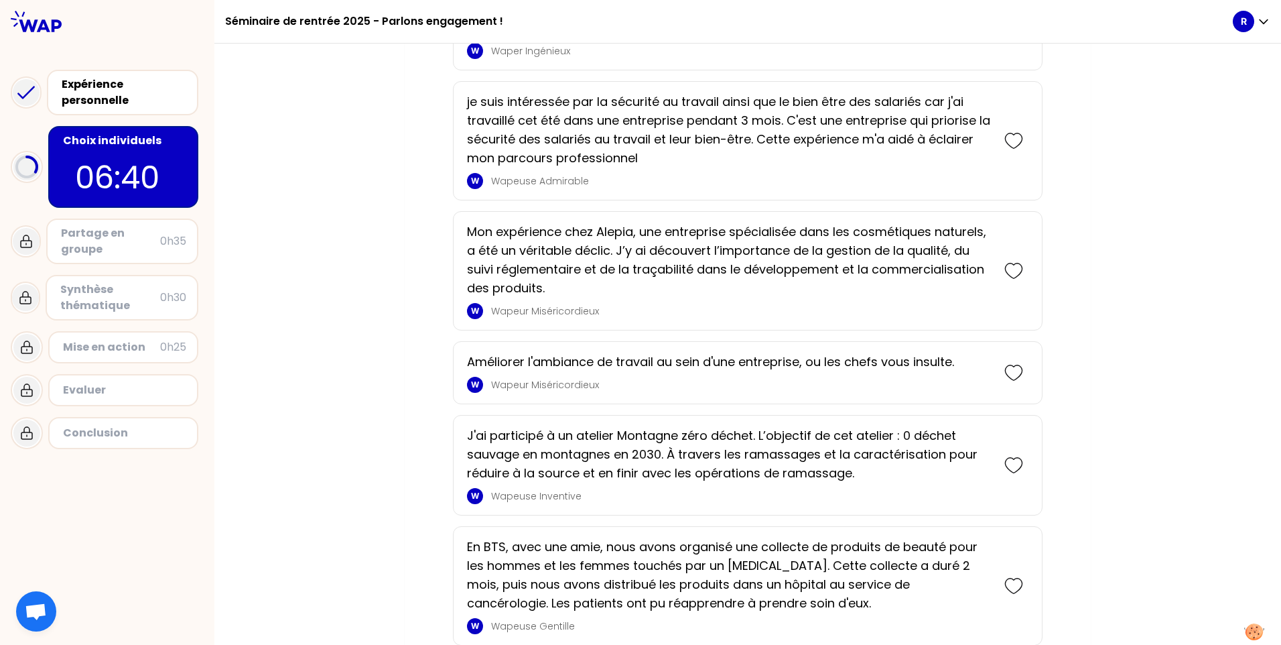
scroll to position [3439, 0]
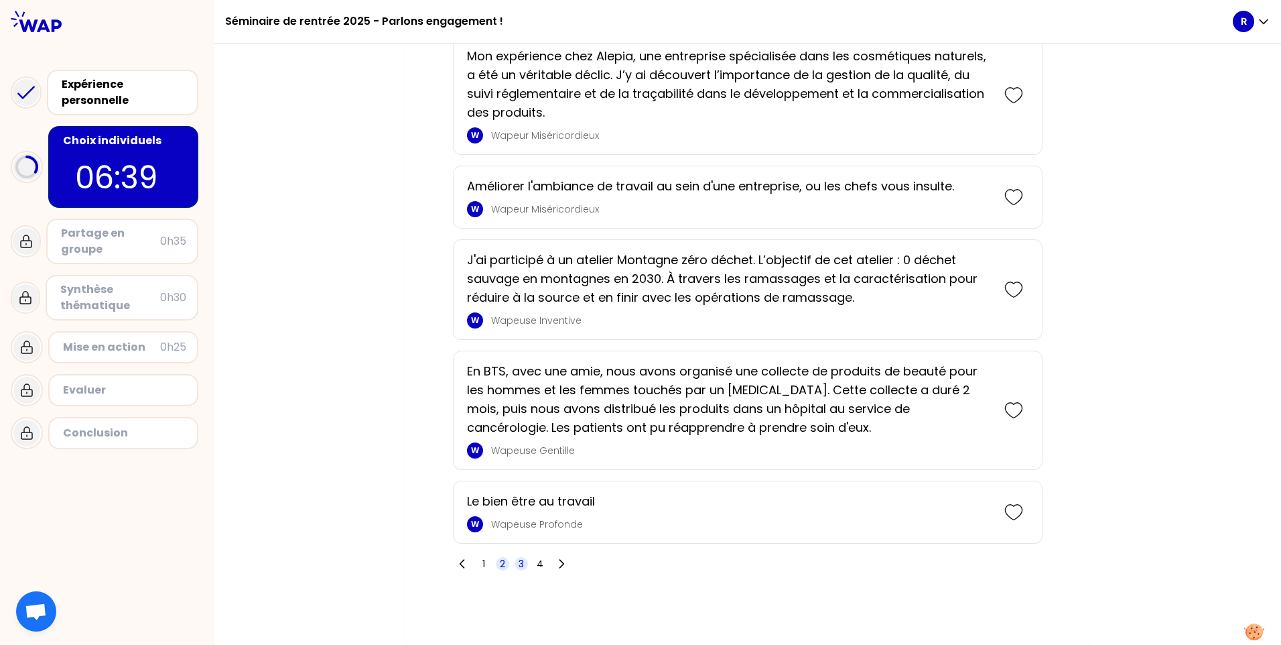
click at [500, 562] on span "2" at bounding box center [502, 563] width 5 height 13
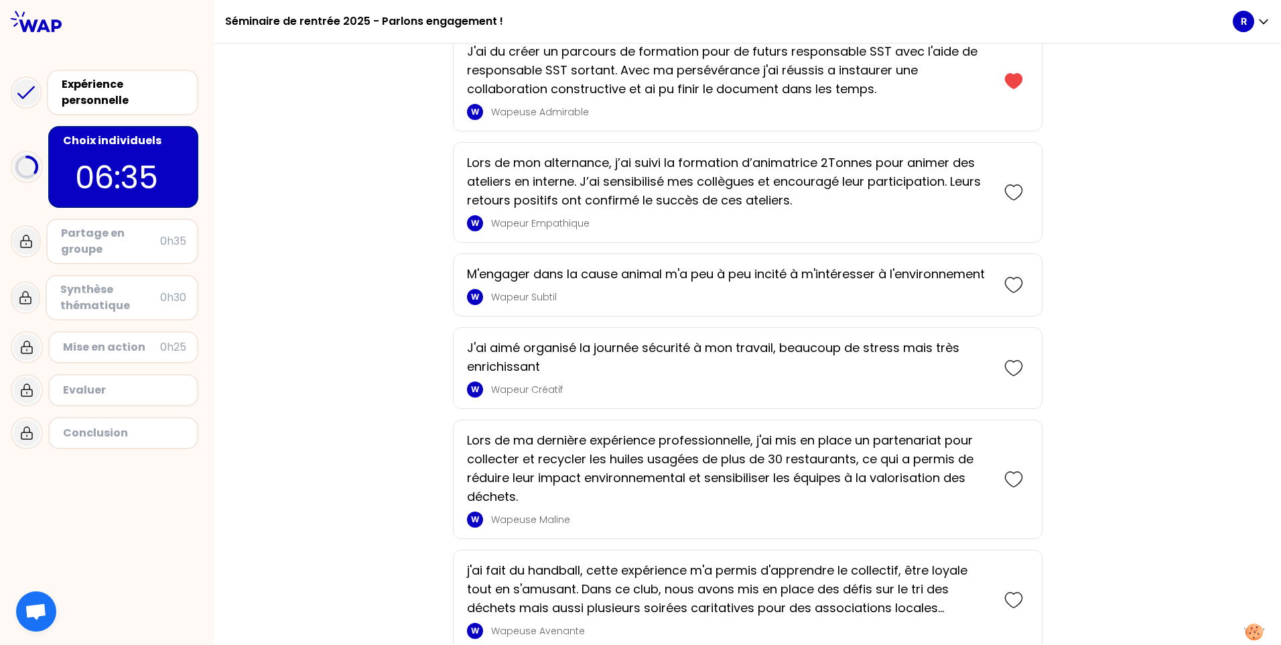
scroll to position [3096, 0]
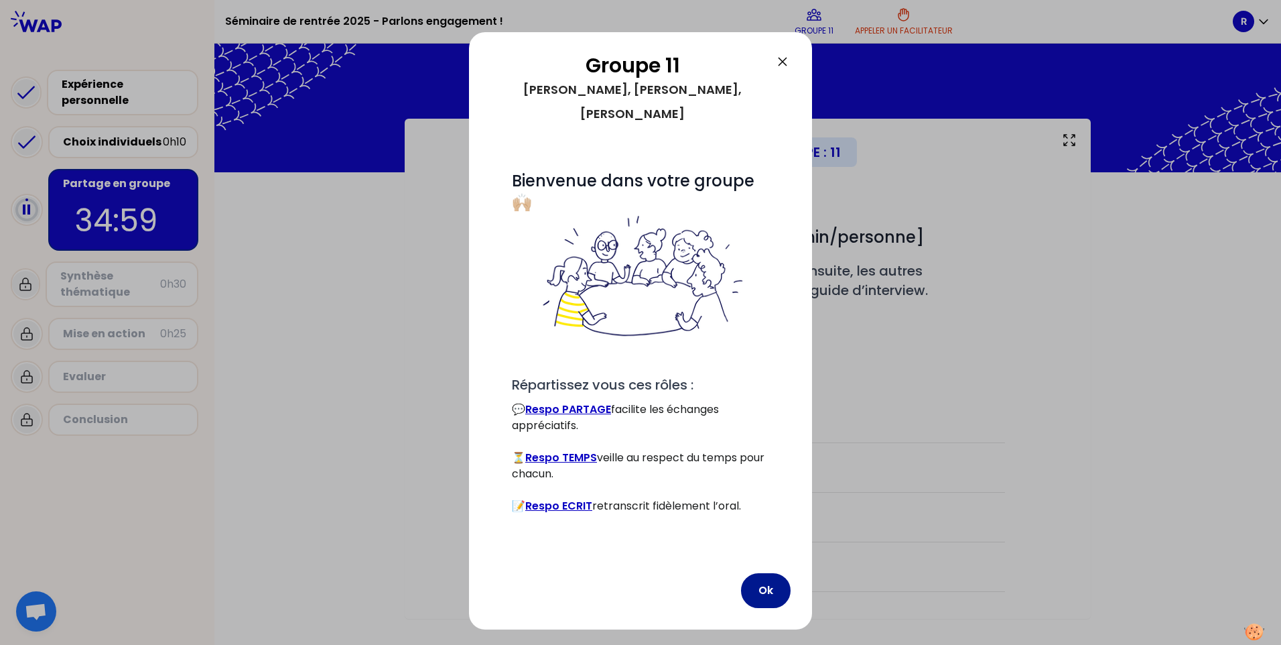
click at [754, 573] on button "Ok" at bounding box center [766, 590] width 50 height 35
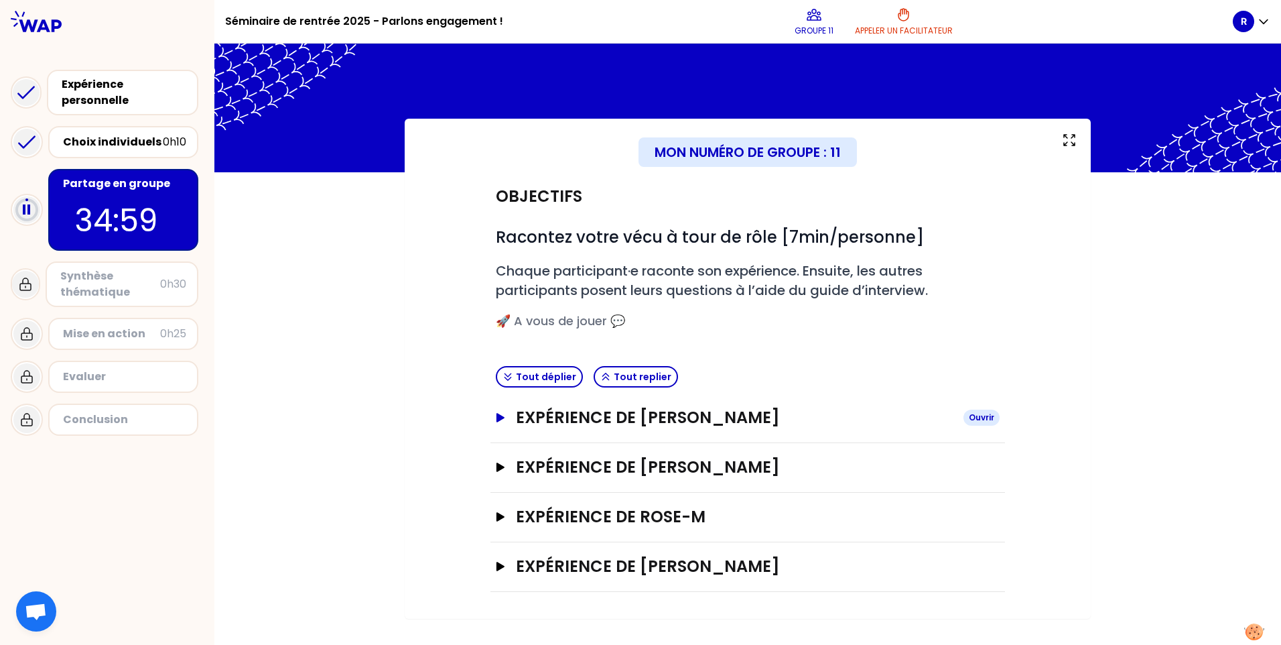
click at [497, 420] on icon "button" at bounding box center [501, 417] width 8 height 9
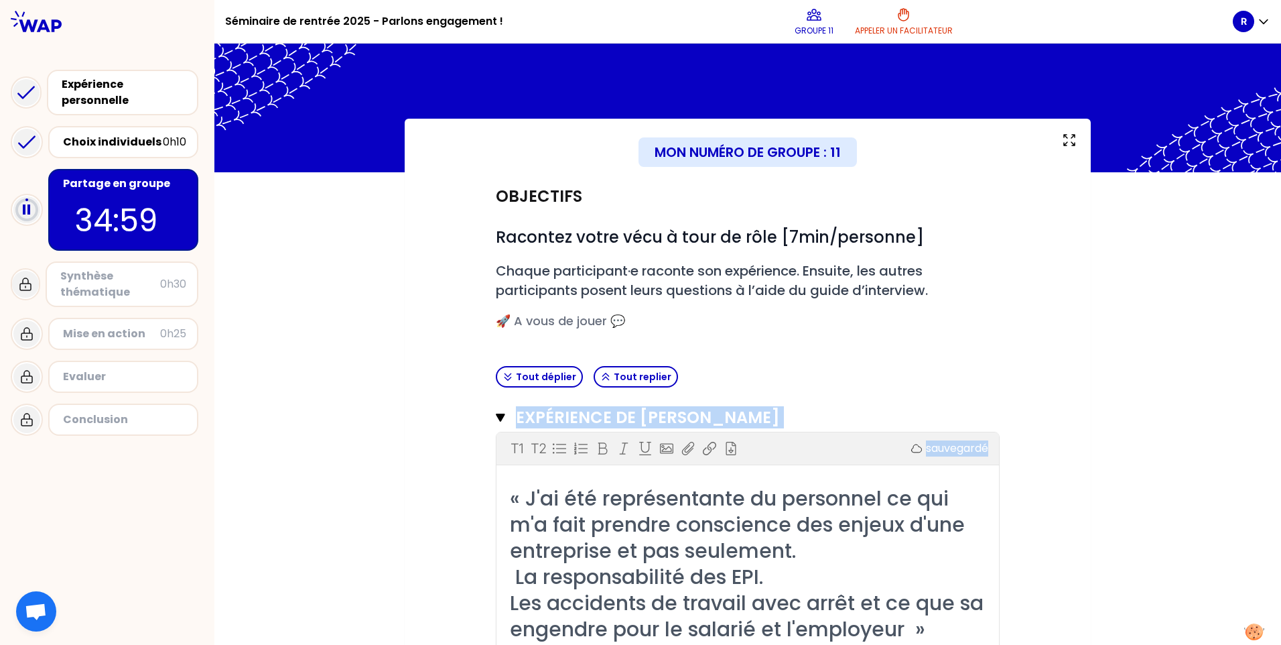
drag, startPoint x: 460, startPoint y: 523, endPoint x: 450, endPoint y: 417, distance: 105.7
click at [450, 417] on div "Objectifs # Racontez votre vécu à tour de rôle [7min/personne] # Chaque partici…" at bounding box center [748, 650] width 633 height 957
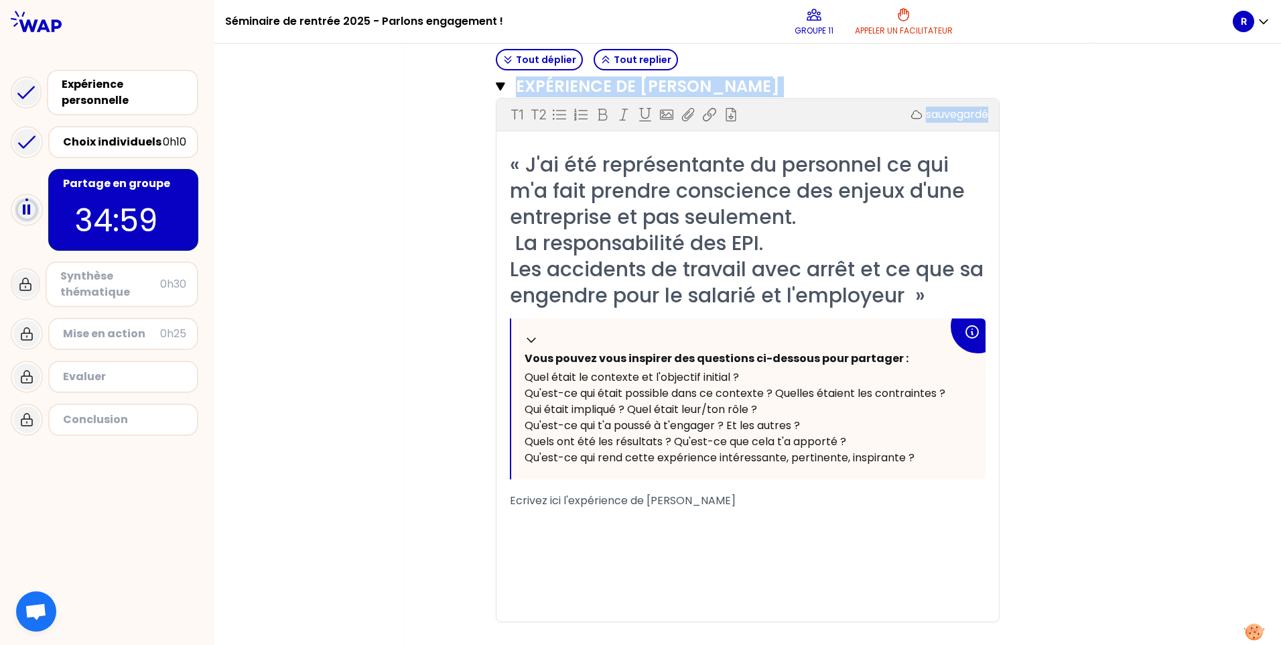
scroll to position [342, 0]
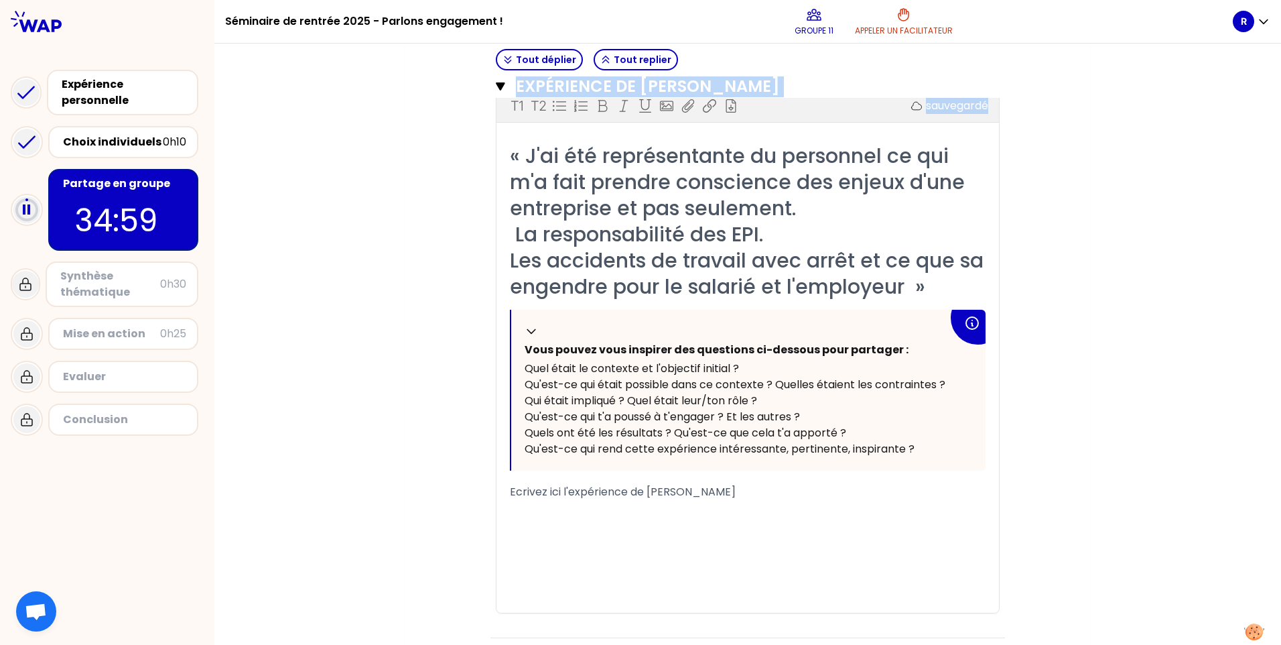
click at [798, 580] on div "﻿" at bounding box center [748, 588] width 476 height 16
click at [615, 536] on div "﻿" at bounding box center [748, 540] width 476 height 16
click at [573, 519] on div "﻿" at bounding box center [748, 524] width 476 height 16
click at [550, 512] on div "﻿" at bounding box center [748, 508] width 476 height 16
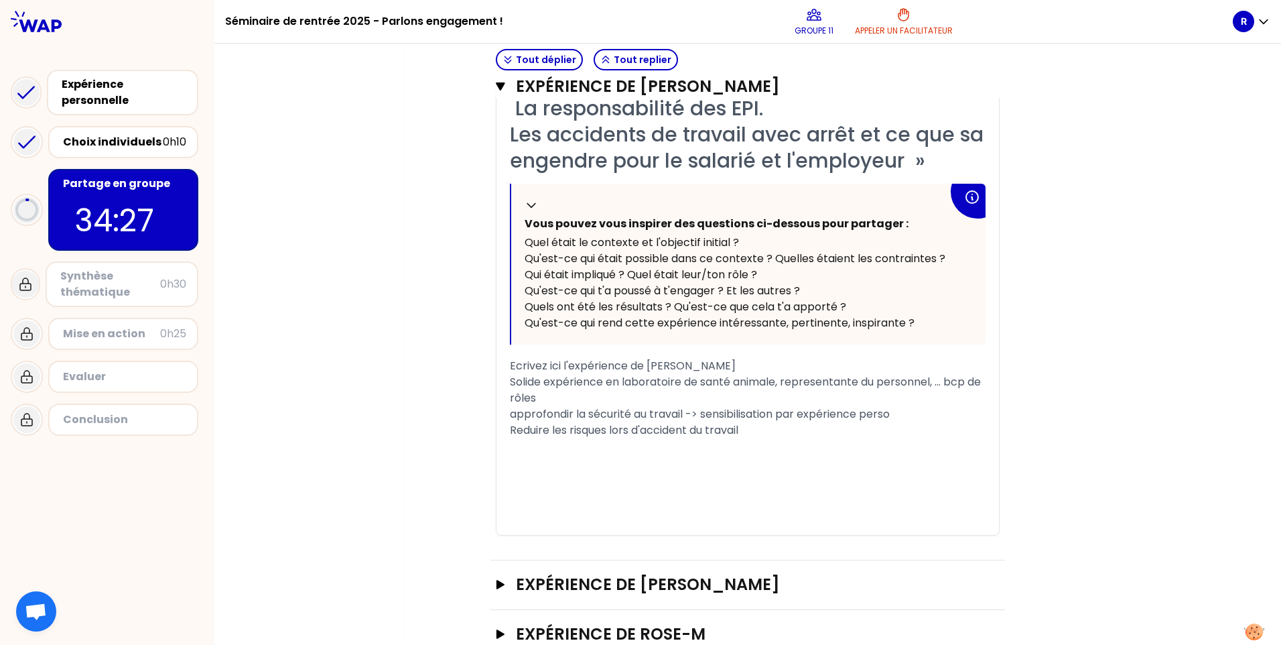
scroll to position [560, 0]
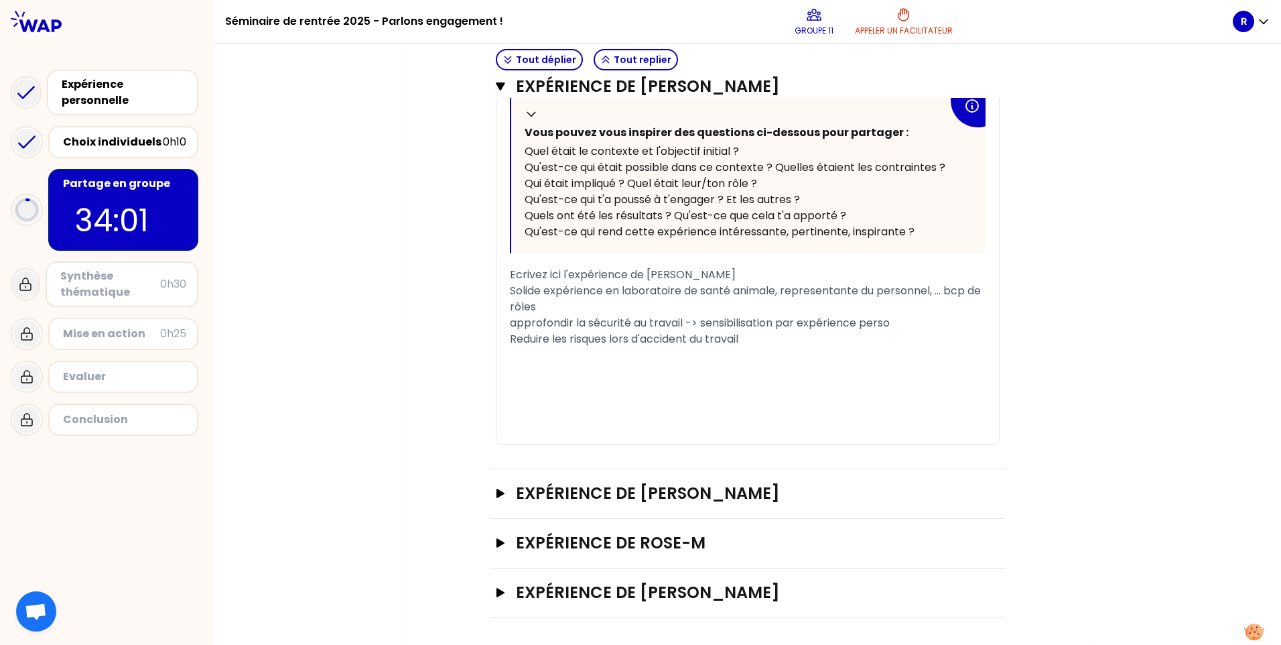
click at [940, 362] on div "﻿" at bounding box center [748, 355] width 476 height 16
click at [630, 491] on h3 "Expérience de cedric" at bounding box center [734, 492] width 437 height 21
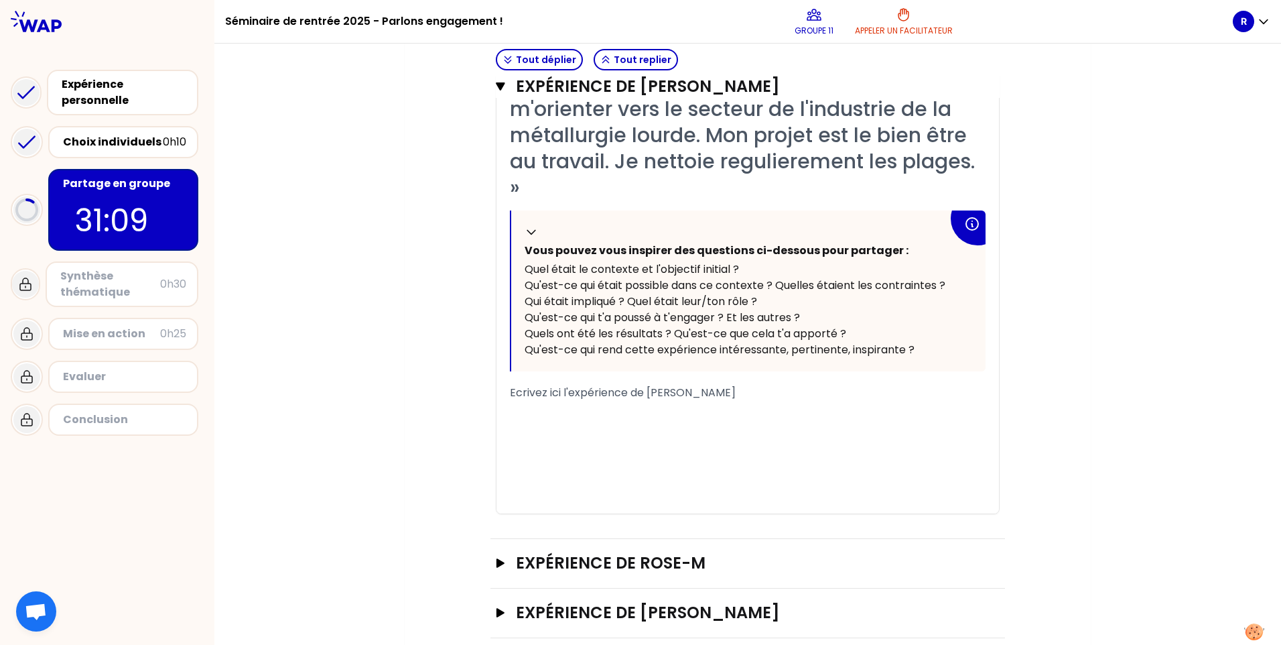
scroll to position [1065, 0]
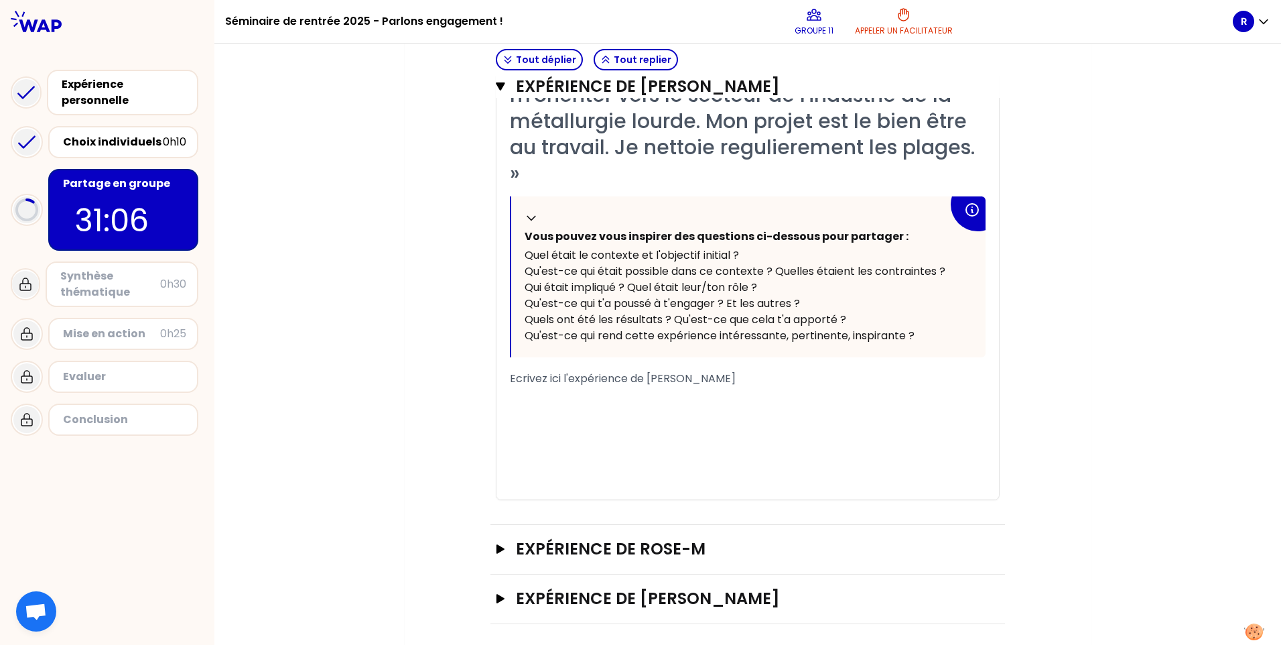
click at [708, 384] on div "Ecrivez ici l'expérience de cedric" at bounding box center [748, 379] width 476 height 16
drag, startPoint x: 692, startPoint y: 379, endPoint x: 569, endPoint y: 413, distance: 127.3
click at [569, 413] on div "« Etant ancien musicien, la vie a fait que j'ai du m'orienter vers le secteur d…" at bounding box center [748, 278] width 476 height 444
click at [569, 413] on div "﻿" at bounding box center [748, 411] width 476 height 16
click at [541, 405] on div "﻿" at bounding box center [748, 411] width 476 height 16
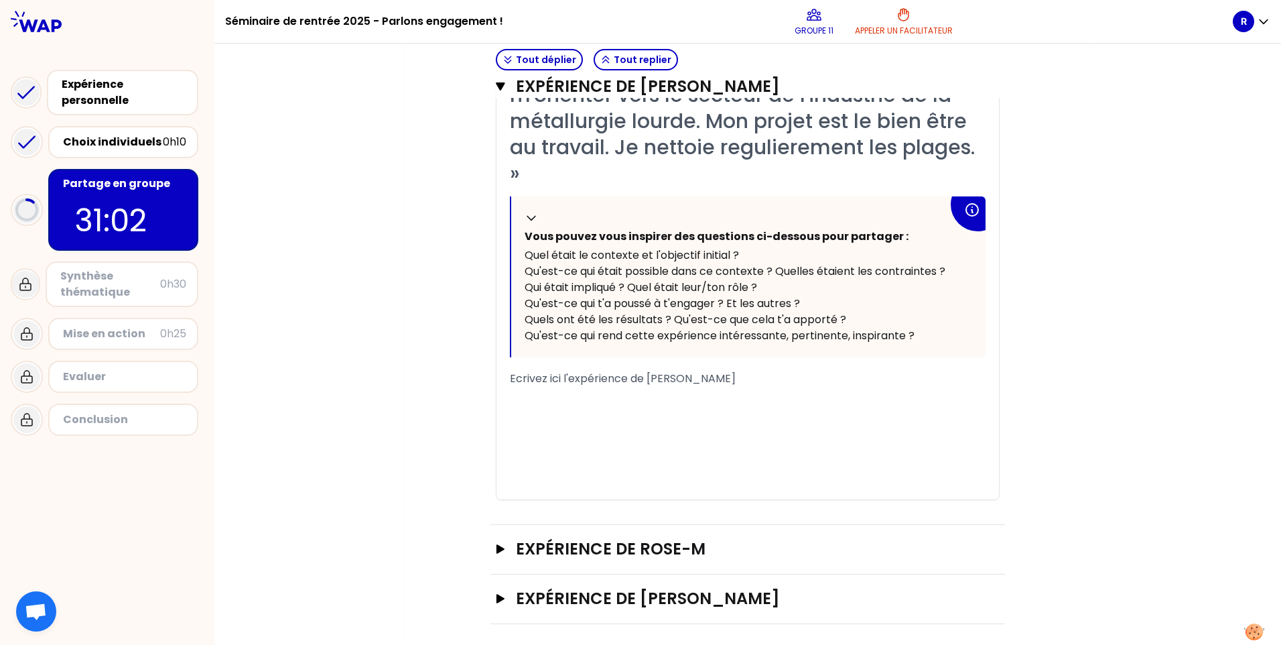
click at [527, 393] on div "﻿" at bounding box center [748, 395] width 476 height 16
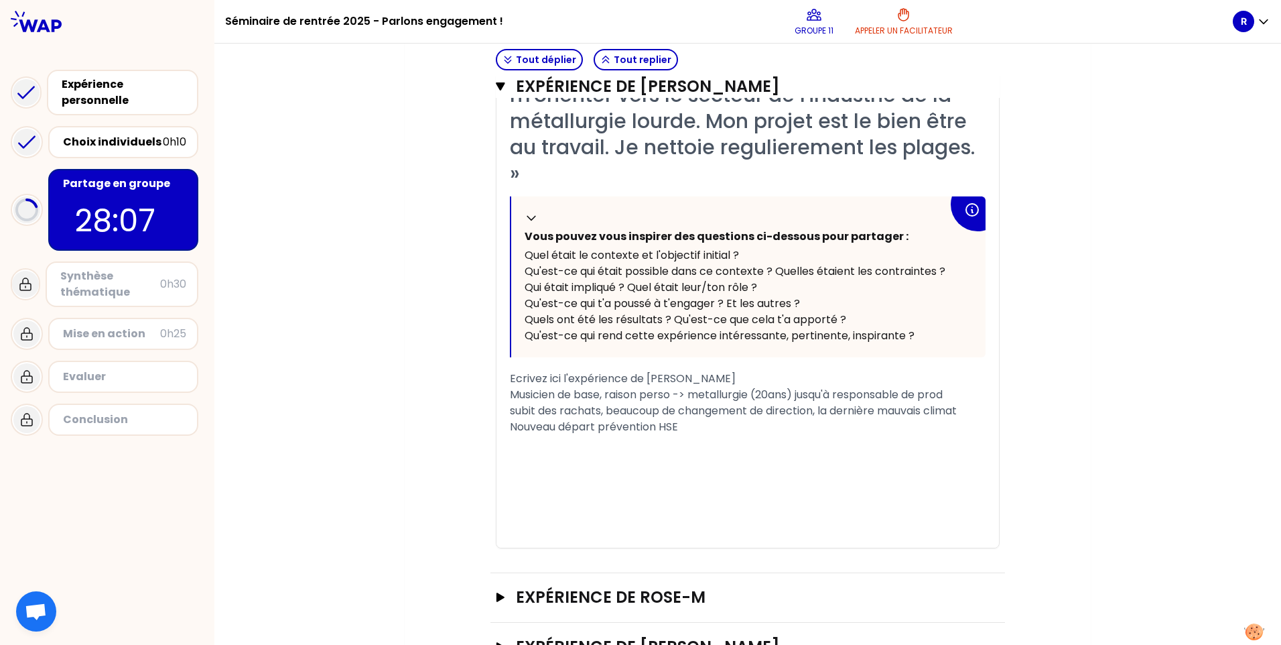
click at [695, 433] on div "Nouveau départ prévention HSE" at bounding box center [748, 427] width 476 height 16
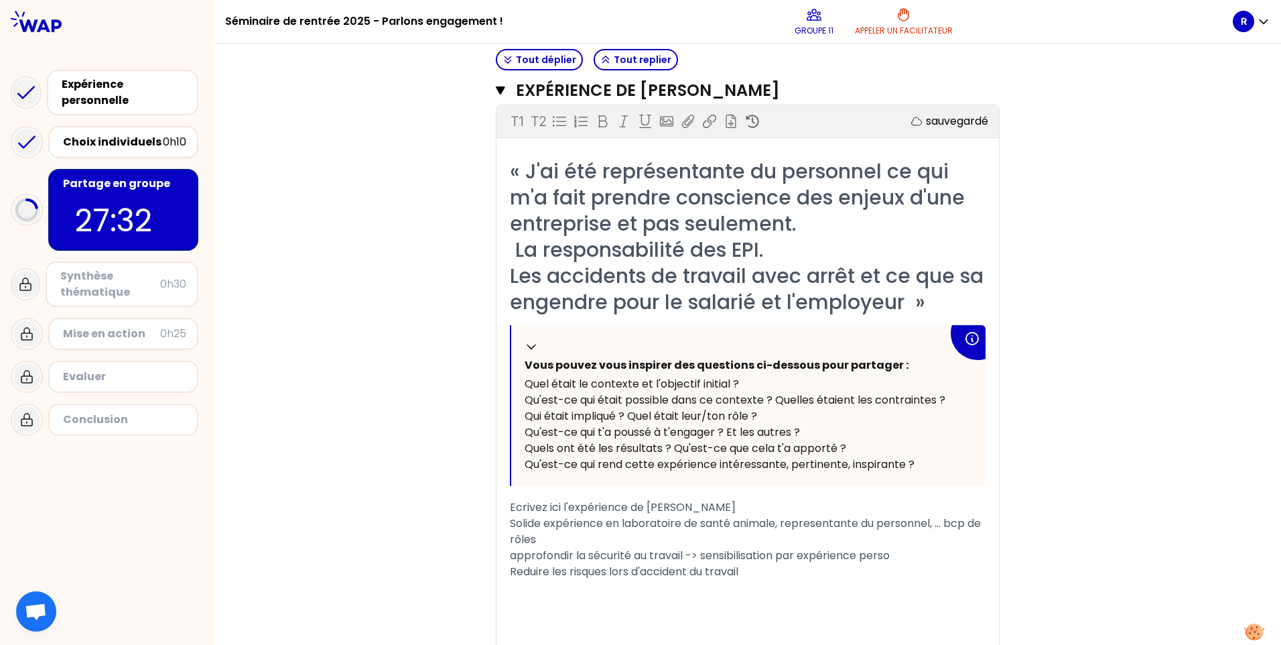
scroll to position [282, 0]
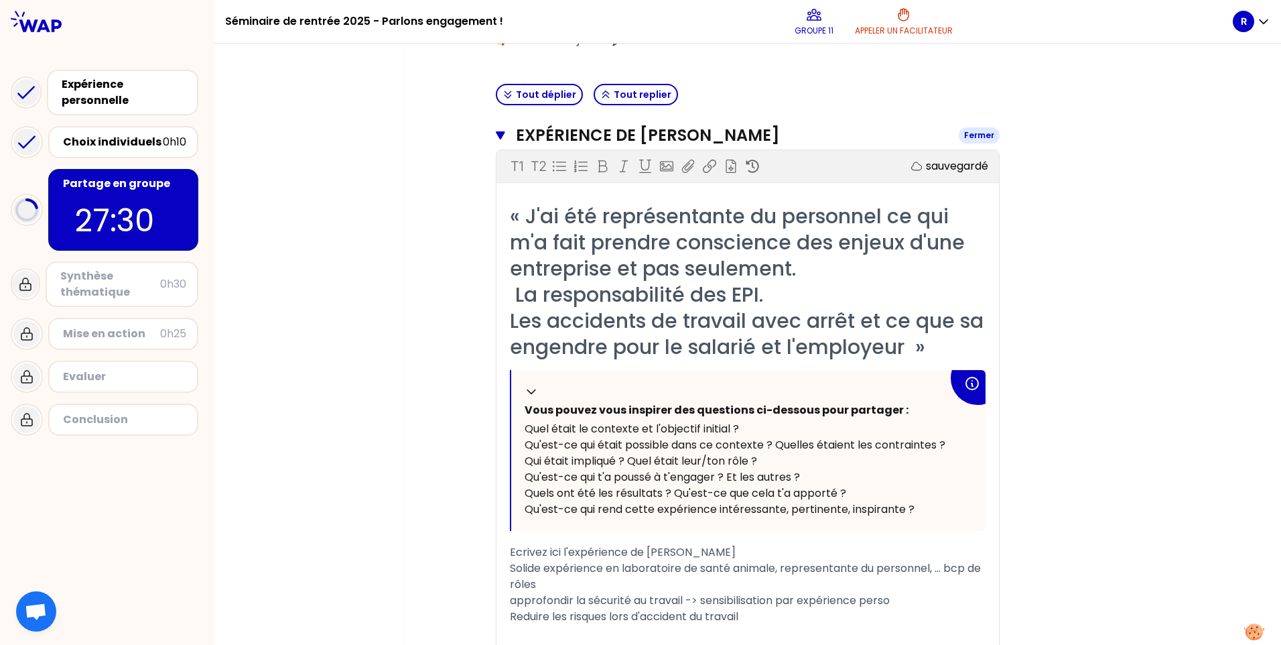
click at [497, 133] on icon "button" at bounding box center [500, 135] width 9 height 8
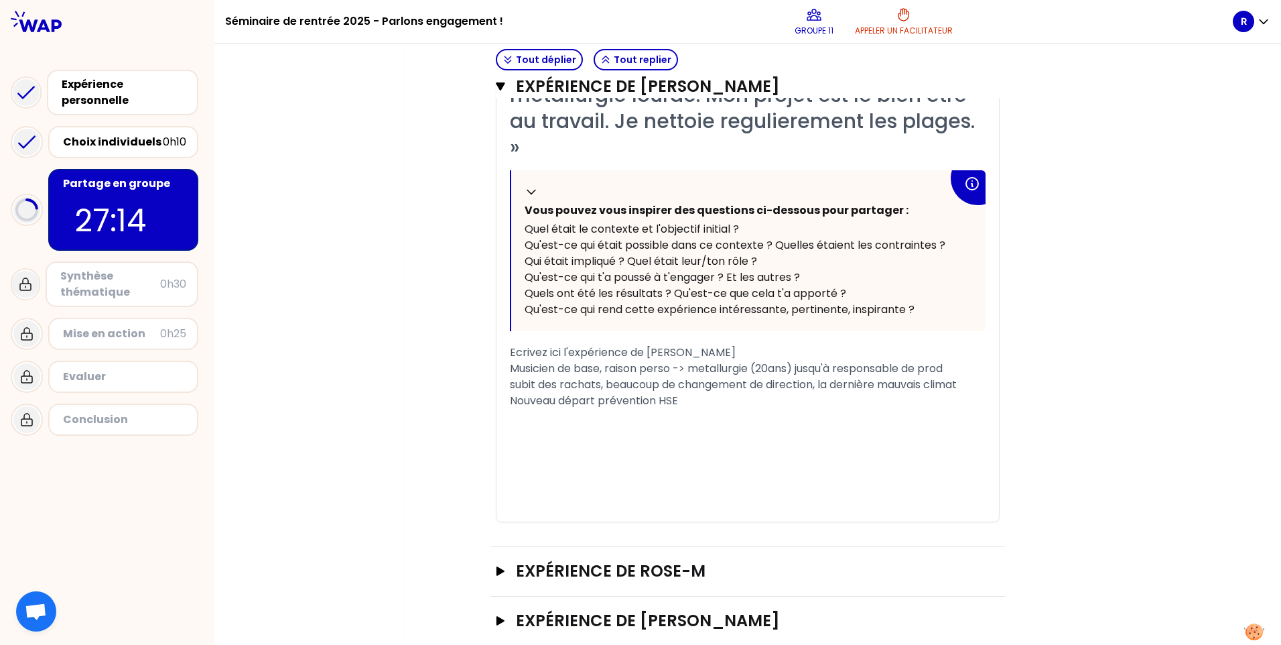
scroll to position [533, 0]
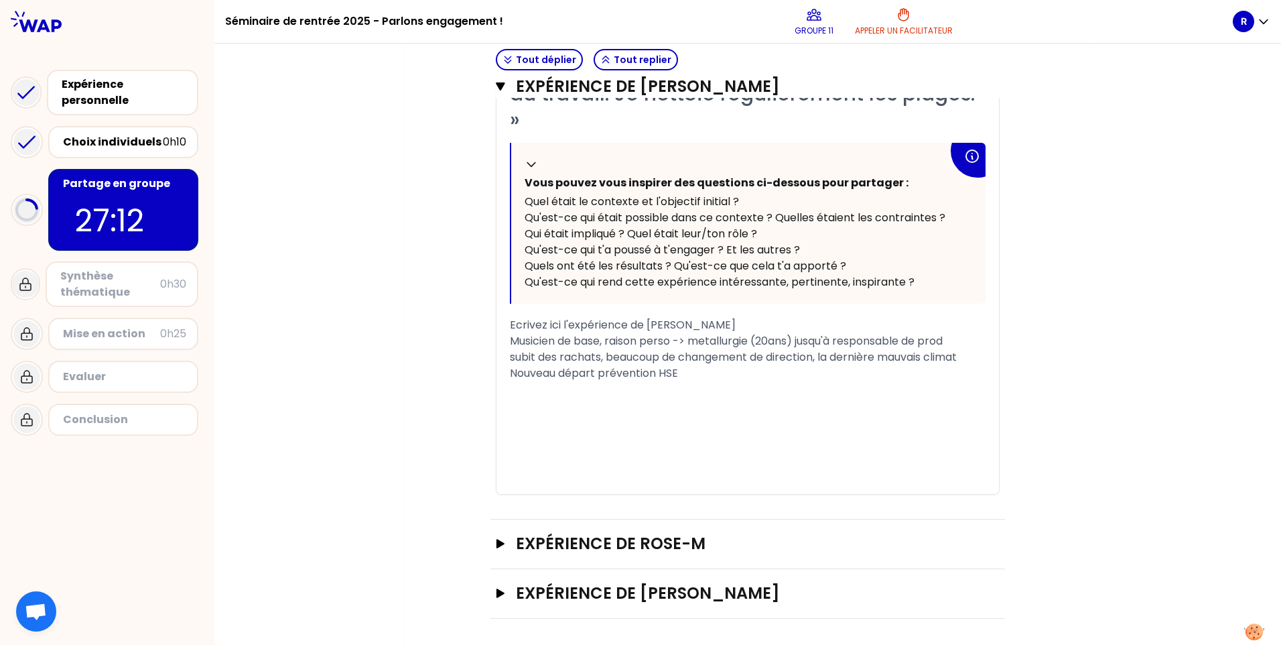
click at [742, 367] on div "Nouveau départ prévention HSE" at bounding box center [748, 373] width 476 height 16
click at [596, 373] on span "Nouveau départ prévention HSE" at bounding box center [594, 372] width 168 height 15
click at [710, 367] on div "prévention HSE" at bounding box center [748, 373] width 476 height 16
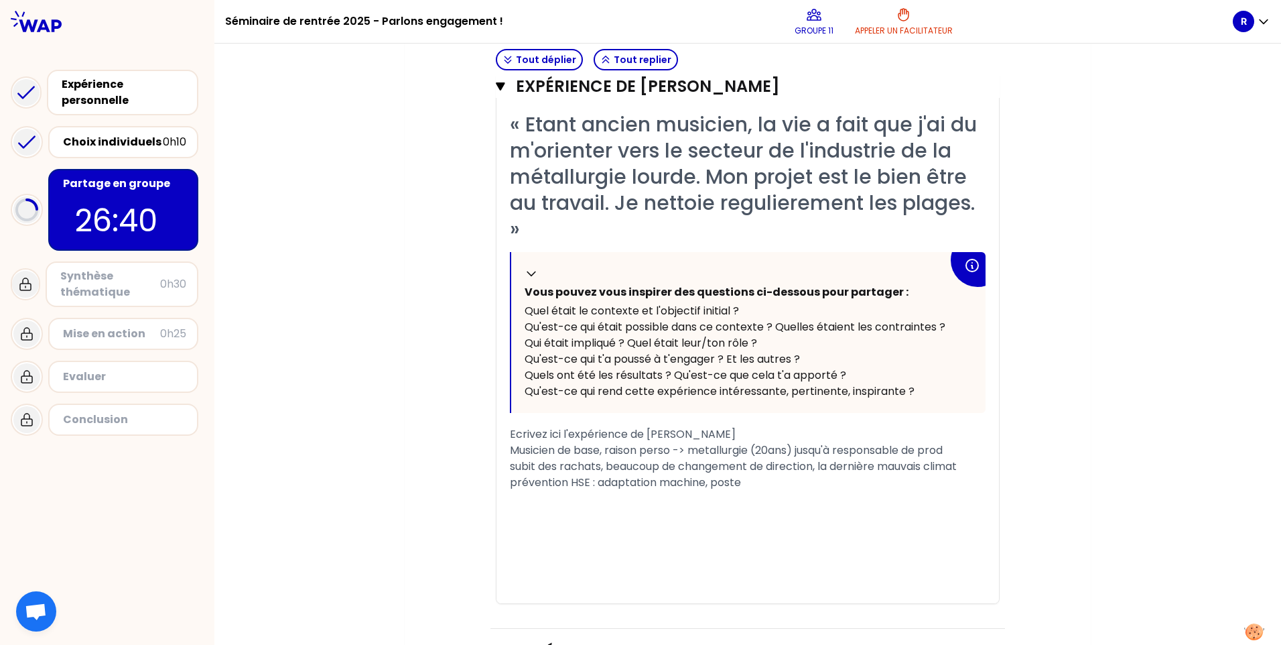
scroll to position [407, 0]
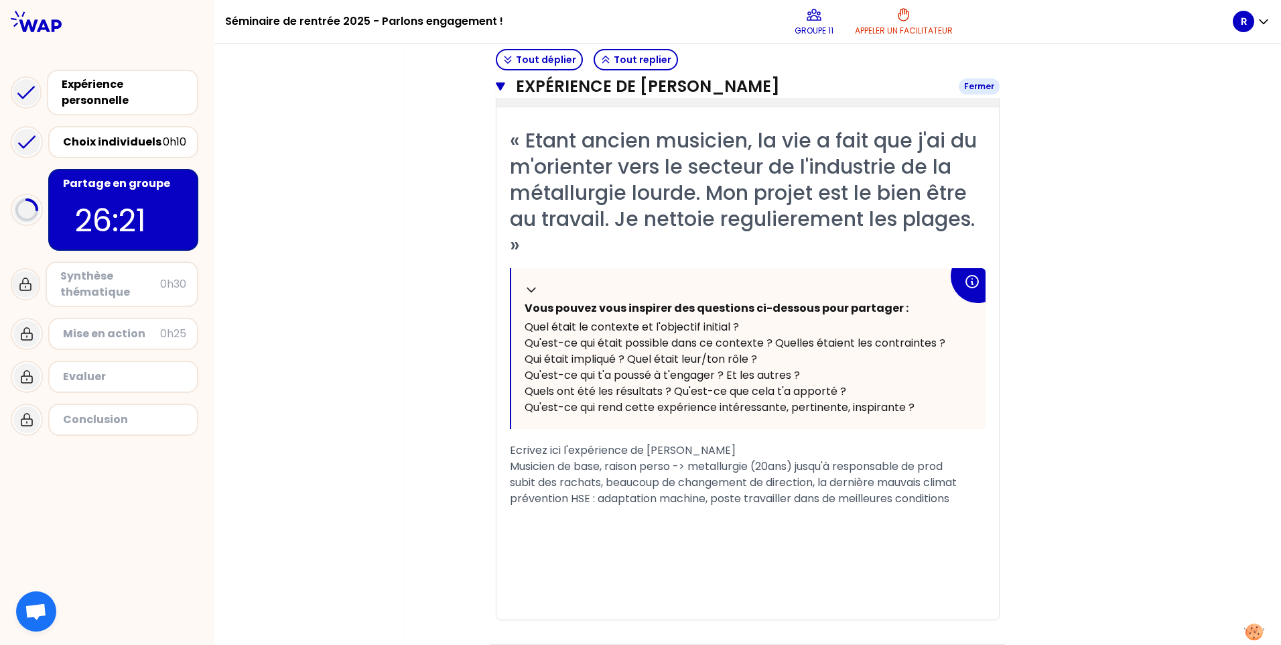
click at [499, 85] on icon "button" at bounding box center [500, 86] width 9 height 11
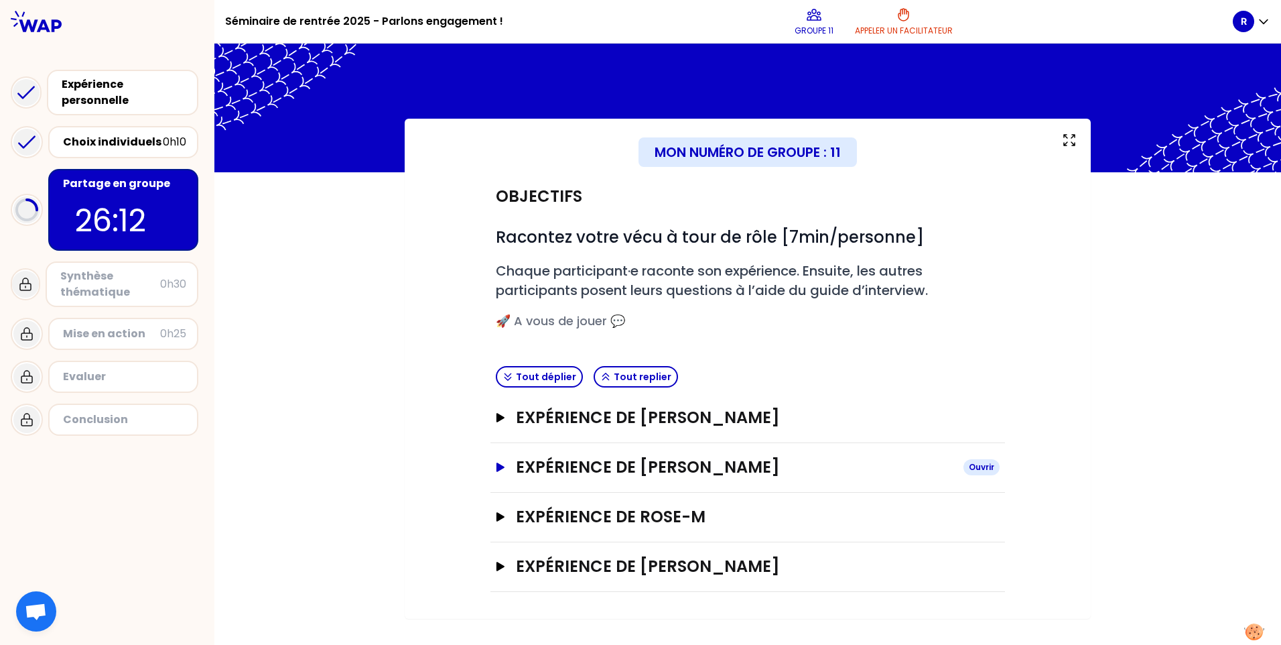
click at [497, 470] on icon "button" at bounding box center [501, 466] width 8 height 9
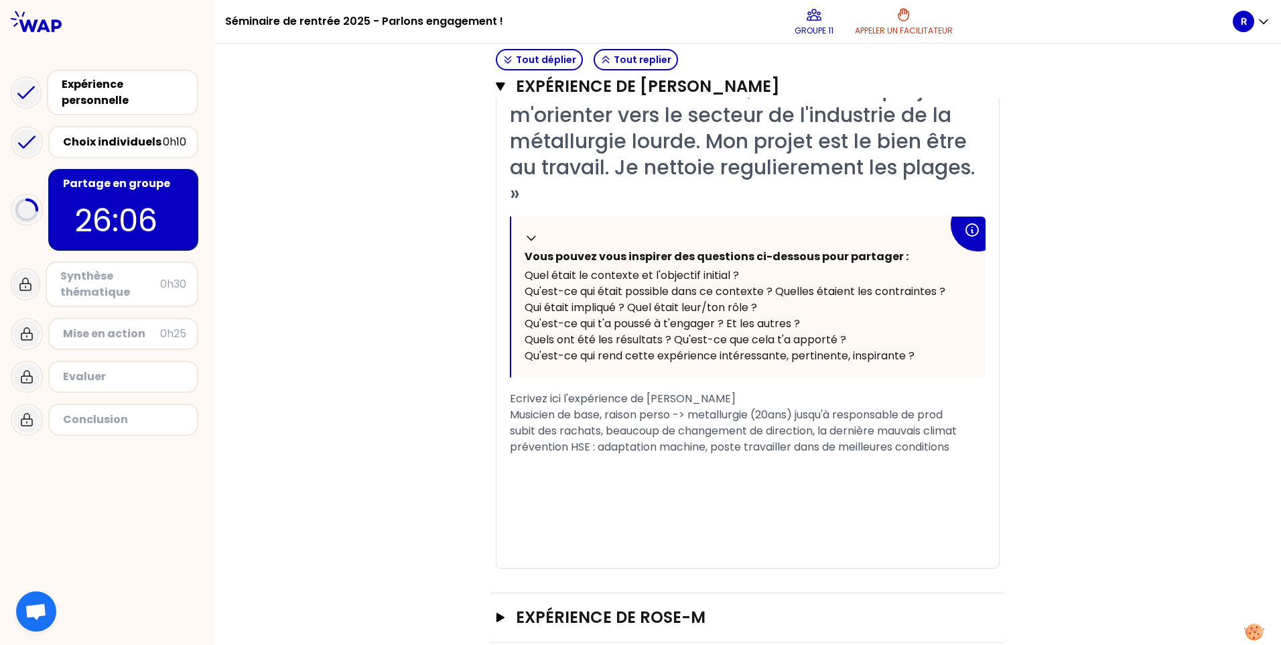
scroll to position [481, 0]
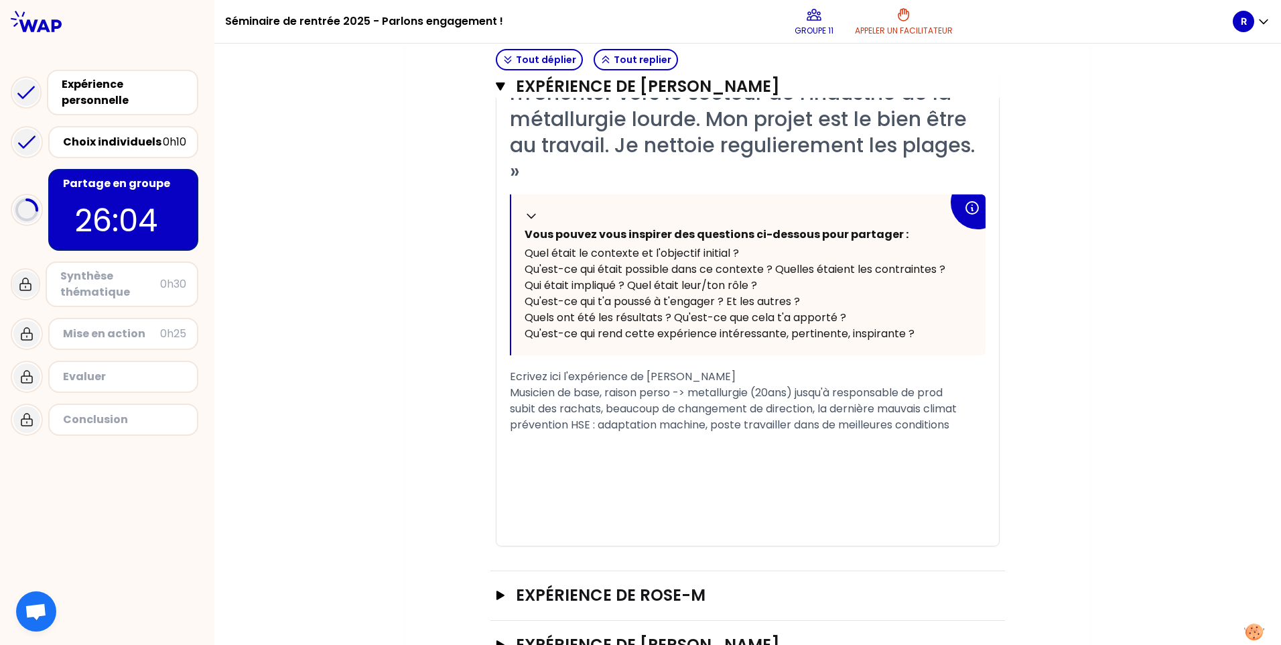
click at [964, 429] on div "prévention HSE : adaptation machine, poste travailler dans de meilleures condit…" at bounding box center [748, 425] width 476 height 16
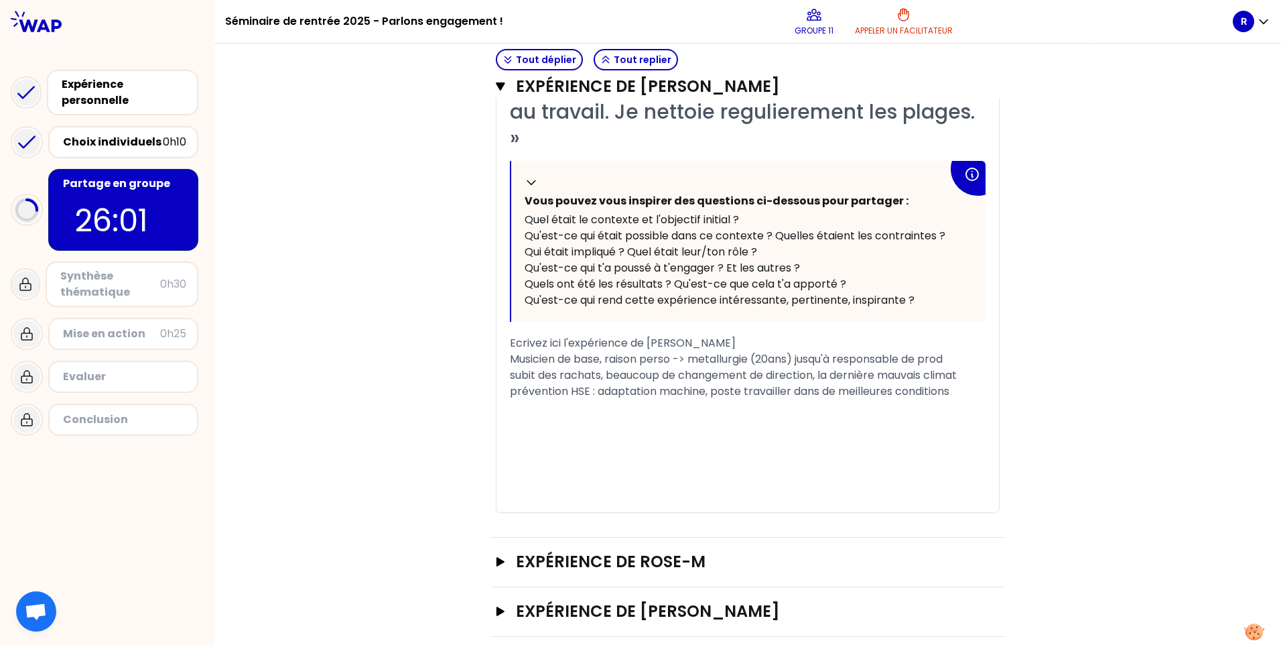
scroll to position [533, 0]
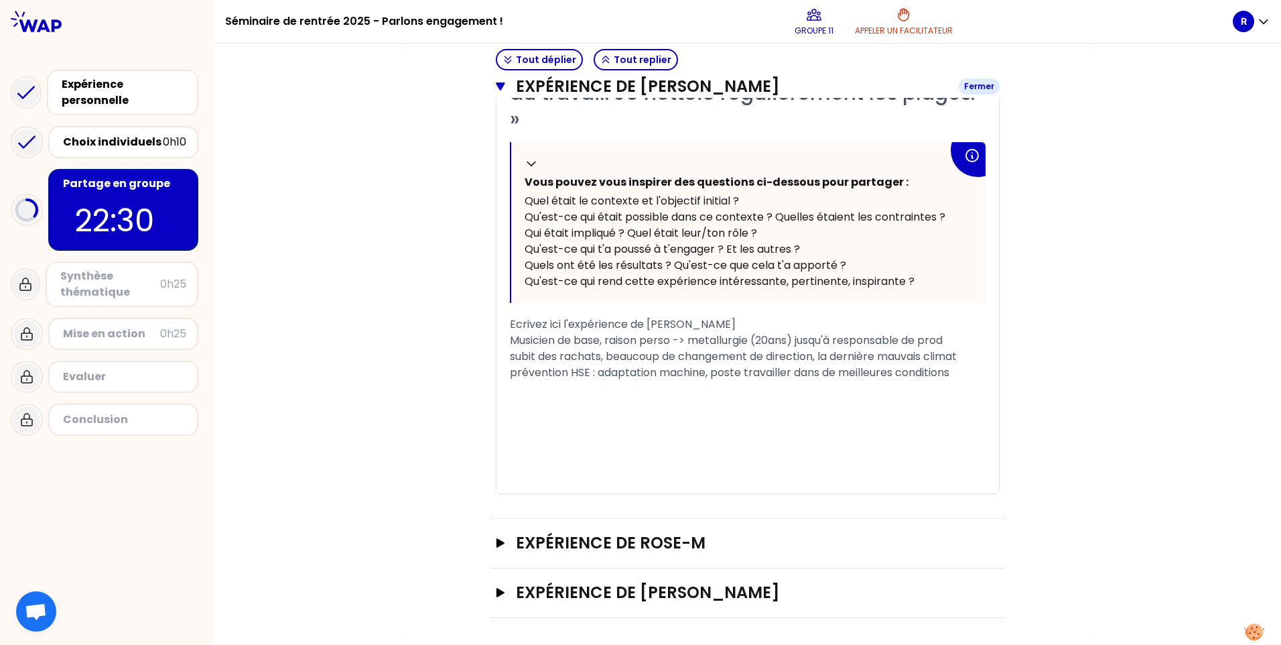
click at [496, 89] on icon "button" at bounding box center [500, 86] width 9 height 11
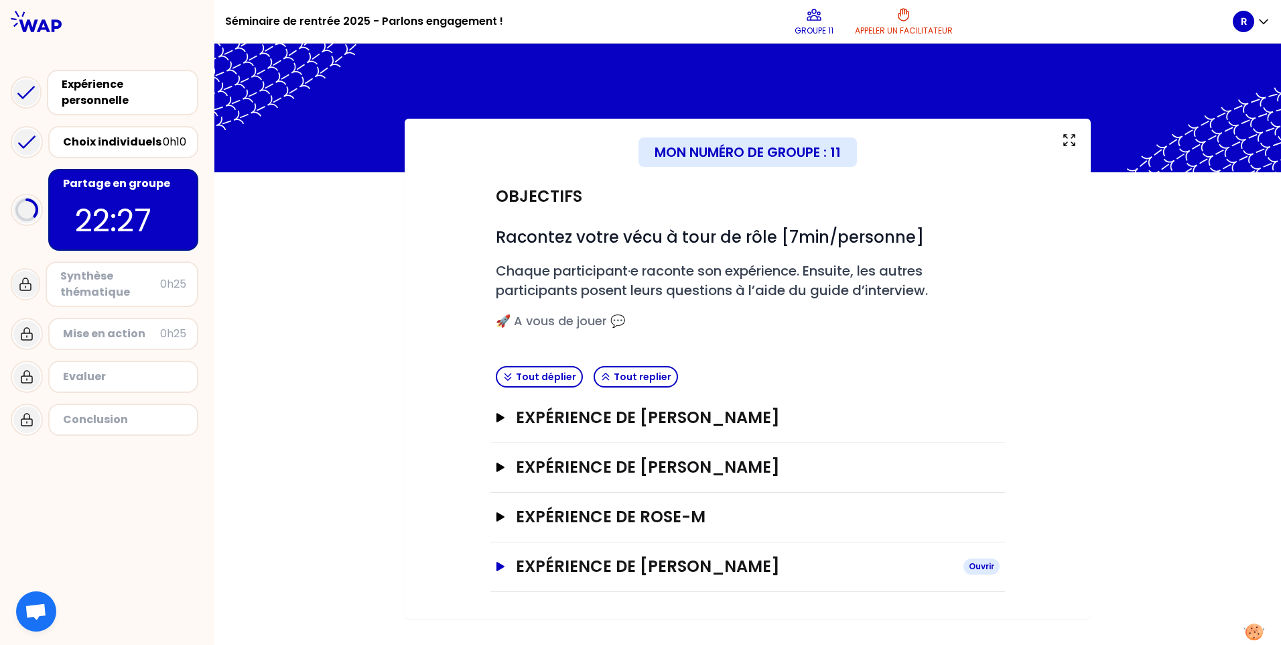
click at [497, 569] on icon "button" at bounding box center [501, 566] width 8 height 9
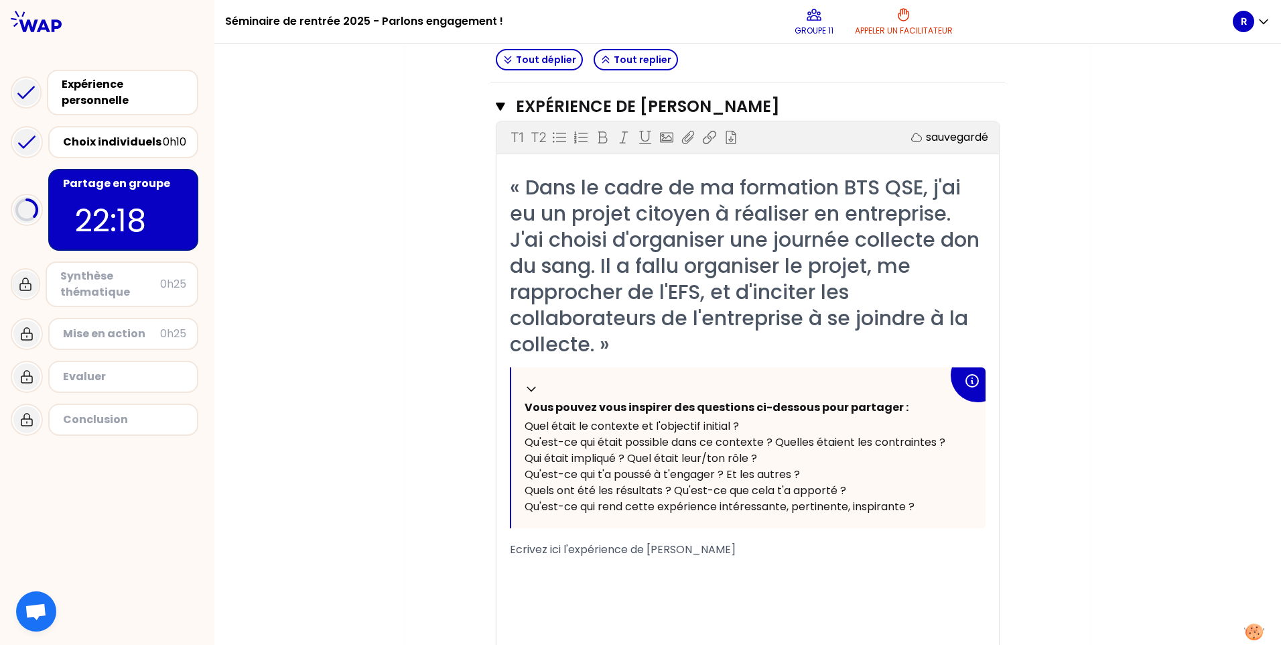
scroll to position [537, 0]
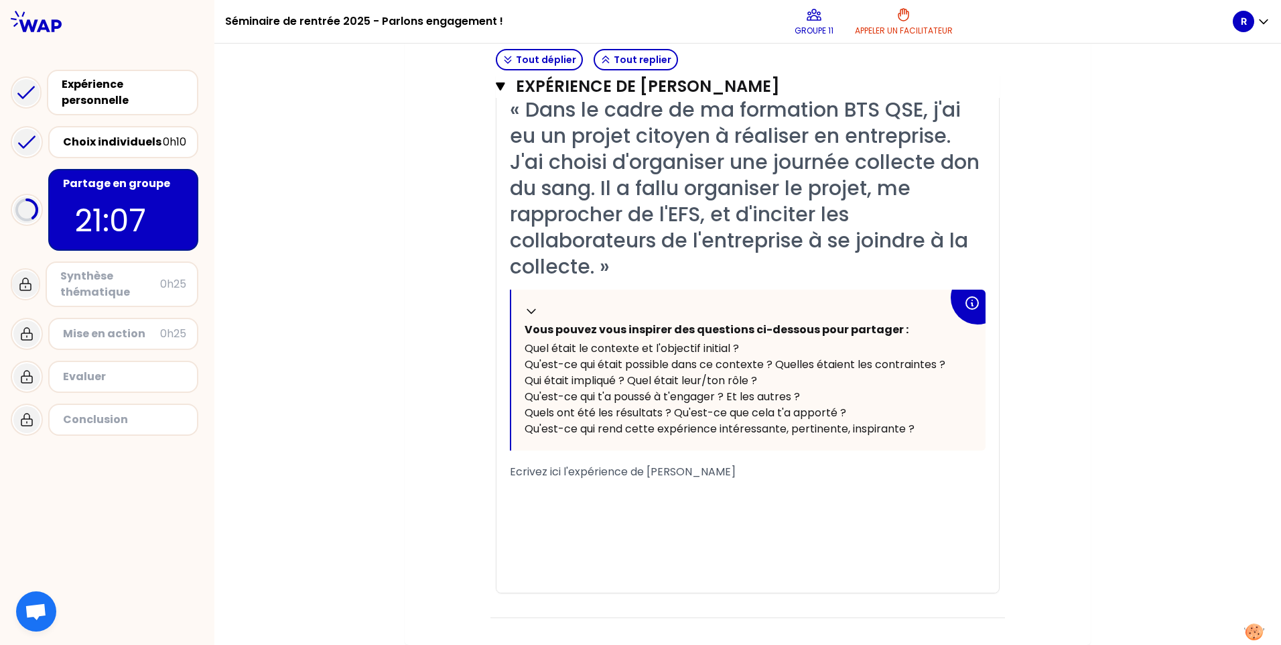
click at [728, 493] on div "﻿" at bounding box center [748, 488] width 476 height 16
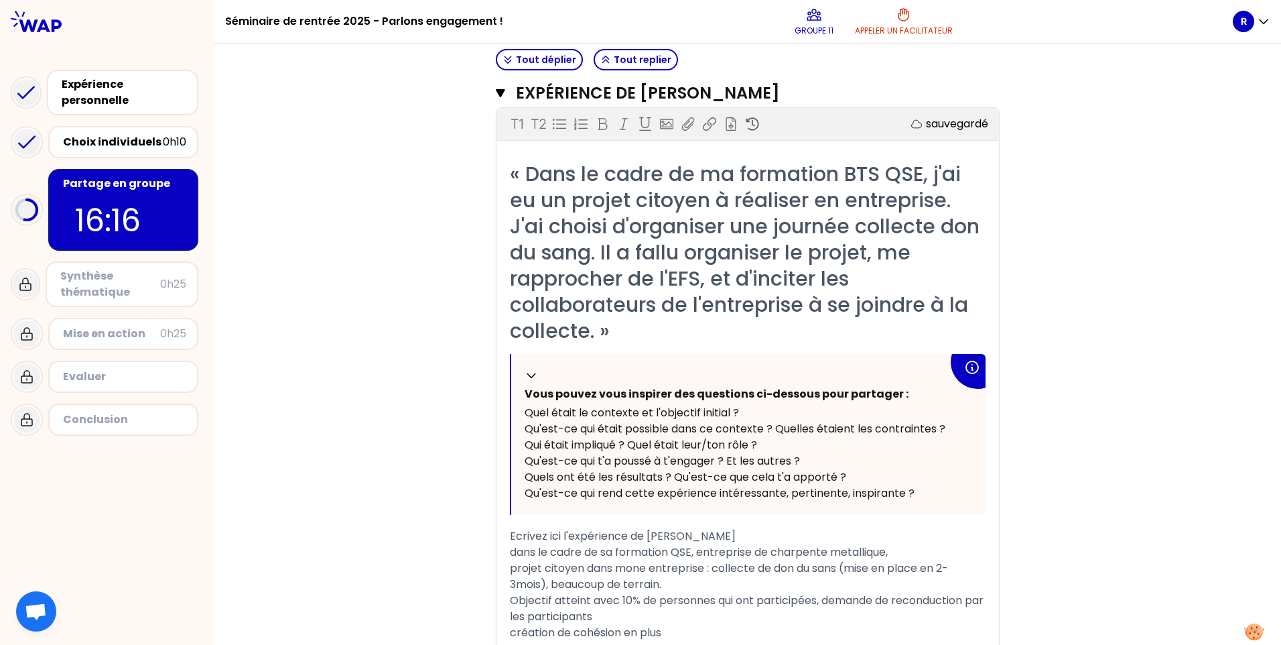
scroll to position [450, 0]
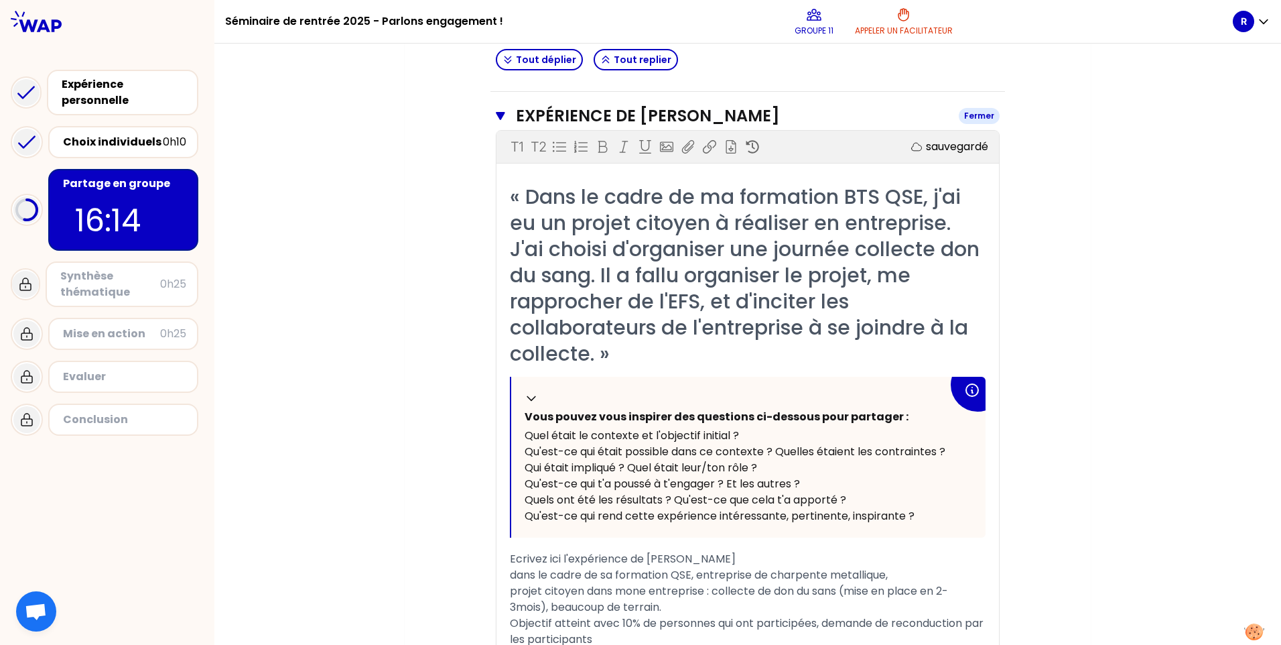
click at [496, 117] on icon "button" at bounding box center [500, 116] width 9 height 11
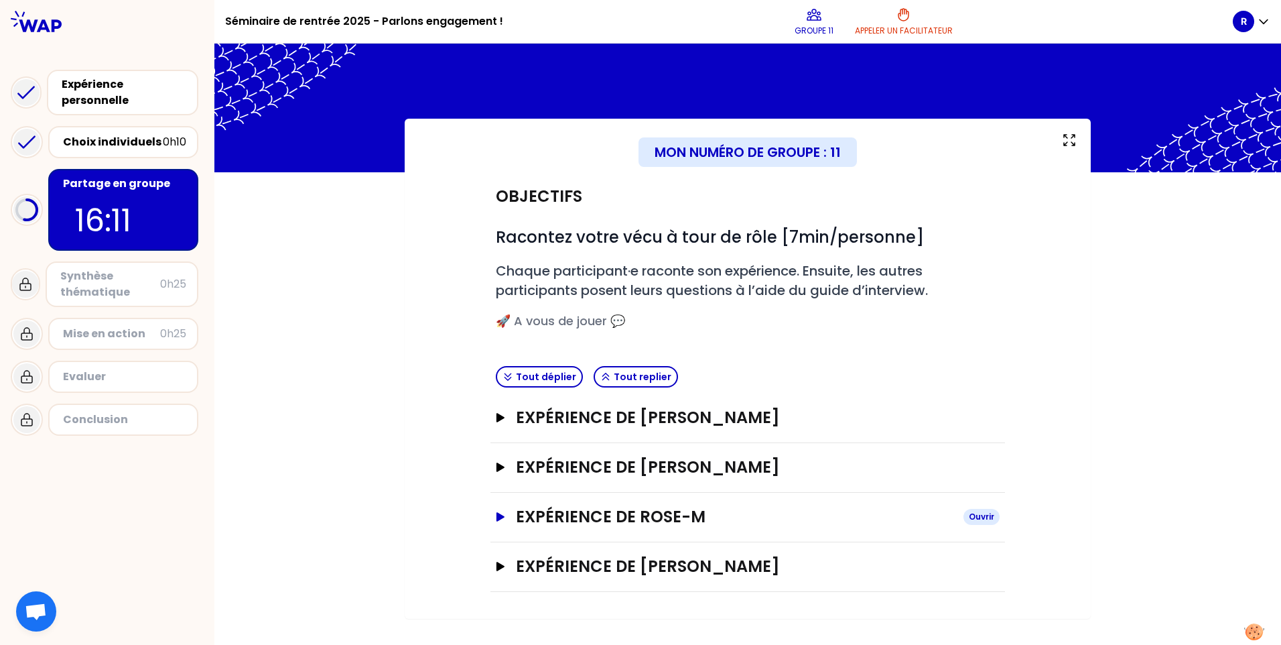
click at [503, 516] on icon "button" at bounding box center [501, 516] width 8 height 9
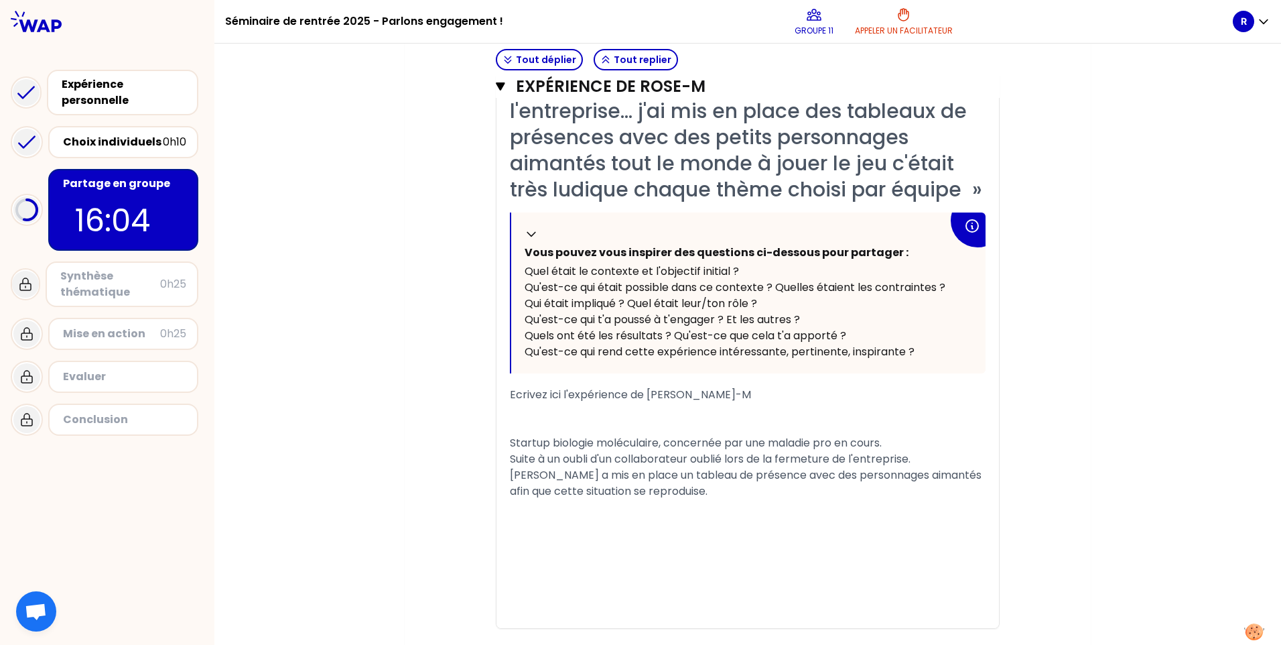
scroll to position [574, 0]
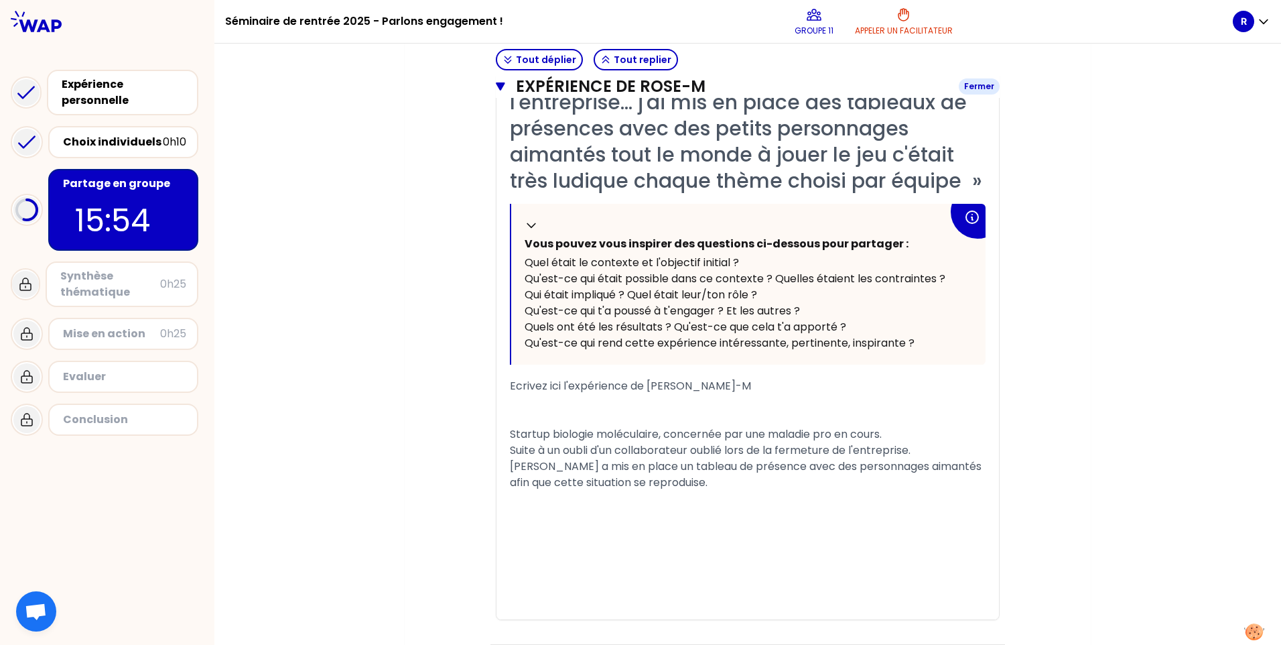
click at [499, 86] on icon "button" at bounding box center [500, 86] width 9 height 11
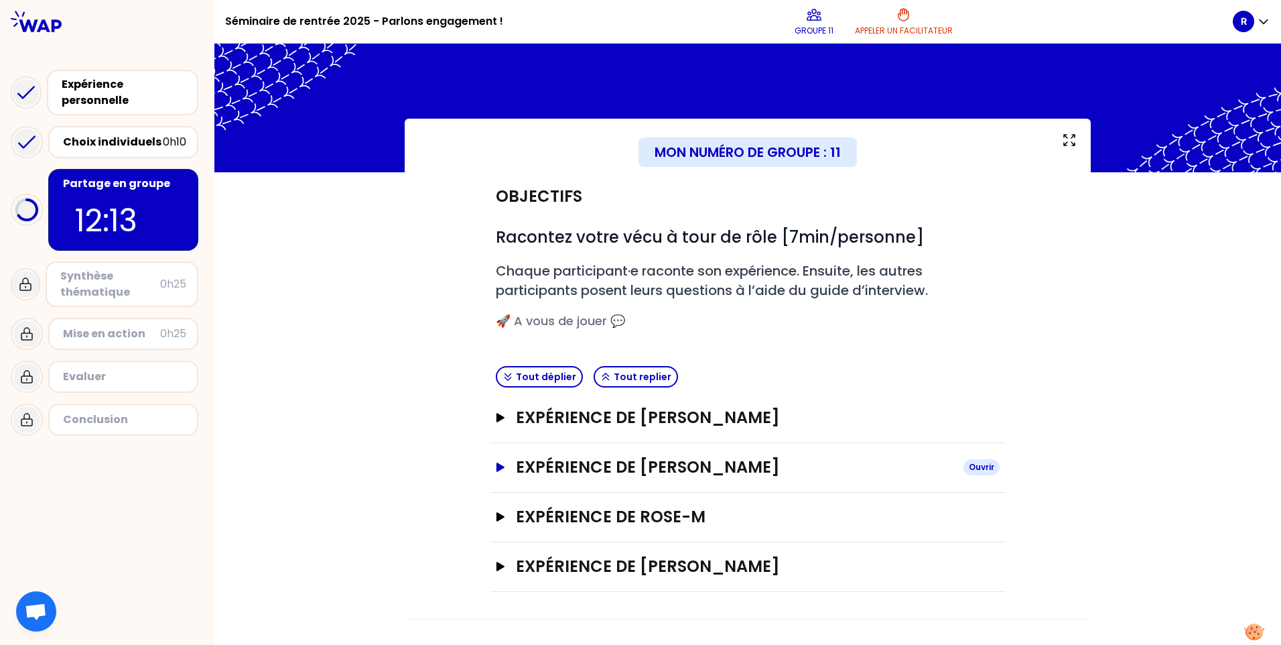
click at [501, 466] on icon "button" at bounding box center [501, 466] width 8 height 9
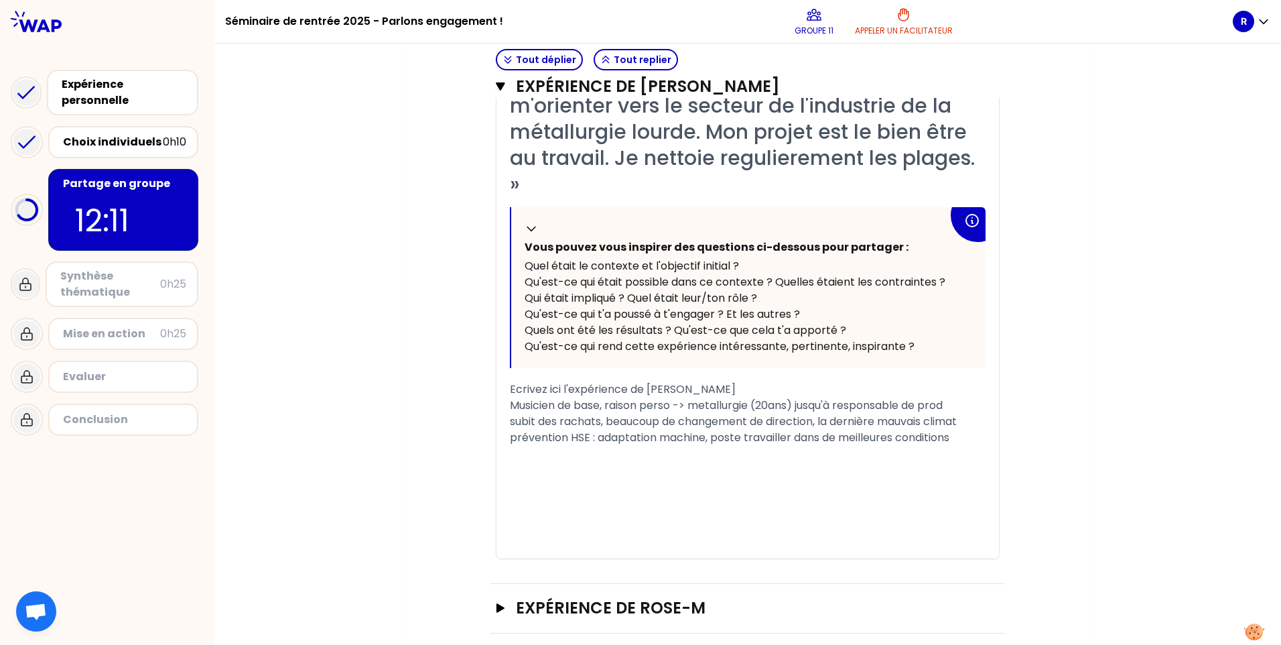
scroll to position [469, 0]
click at [654, 457] on div "﻿" at bounding box center [748, 453] width 476 height 16
click at [496, 81] on icon "button" at bounding box center [500, 86] width 9 height 11
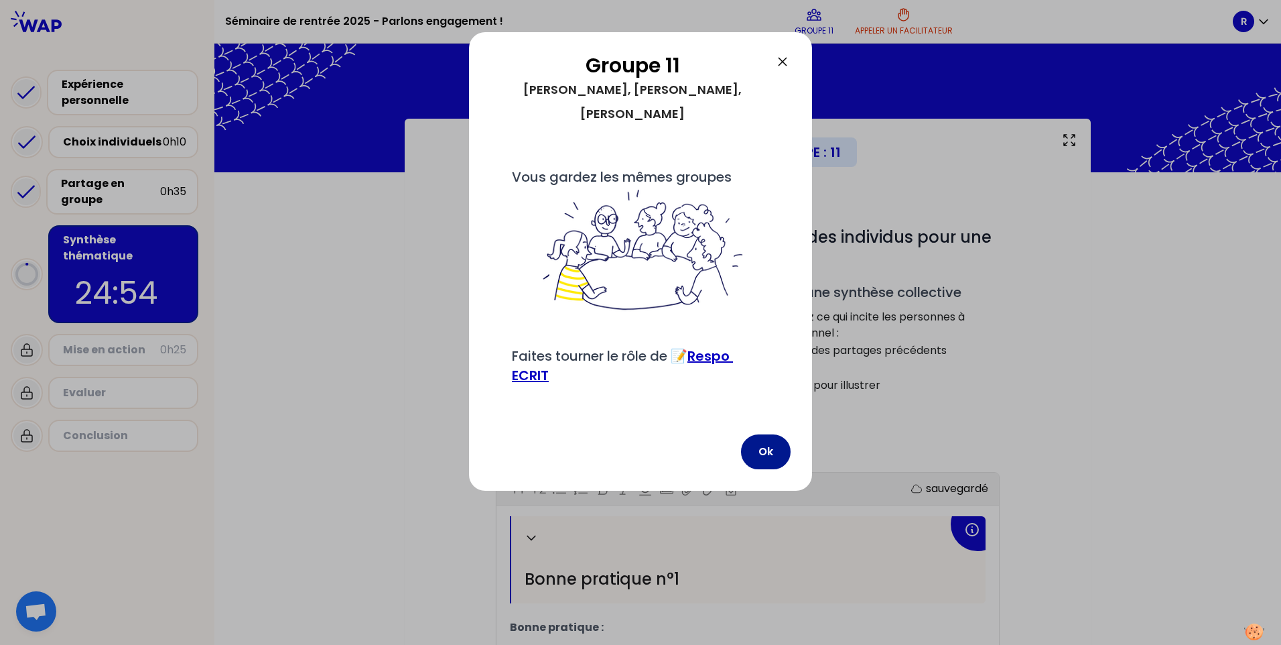
click at [767, 448] on button "Ok" at bounding box center [766, 451] width 50 height 35
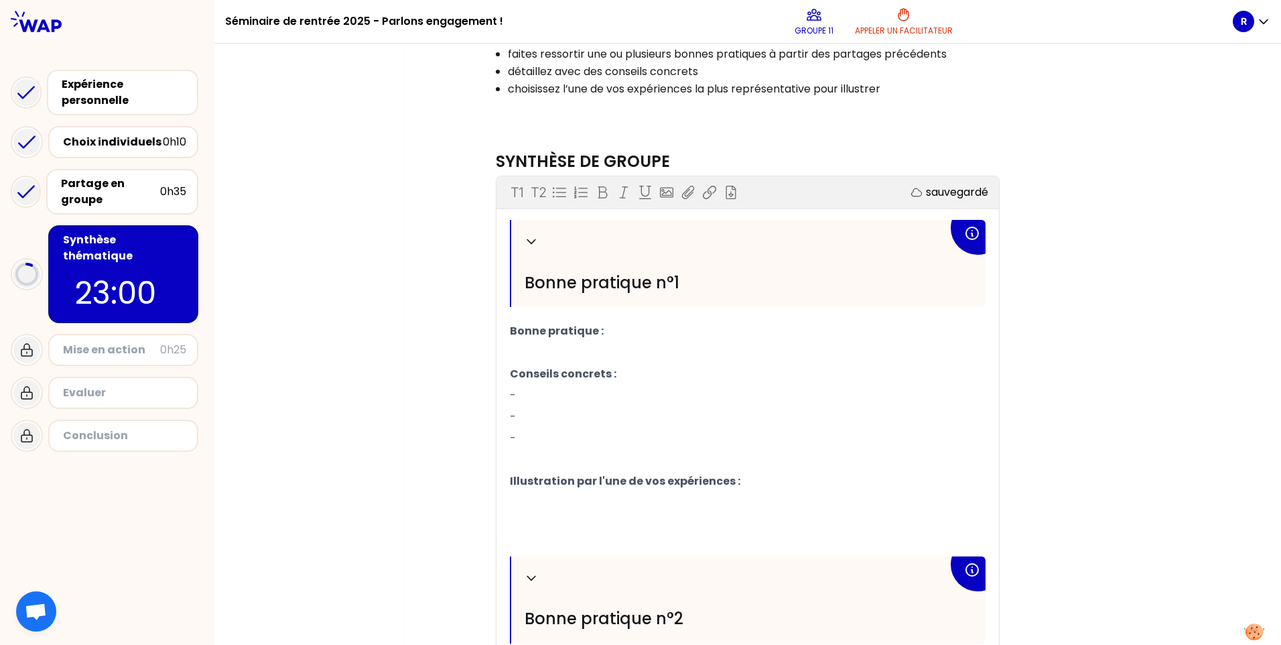
scroll to position [304, 0]
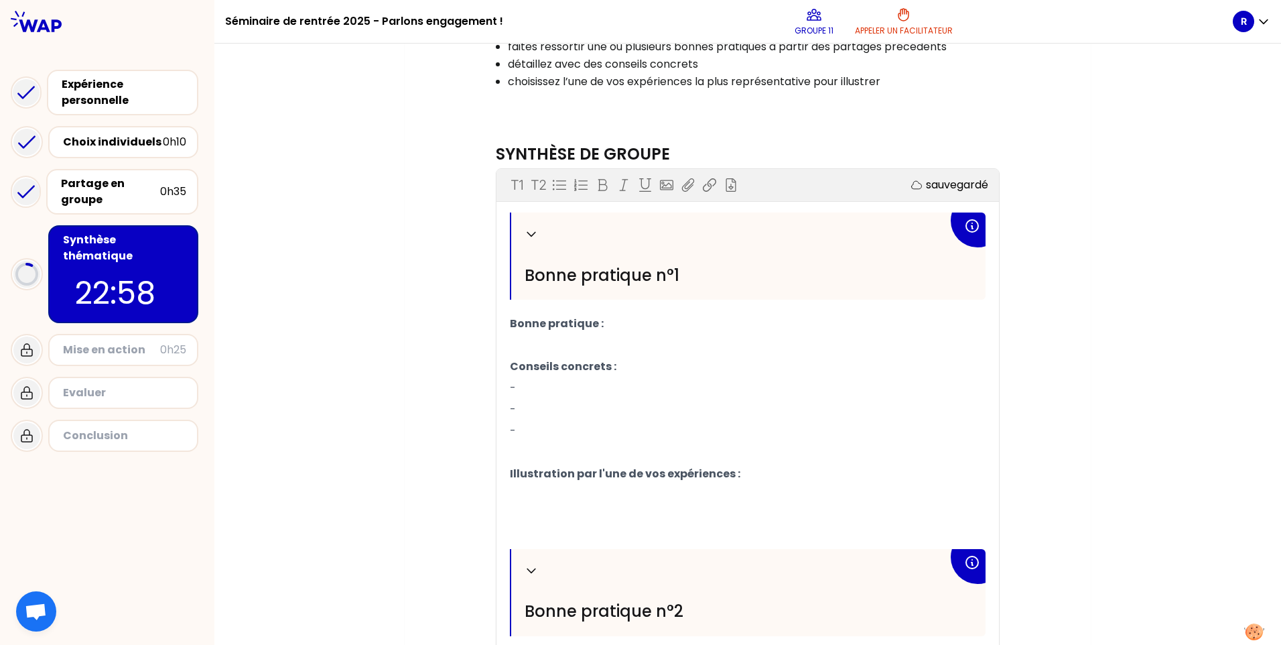
click at [531, 386] on p "-" at bounding box center [748, 387] width 476 height 21
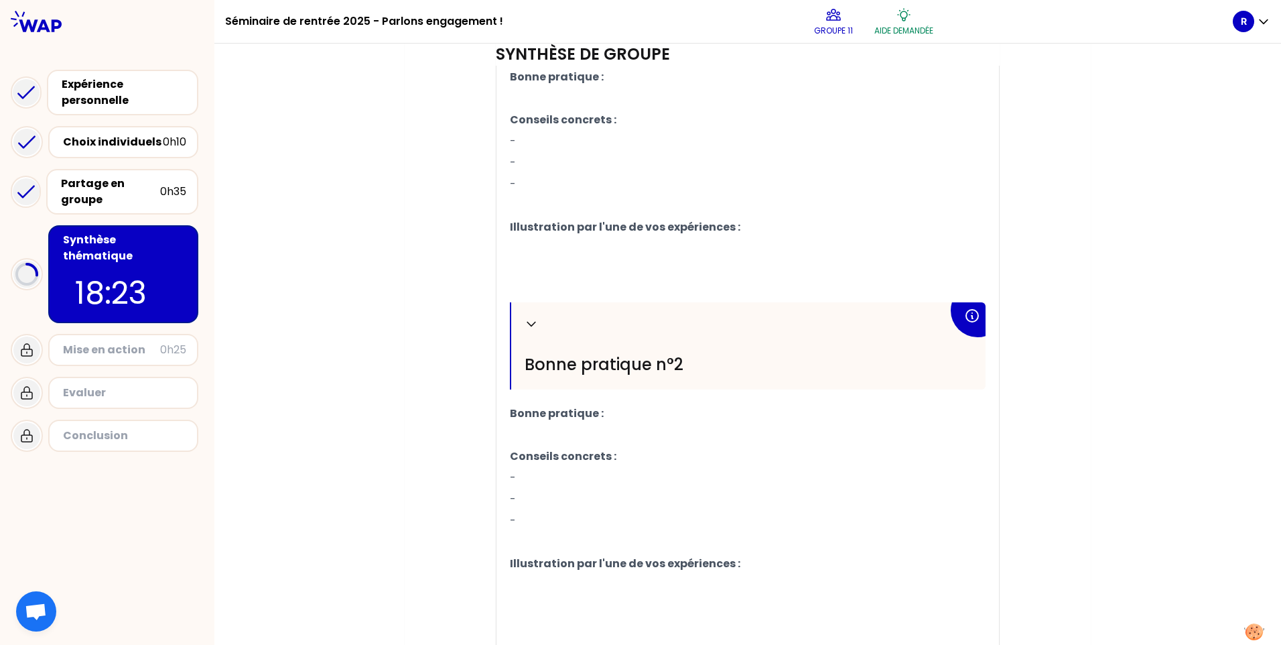
scroll to position [538, 0]
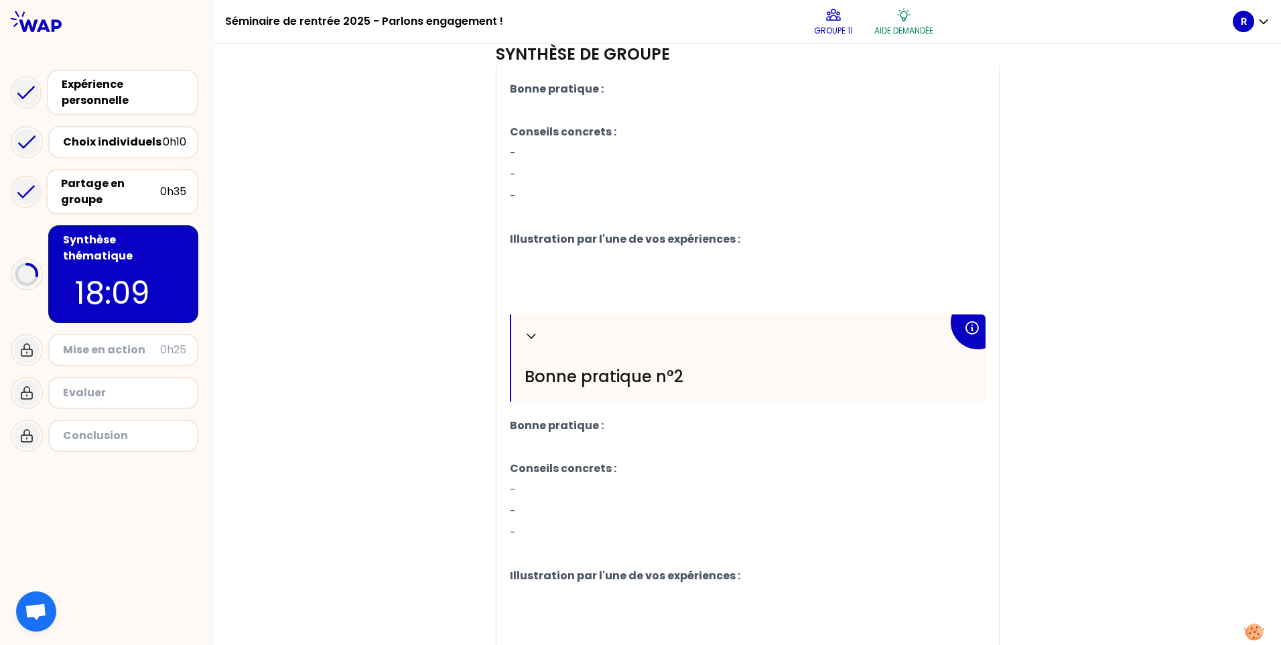
click at [628, 88] on p "Bonne pratique :" at bounding box center [748, 88] width 476 height 21
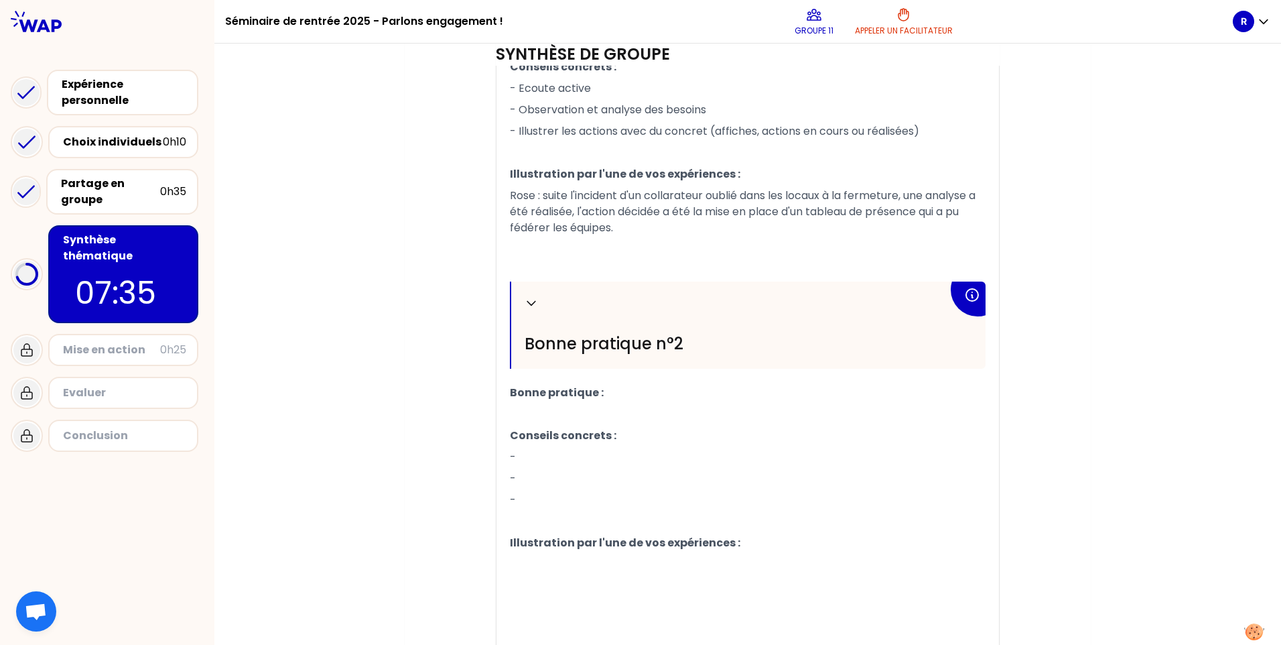
scroll to position [604, 0]
click at [633, 385] on p "Bonne pratique :" at bounding box center [748, 391] width 476 height 21
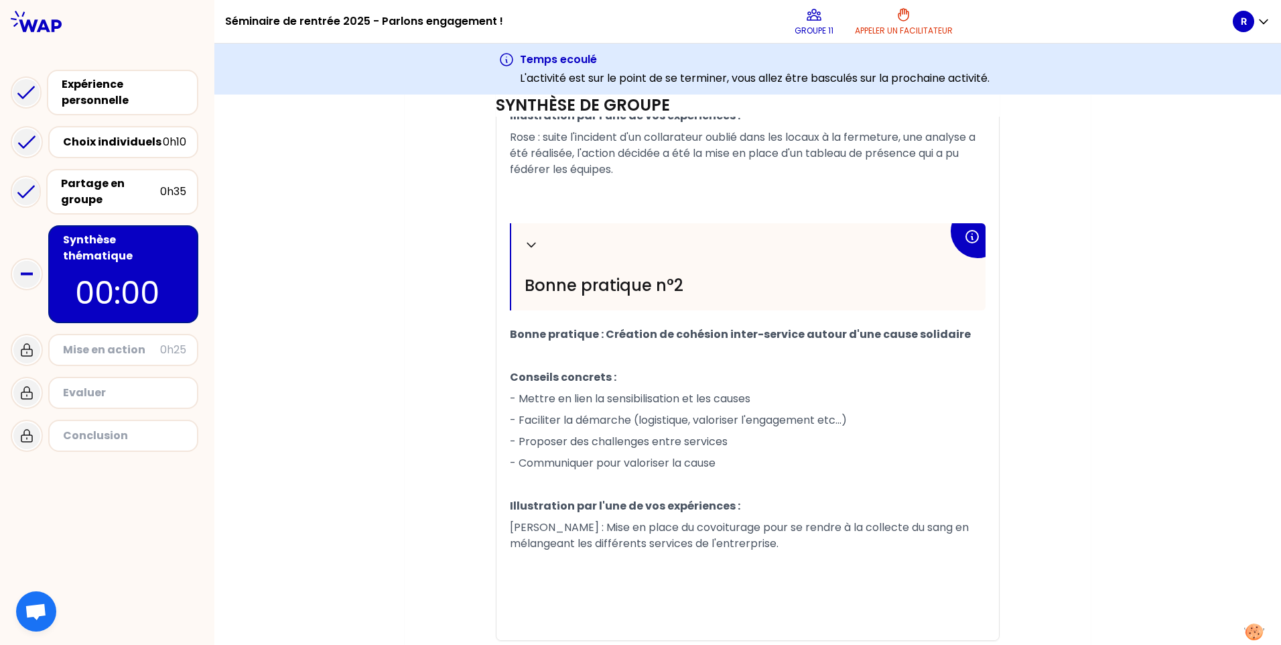
scroll to position [759, 0]
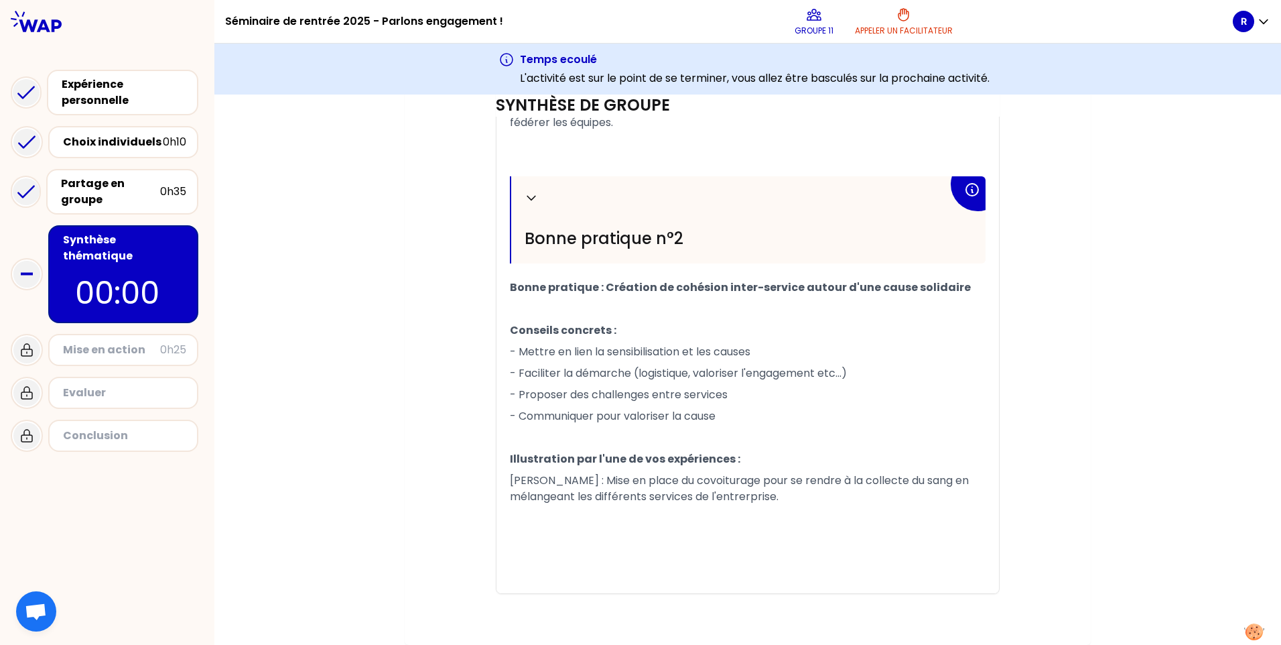
click at [731, 394] on p "- Proposer des challenges entre services" at bounding box center [748, 394] width 476 height 21
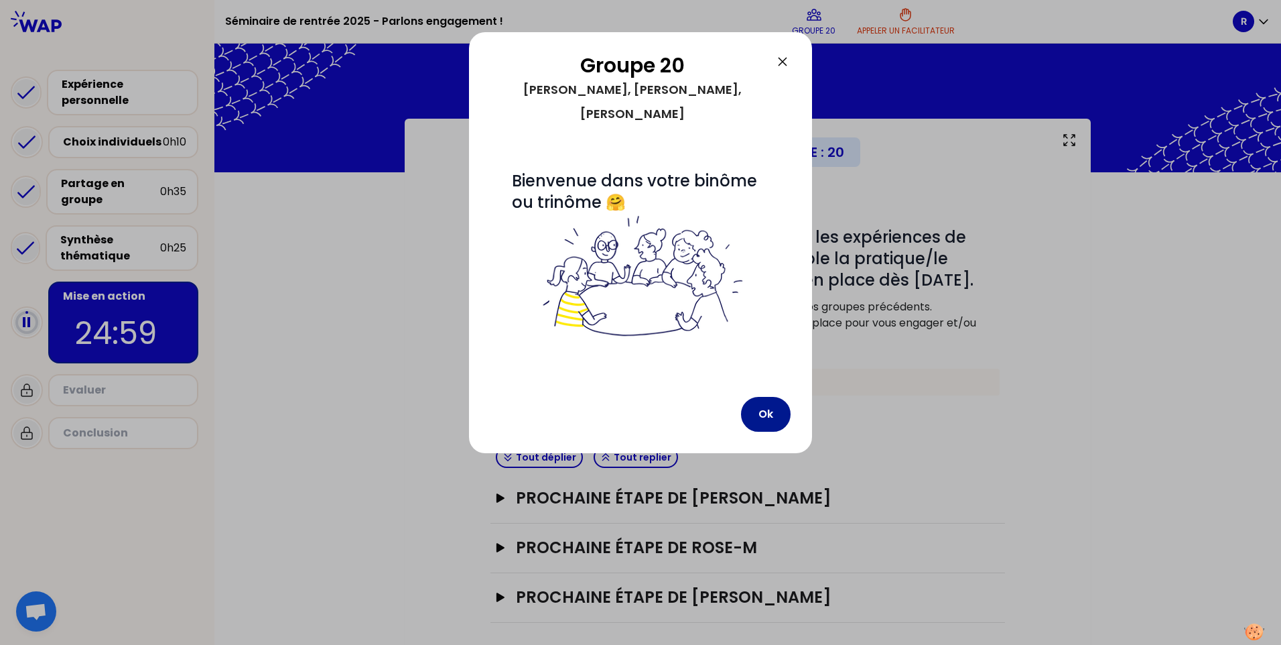
click at [768, 397] on button "Ok" at bounding box center [766, 414] width 50 height 35
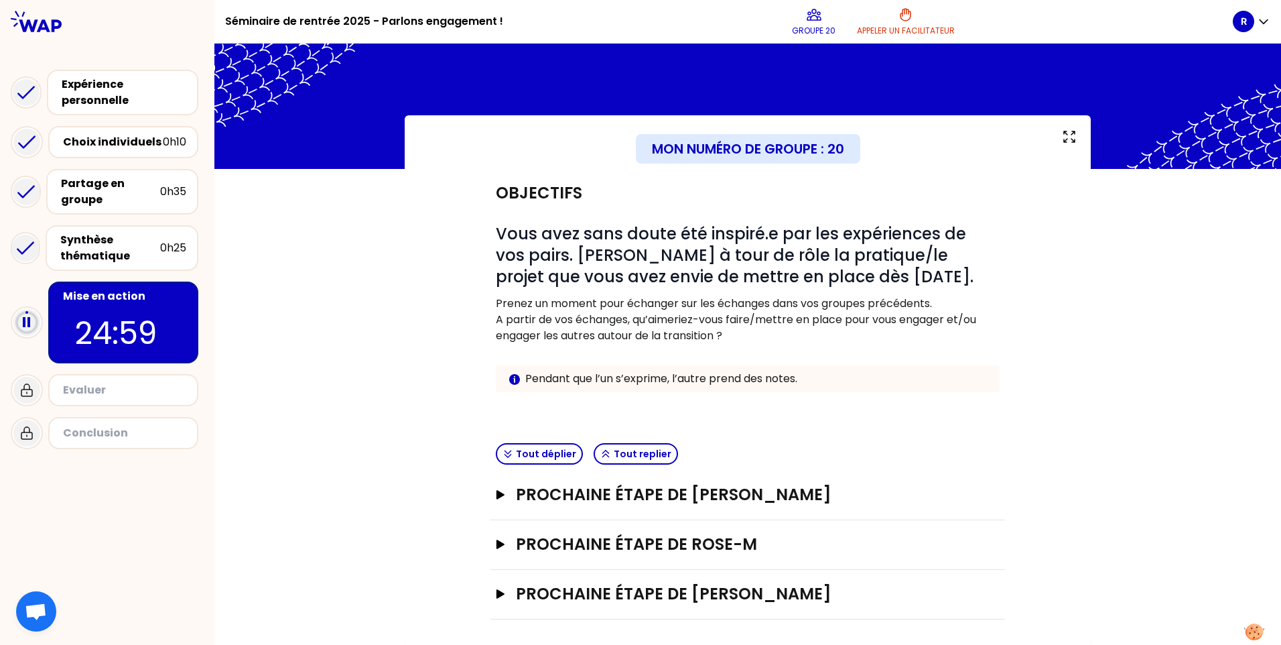
scroll to position [5, 0]
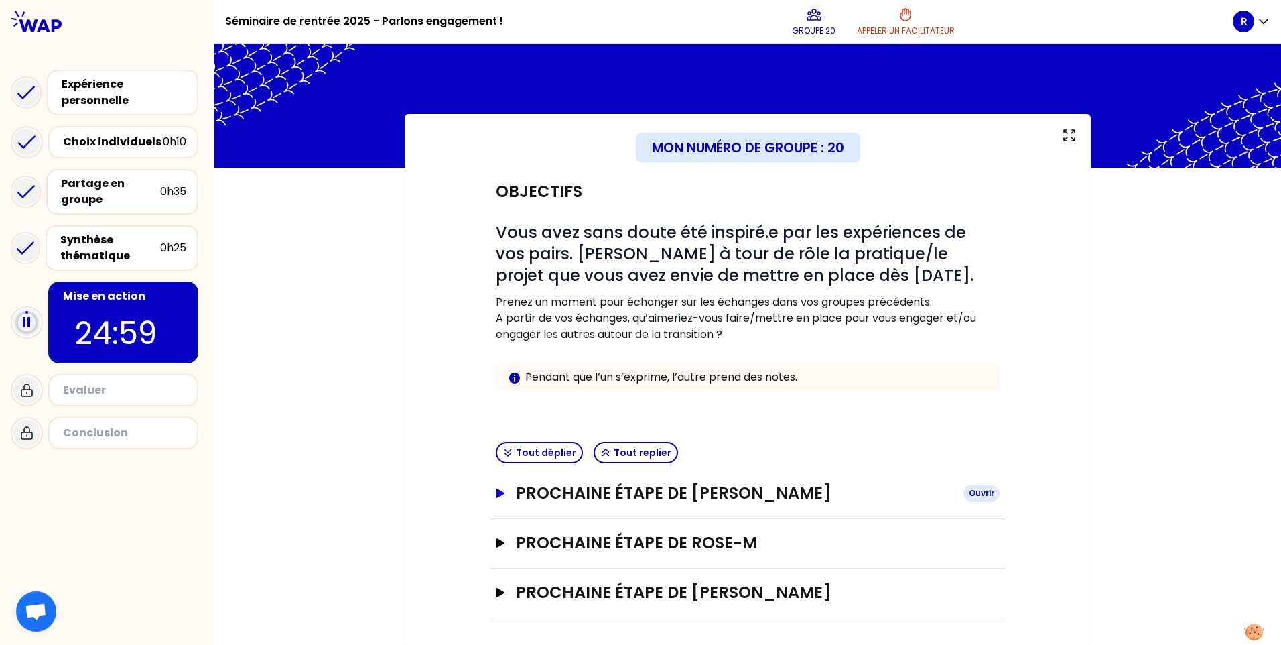
click at [497, 492] on icon "button" at bounding box center [501, 493] width 8 height 9
click at [497, 495] on icon "button" at bounding box center [501, 493] width 8 height 9
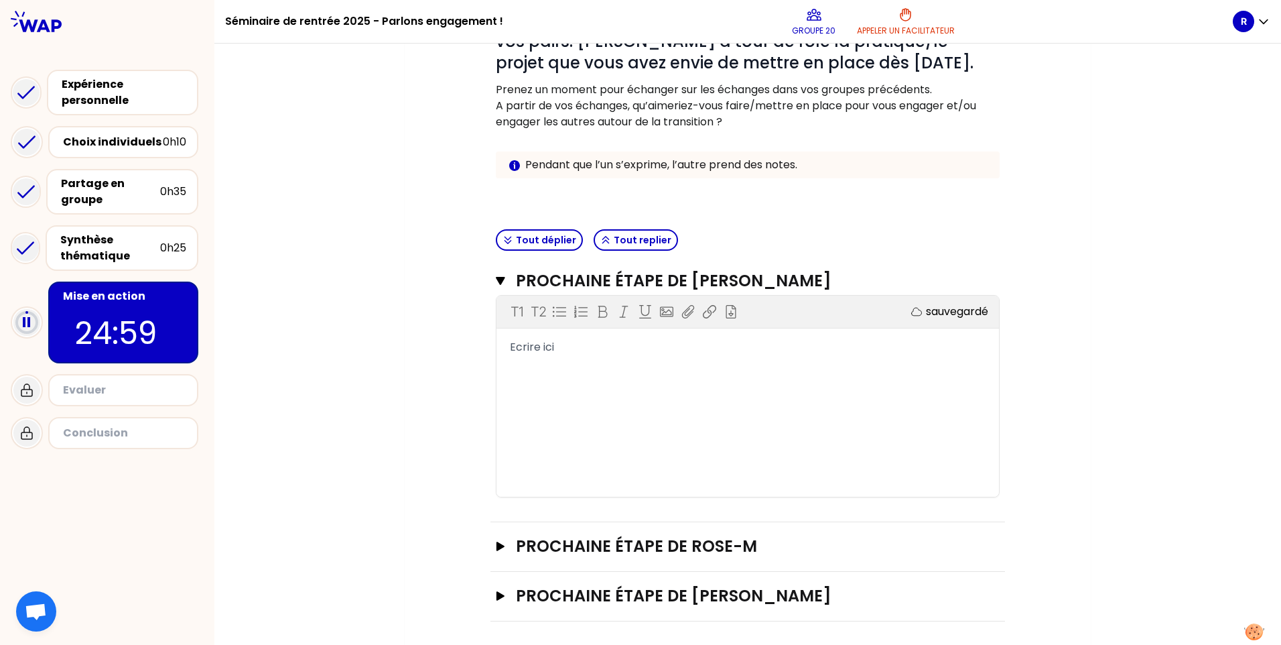
scroll to position [220, 0]
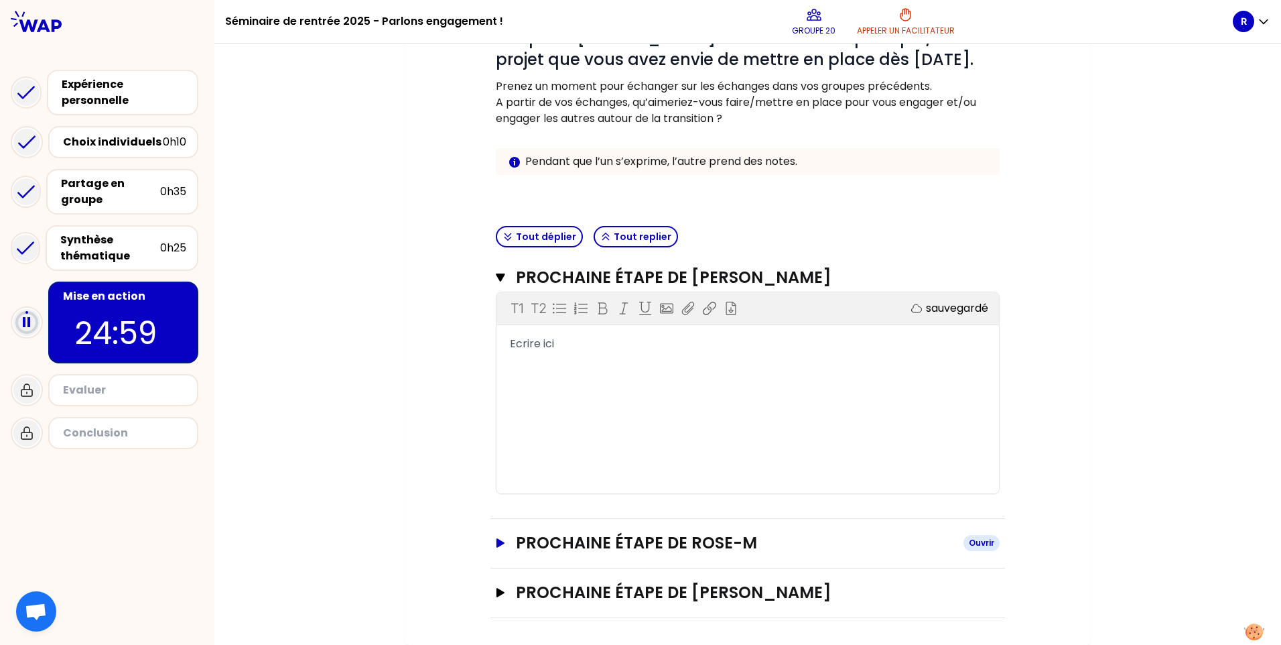
click at [496, 539] on icon "button" at bounding box center [500, 542] width 11 height 9
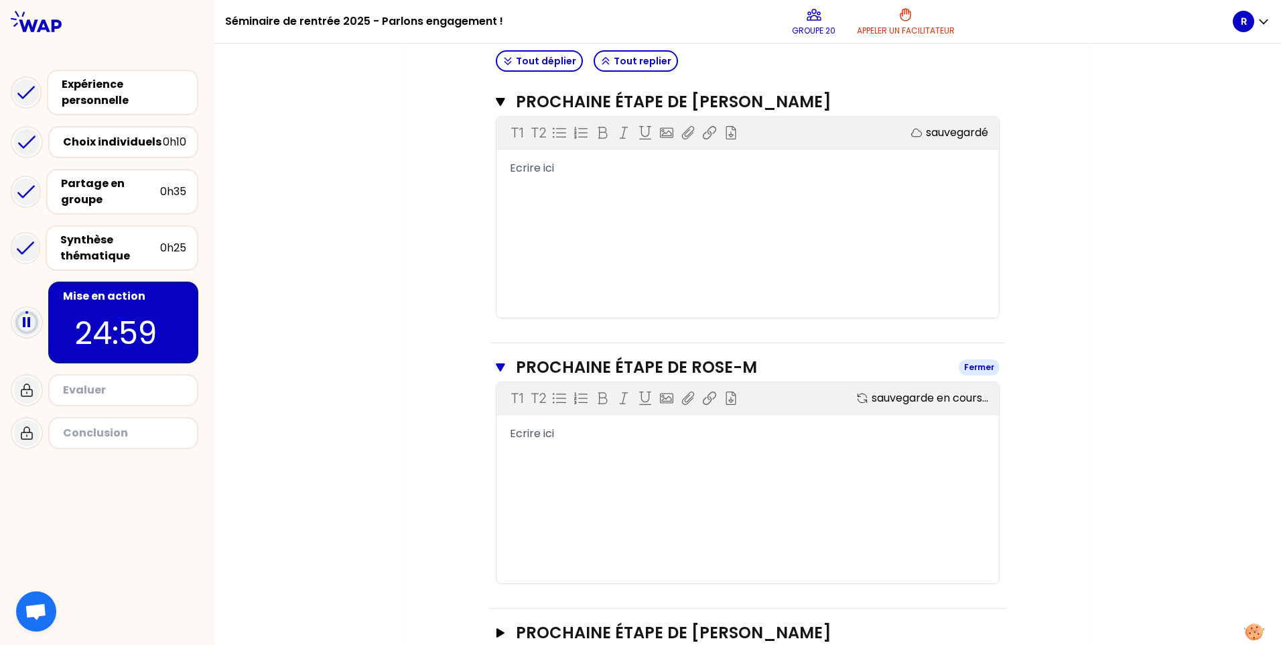
scroll to position [436, 0]
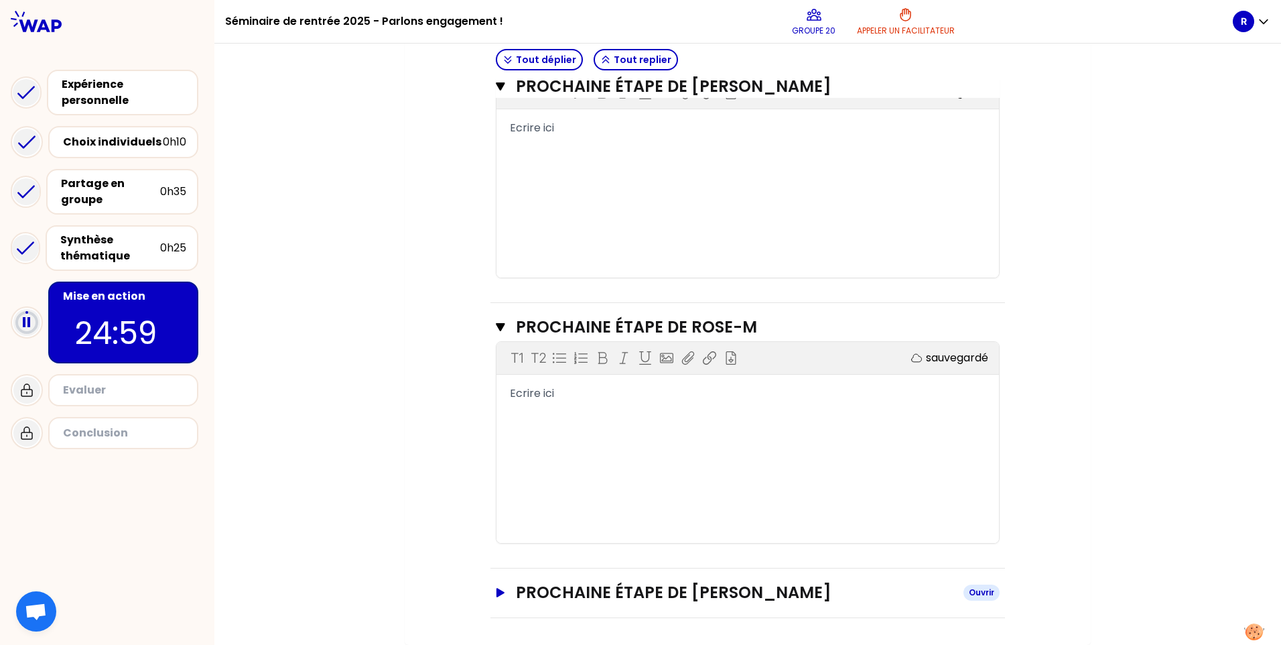
click at [499, 595] on icon "button" at bounding box center [500, 592] width 11 height 9
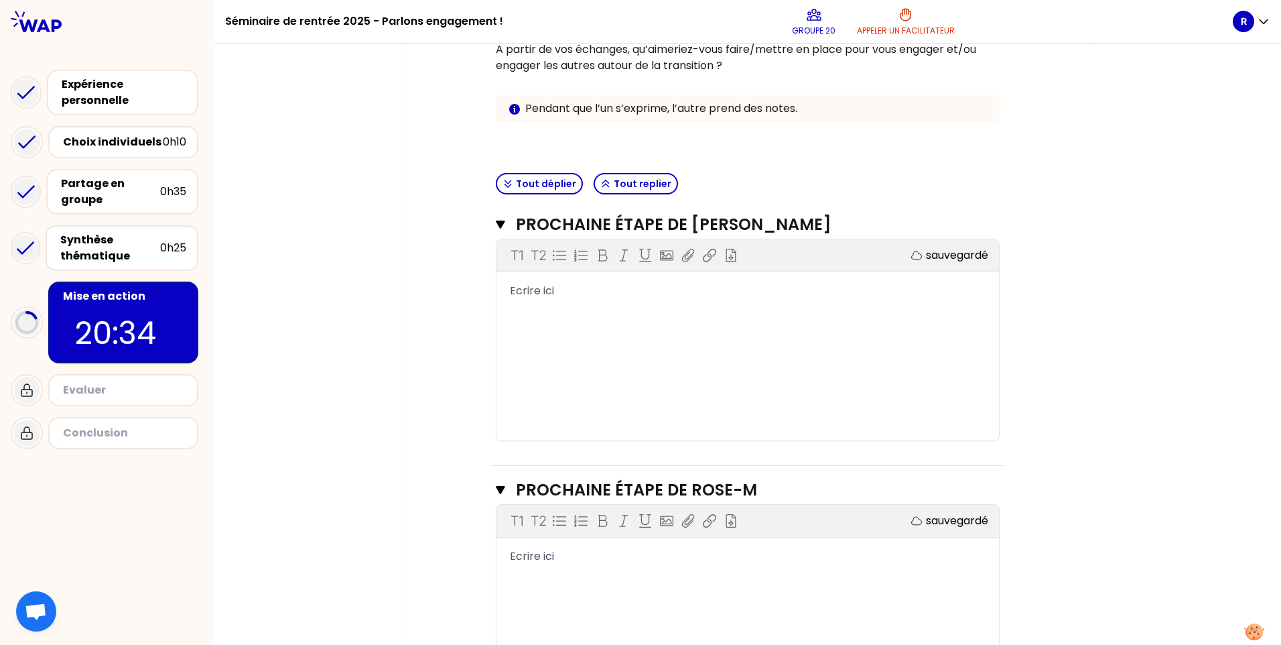
scroll to position [268, 0]
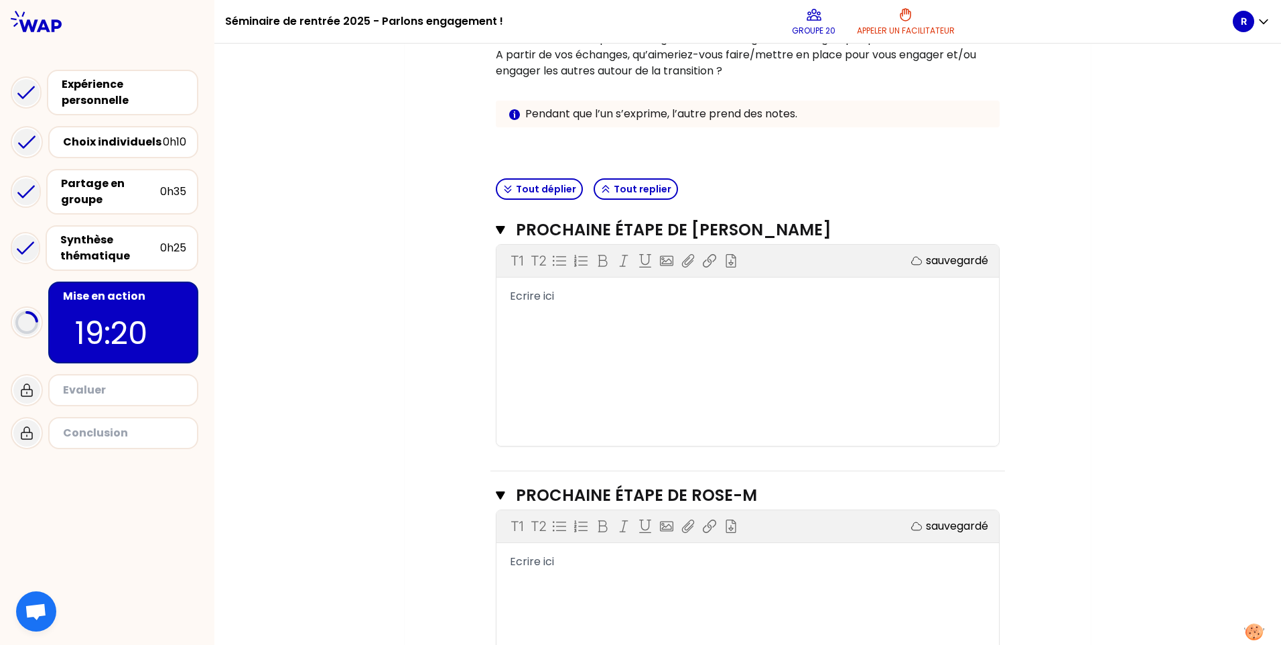
click at [562, 295] on div "Ecrire ici" at bounding box center [748, 296] width 476 height 16
click at [503, 335] on div "T1 T2 Exporter sauvegardé Ecrire ici" at bounding box center [748, 345] width 503 height 201
click at [531, 317] on div "T1 T2 Exporter sauvegardé Ecrire ici" at bounding box center [748, 345] width 503 height 201
click at [572, 300] on div "Ecrire ici" at bounding box center [748, 296] width 476 height 16
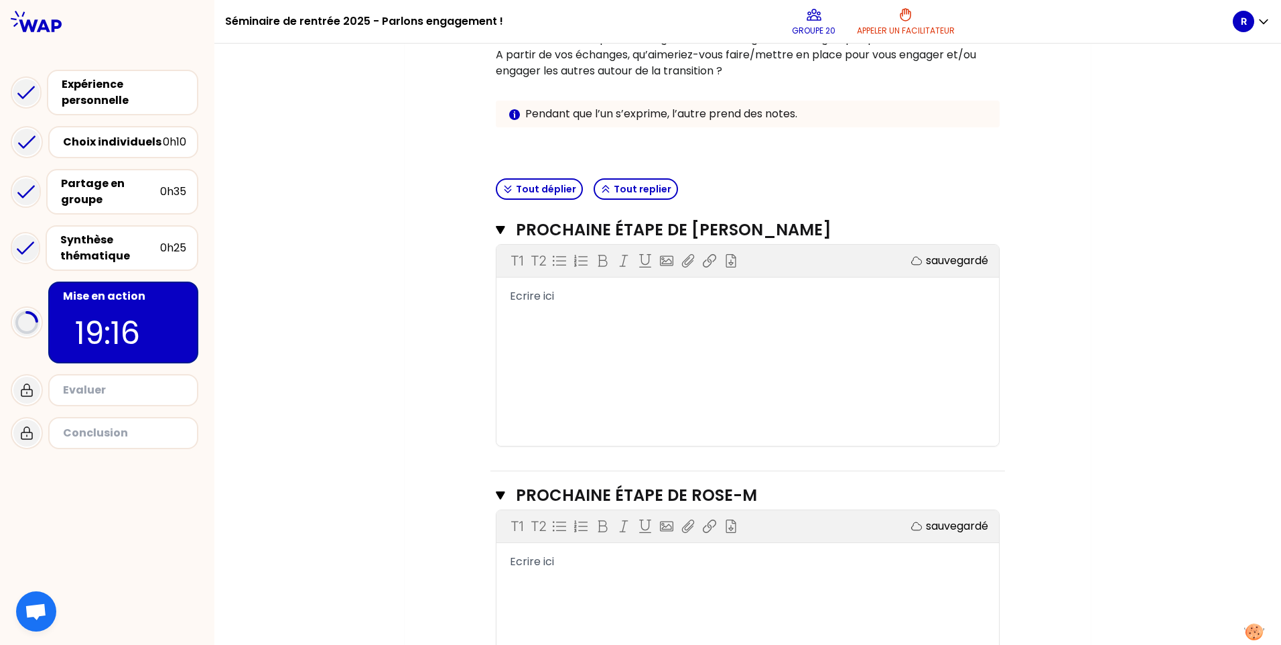
click at [572, 300] on div "Ecrire ici" at bounding box center [748, 296] width 476 height 16
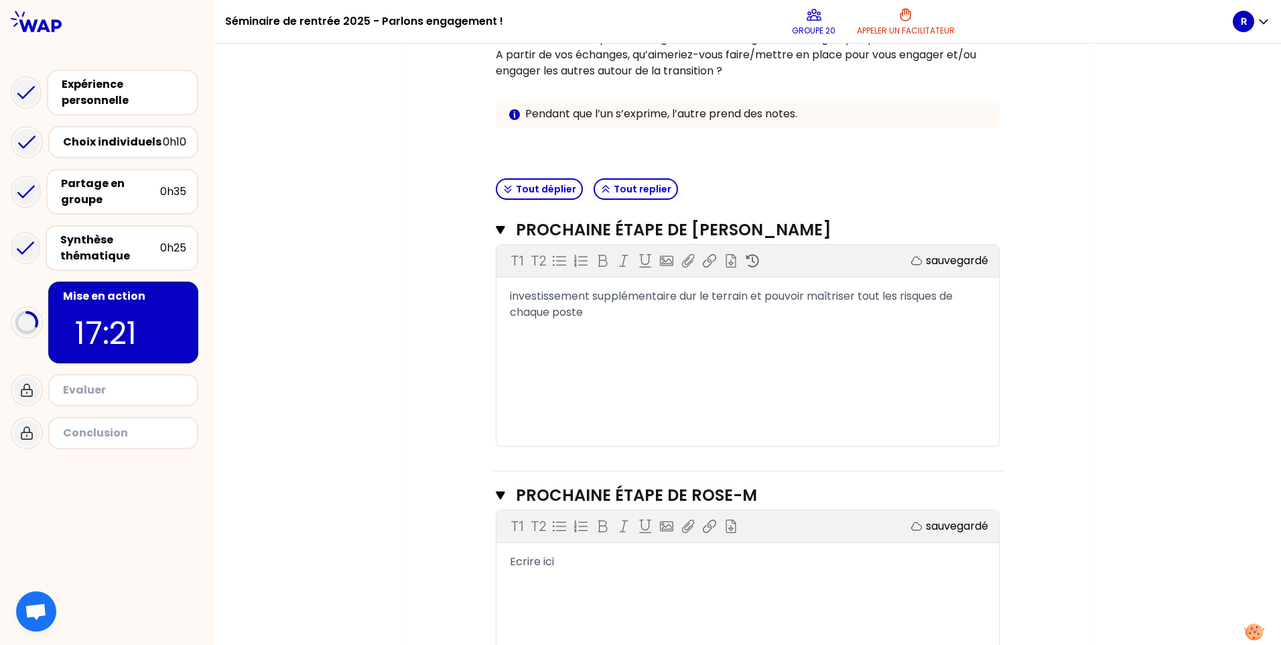
click at [878, 298] on span "investissement supplémentaire dur le terrain et pouvoir maîtriser tout les risq…" at bounding box center [733, 303] width 446 height 31
click at [789, 331] on div "T1 T2 Exporter sauvegardé investissement supplémentaire dur le terrain et pouvo…" at bounding box center [748, 345] width 503 height 201
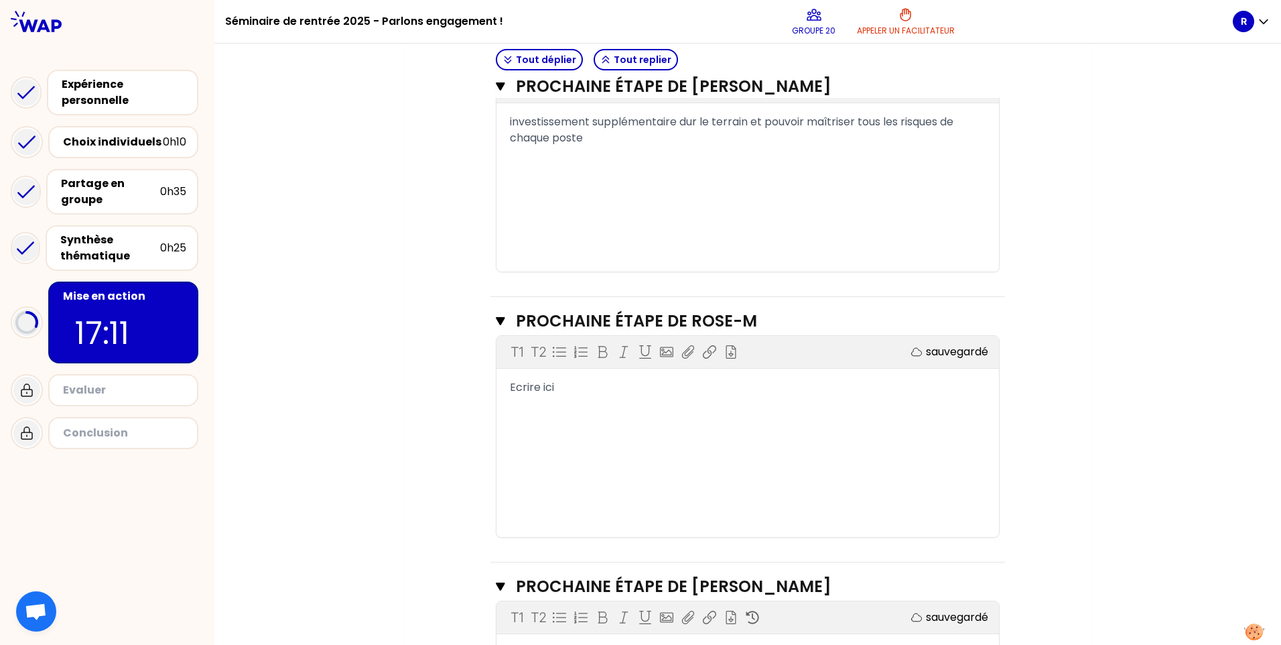
scroll to position [444, 0]
click at [684, 125] on span "investissement supplémentaire dur le terrain et pouvoir maîtriser tous les risq…" at bounding box center [733, 128] width 446 height 31
click at [543, 391] on span "Ecrire ici" at bounding box center [532, 385] width 44 height 15
click at [962, 194] on div "T1 T2 Exporter sauvegardé investissement supplémentaire sur le terrain et pouvo…" at bounding box center [748, 169] width 503 height 201
click at [605, 141] on div "investissement supplémentaire sur le terrain et pouvoir maîtriser tous les risq…" at bounding box center [748, 129] width 476 height 32
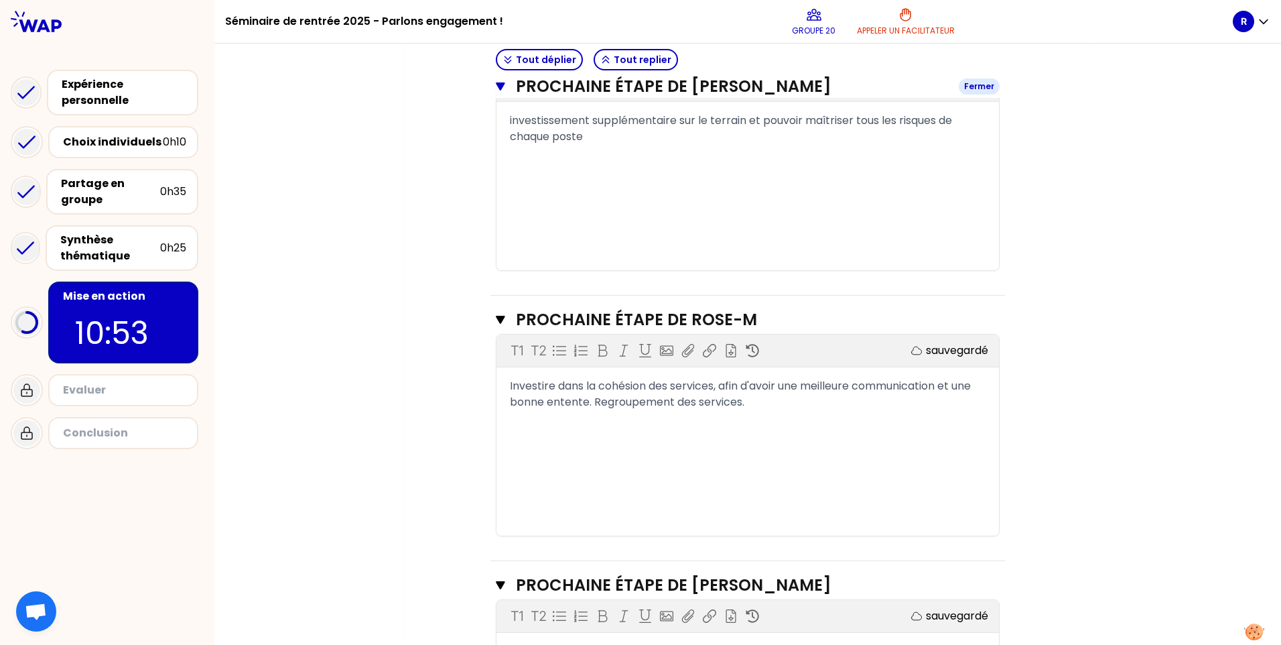
click at [501, 85] on button "Prochaine étape de Fanny VILLE Fermer" at bounding box center [748, 86] width 504 height 21
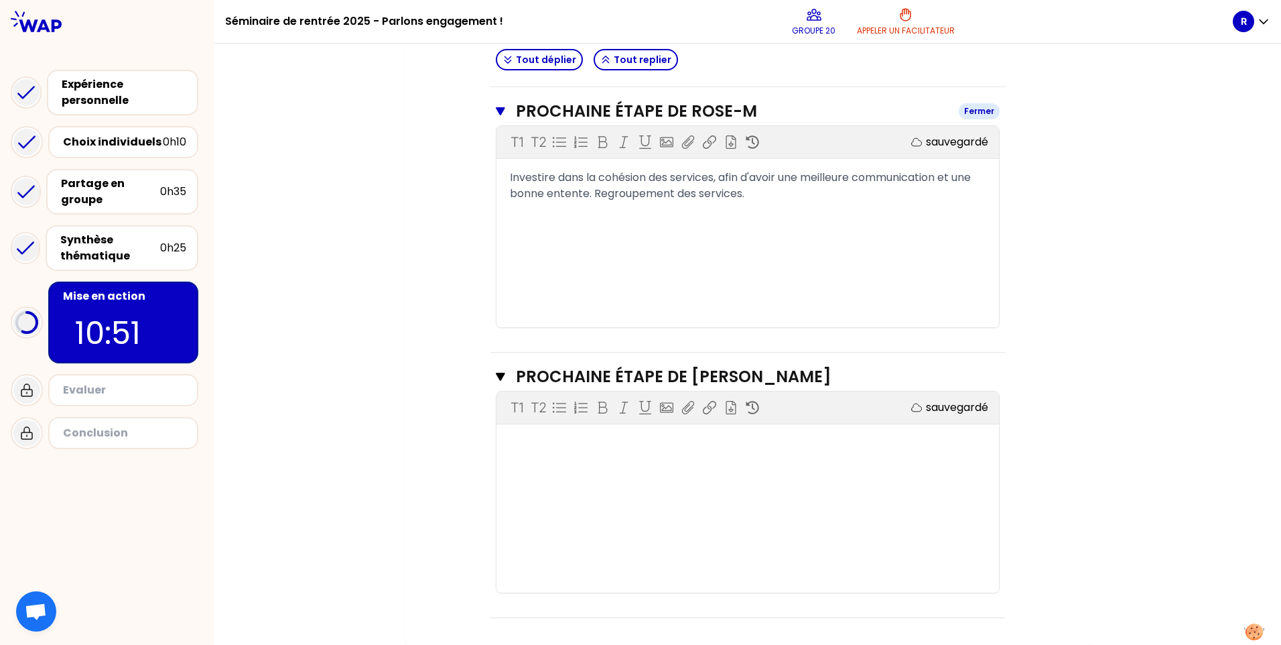
click at [496, 111] on icon "button" at bounding box center [500, 111] width 9 height 8
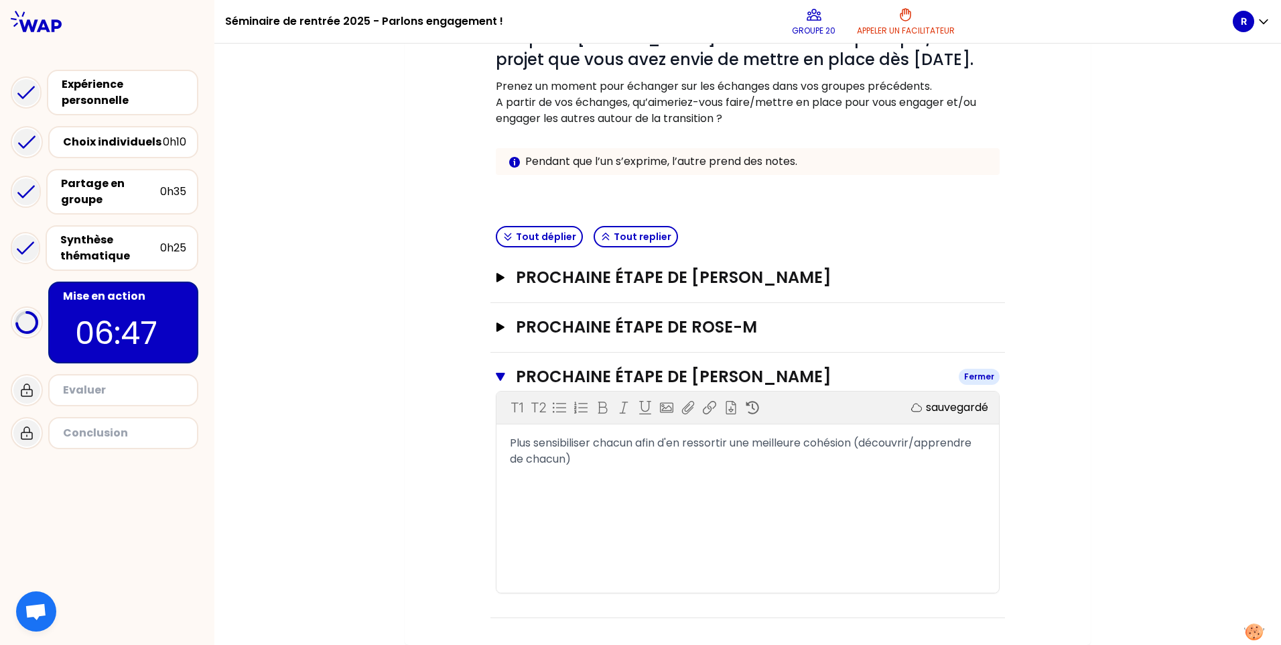
click at [496, 376] on icon "button" at bounding box center [500, 377] width 9 height 8
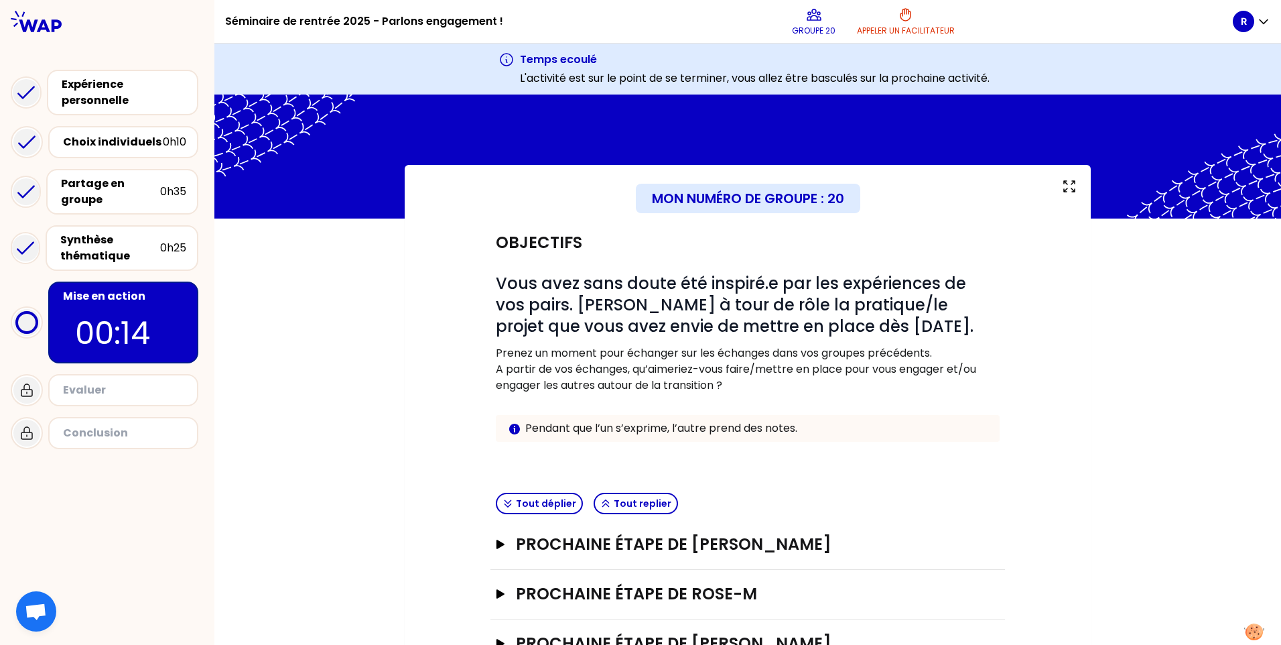
scroll to position [56, 0]
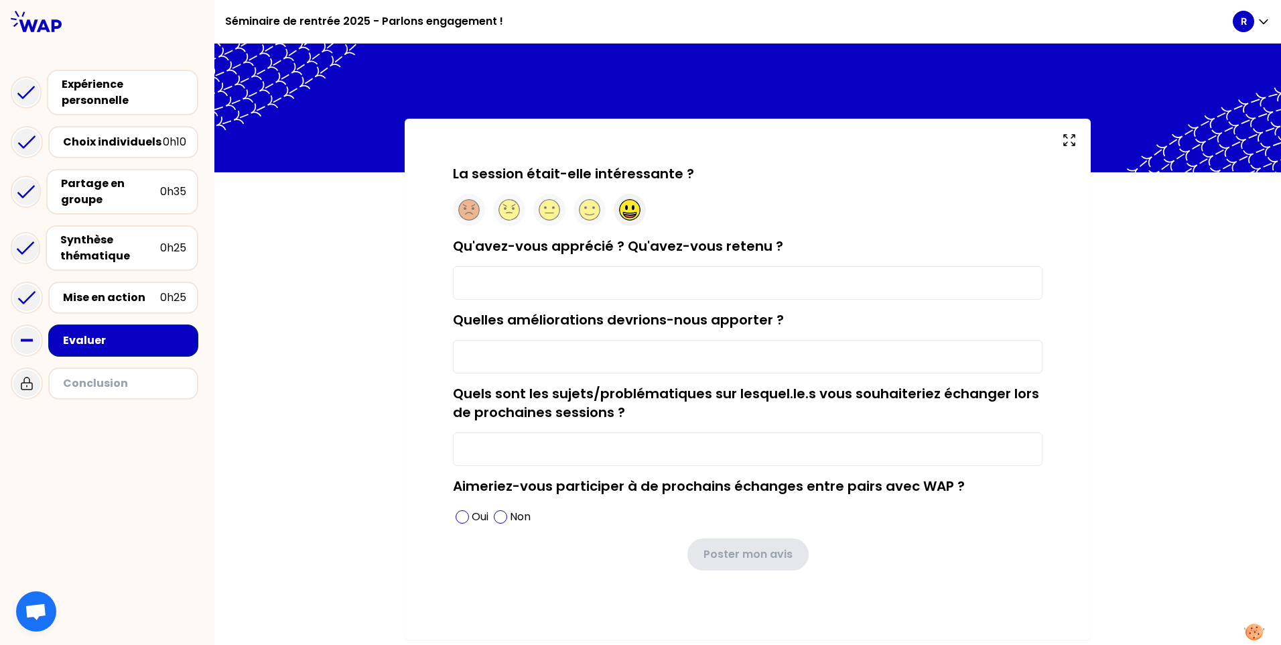
click at [623, 206] on circle at bounding box center [630, 210] width 21 height 21
click at [698, 287] on input "Qu'avez-vous apprécié ? Qu'avez-vous retenu ?" at bounding box center [748, 283] width 590 height 34
type input "l'échange"
click at [684, 355] on input "Quelles améliorations devrions-nous apporter ?" at bounding box center [748, 357] width 590 height 34
type input "/"
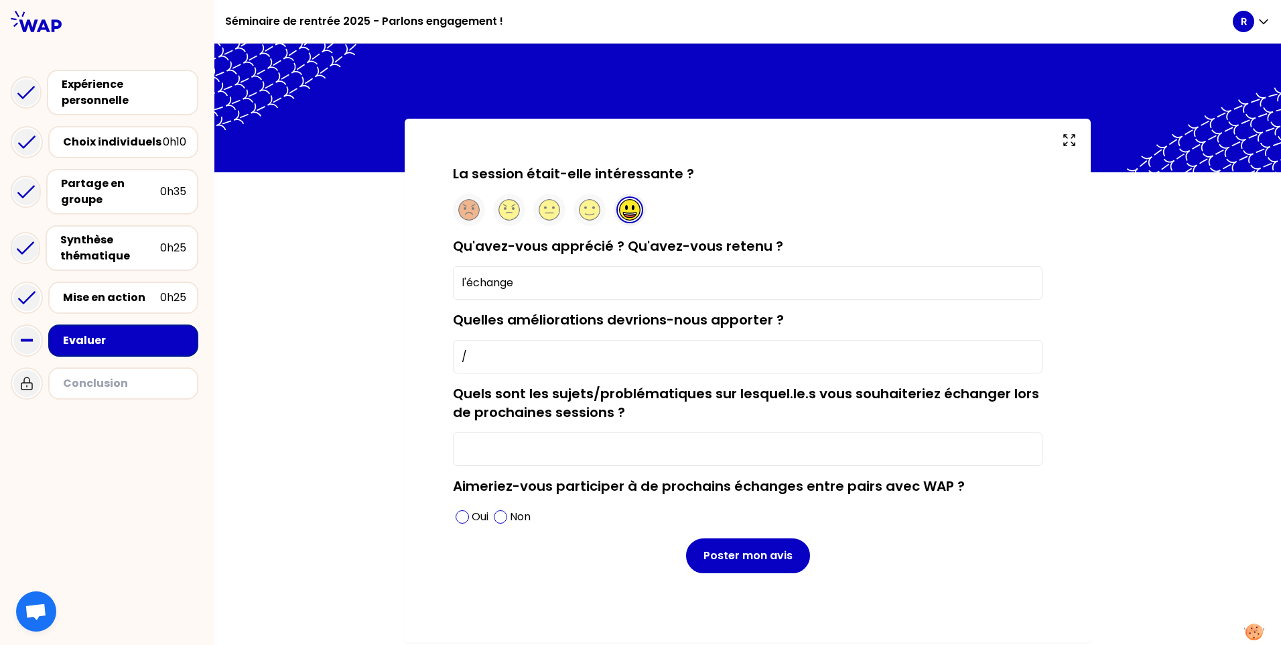
click at [743, 445] on input "Quels sont les sujets/problématiques sur lesquel.le.s vous souhaiteriez échange…" at bounding box center [748, 449] width 590 height 34
type input "/"
click at [469, 515] on div "Oui" at bounding box center [472, 516] width 38 height 21
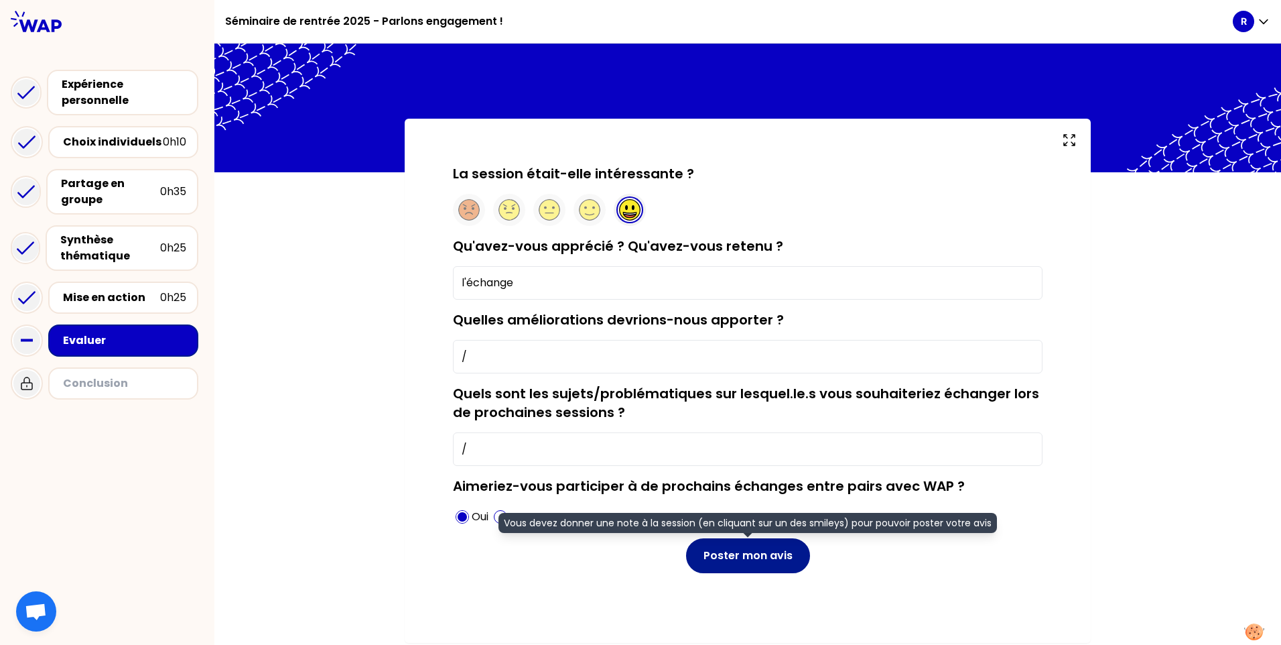
click at [769, 569] on button "Poster mon avis" at bounding box center [748, 555] width 124 height 35
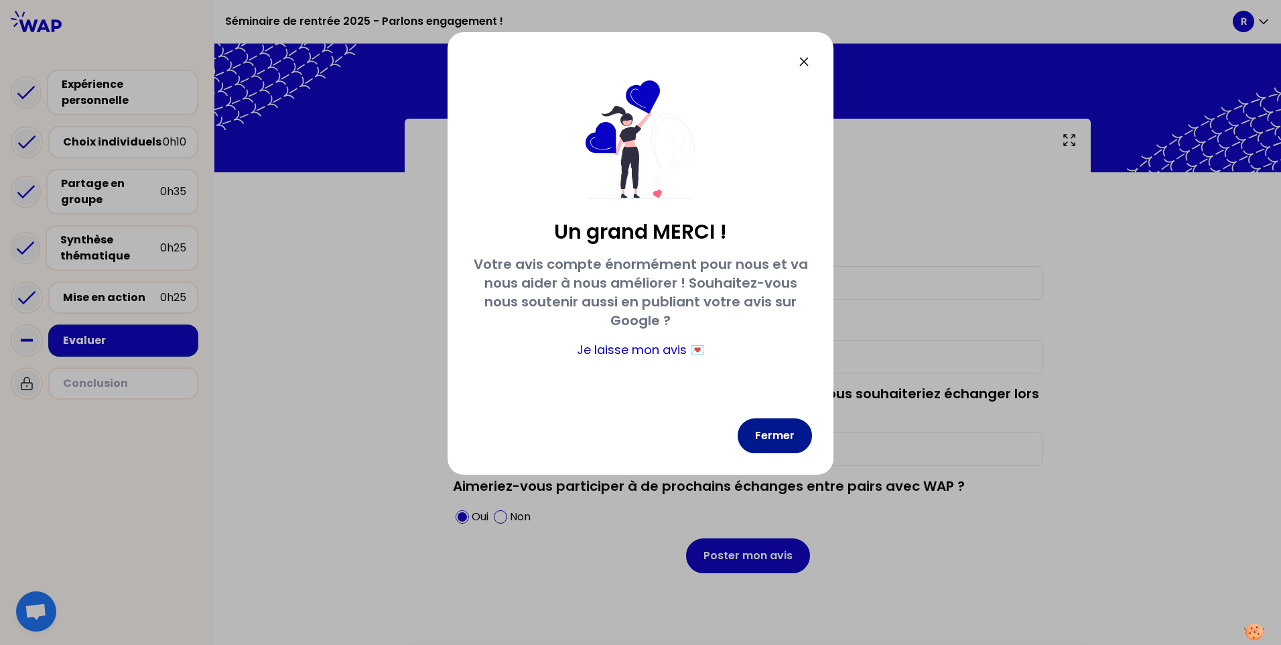
click at [785, 436] on button "Fermer" at bounding box center [775, 435] width 74 height 35
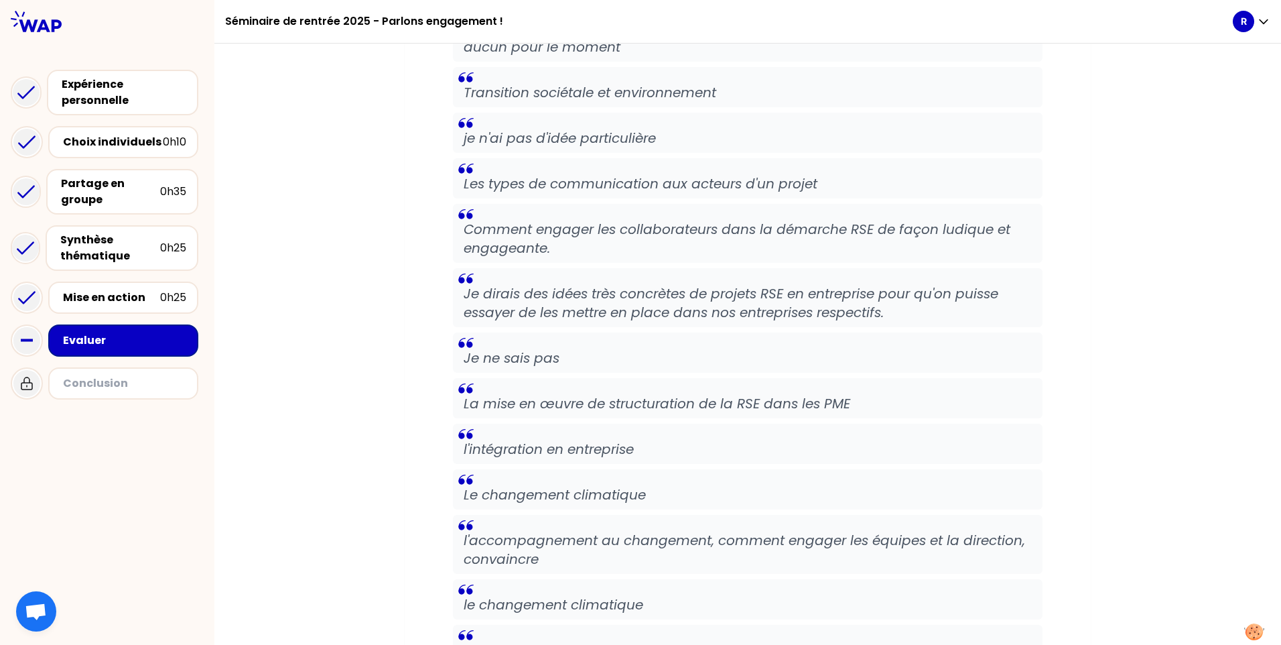
scroll to position [7680, 0]
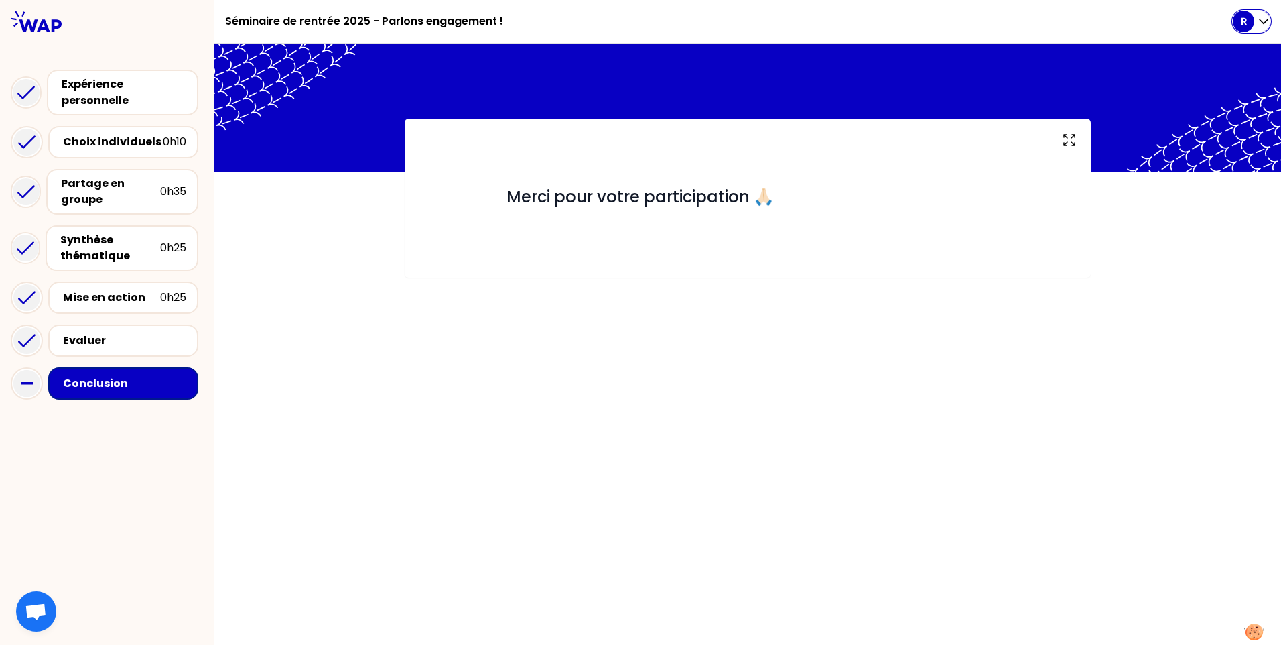
click at [1267, 17] on icon "button" at bounding box center [1263, 21] width 13 height 13
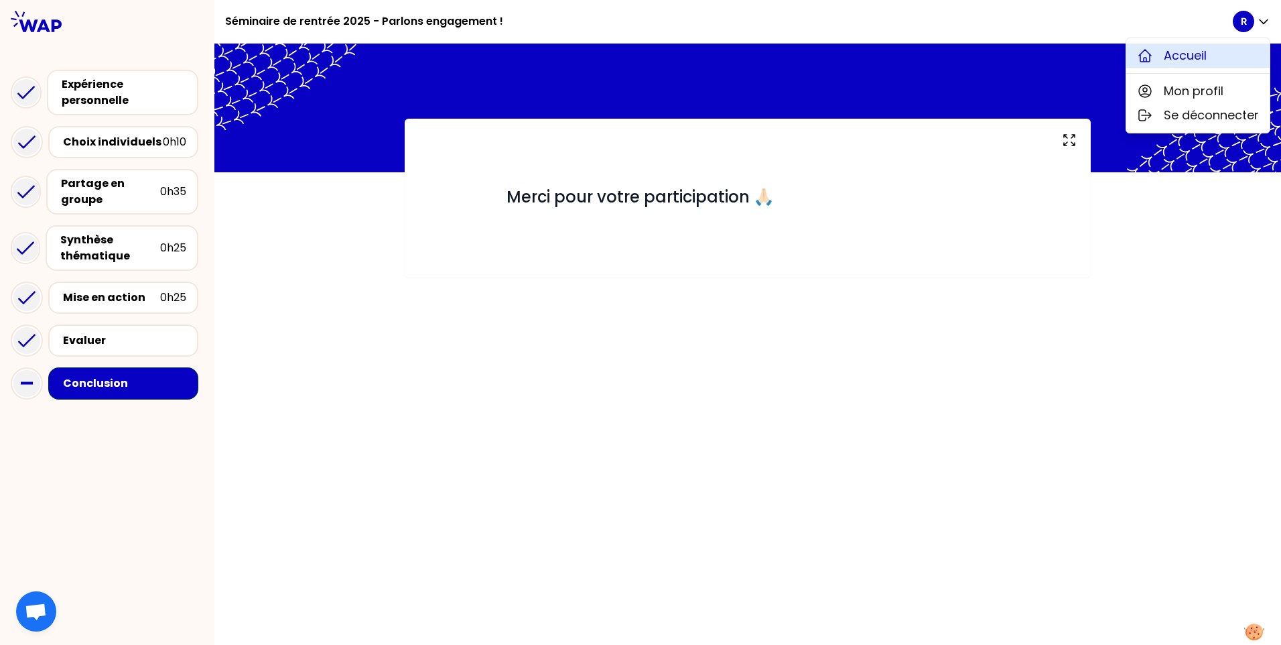
click at [1212, 66] on button "Accueil" at bounding box center [1197, 56] width 143 height 24
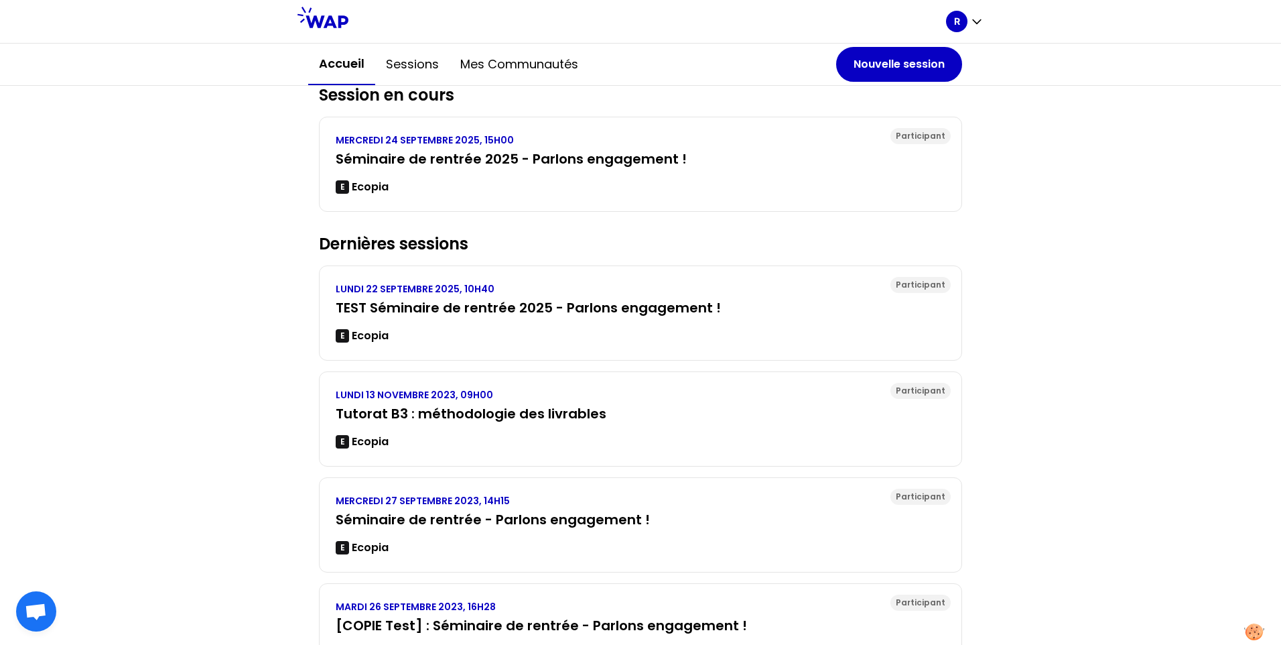
scroll to position [145, 0]
